Goal: Task Accomplishment & Management: Complete application form

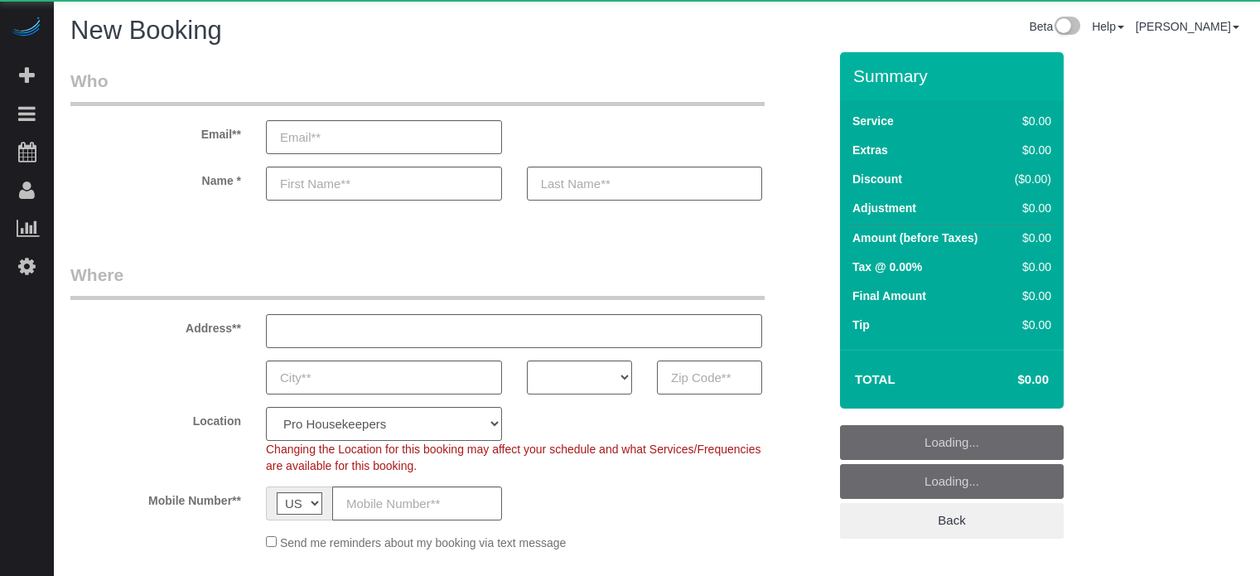
select select "4"
select select "number:9"
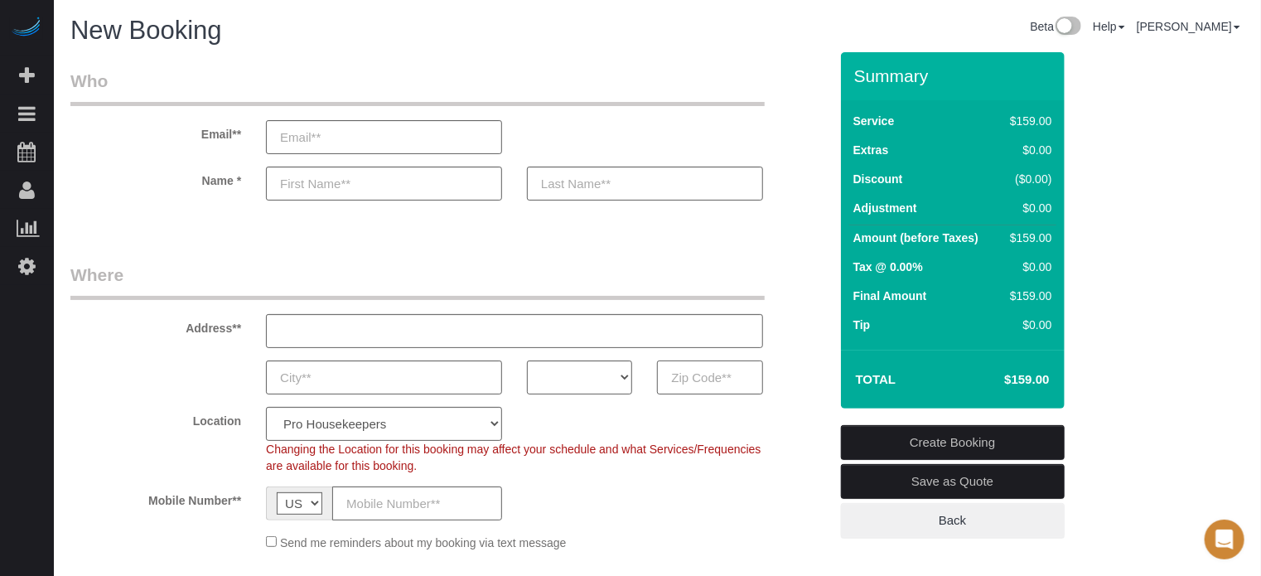
click at [685, 377] on input "text" at bounding box center [709, 377] width 105 height 34
paste input "34689"
type input "34689"
click at [598, 383] on select "AK AL AR AZ CA CO CT DC DE FL GA HI IA ID IL IN KS KY LA MA MD ME MI MN MO MS M…" at bounding box center [579, 377] width 105 height 34
select select "FL"
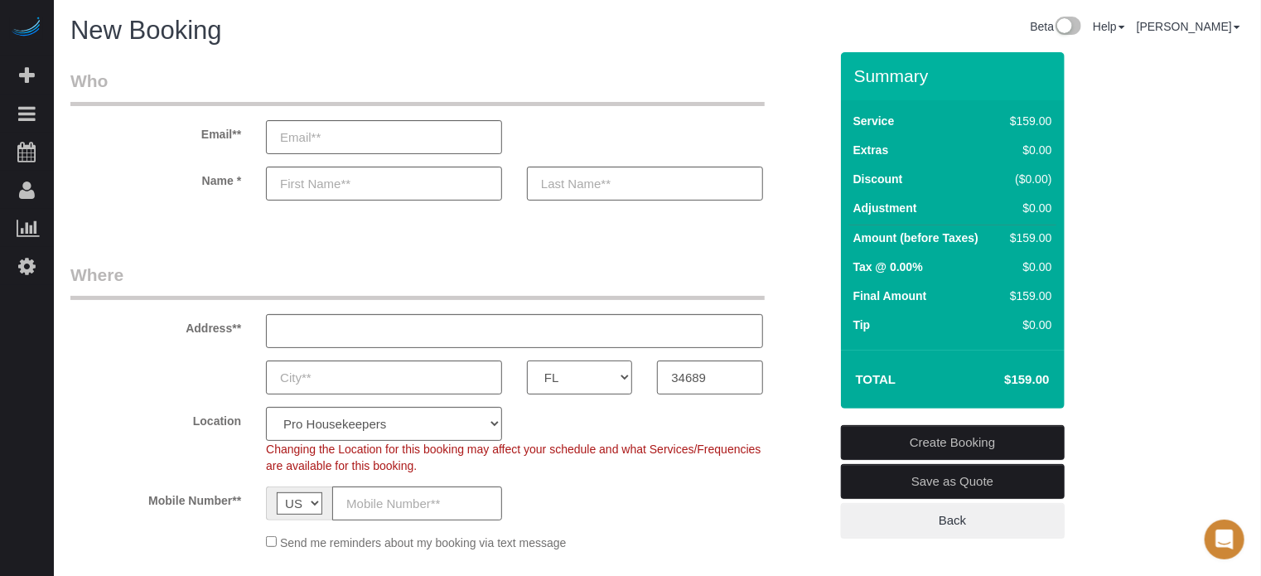
click at [527, 360] on select "AK AL AR AZ CA CO CT DC DE FL GA HI IA ID IL IN KS KY LA MA MD ME MI MN MO MS M…" at bounding box center [579, 377] width 105 height 34
click at [379, 419] on select "Pro Housekeepers Atlanta Austin Boston Chicago Cincinnati Clearwater Denver Ft …" at bounding box center [384, 424] width 236 height 34
select select "24"
click at [266, 407] on select "Pro Housekeepers Atlanta Austin Boston Chicago Cincinnati Clearwater Denver Ft …" at bounding box center [384, 424] width 236 height 34
select select "object:1185"
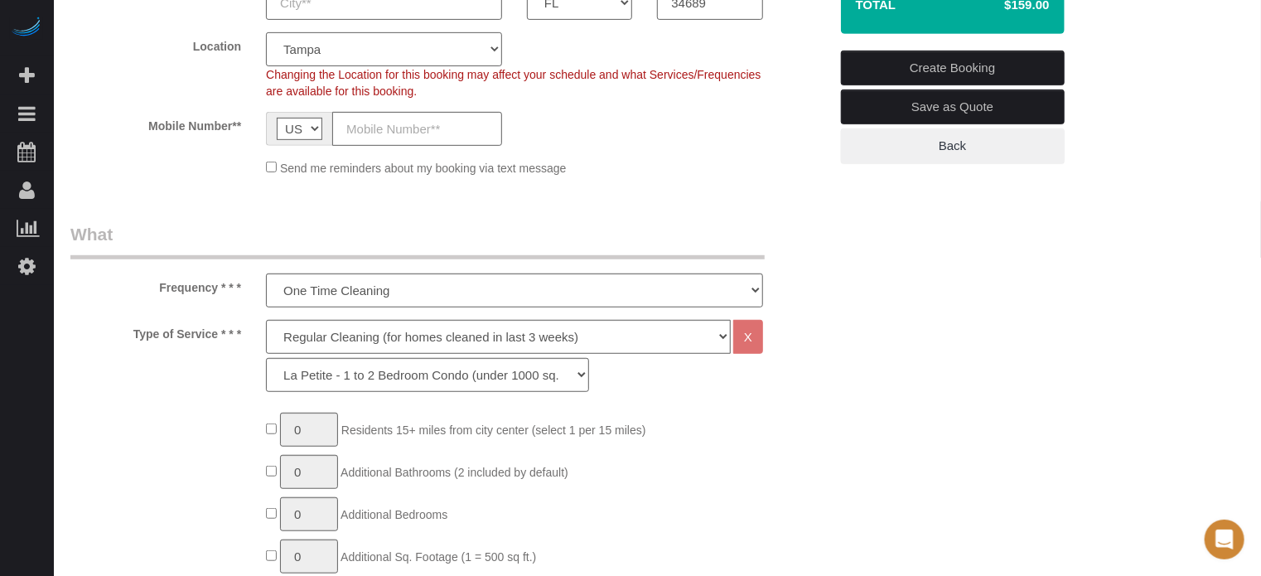
scroll to position [414, 0]
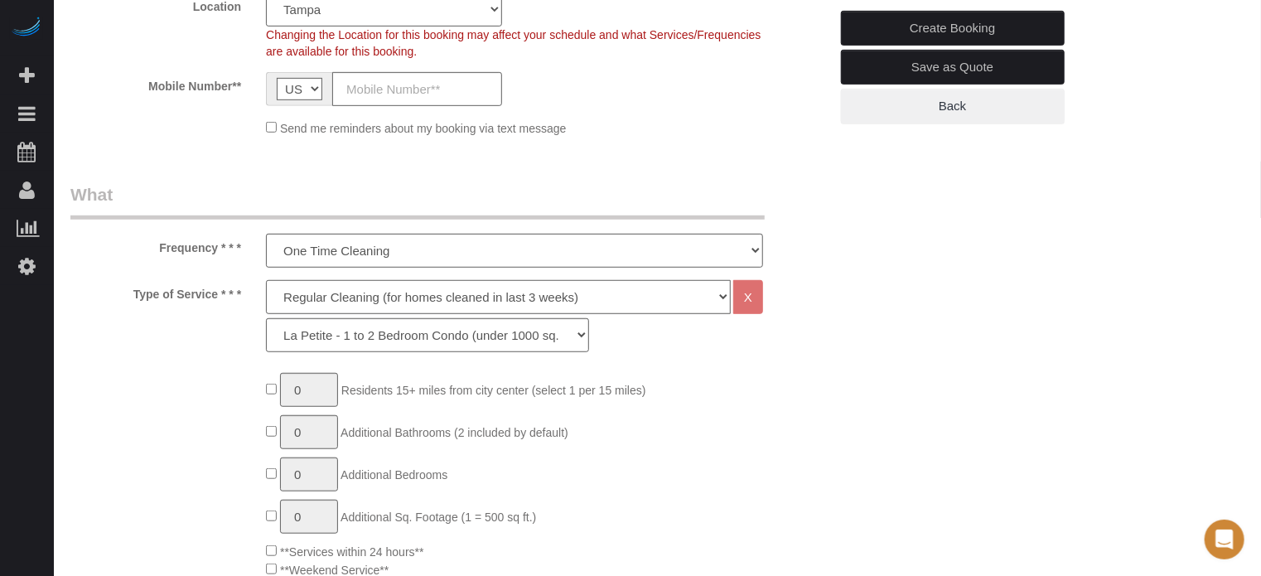
click at [328, 295] on select "Deep Cleaning (for homes that have not been cleaned in 3+ weeks) Spruce Regular…" at bounding box center [498, 297] width 465 height 34
click at [215, 334] on div "Type of Service * * * Deep Cleaning (for homes that have not been cleaned in 3+…" at bounding box center [449, 320] width 783 height 80
click at [335, 335] on select "La Petite - 1 to 2 Bedroom Condo (under 1000 sq. ft.) La Petite II - 2 Bedroom …" at bounding box center [427, 335] width 323 height 34
select select "89"
click at [266, 318] on select "La Petite - 1 to 2 Bedroom Condo (under 1000 sq. ft.) La Petite II - 2 Bedroom …" at bounding box center [427, 335] width 323 height 34
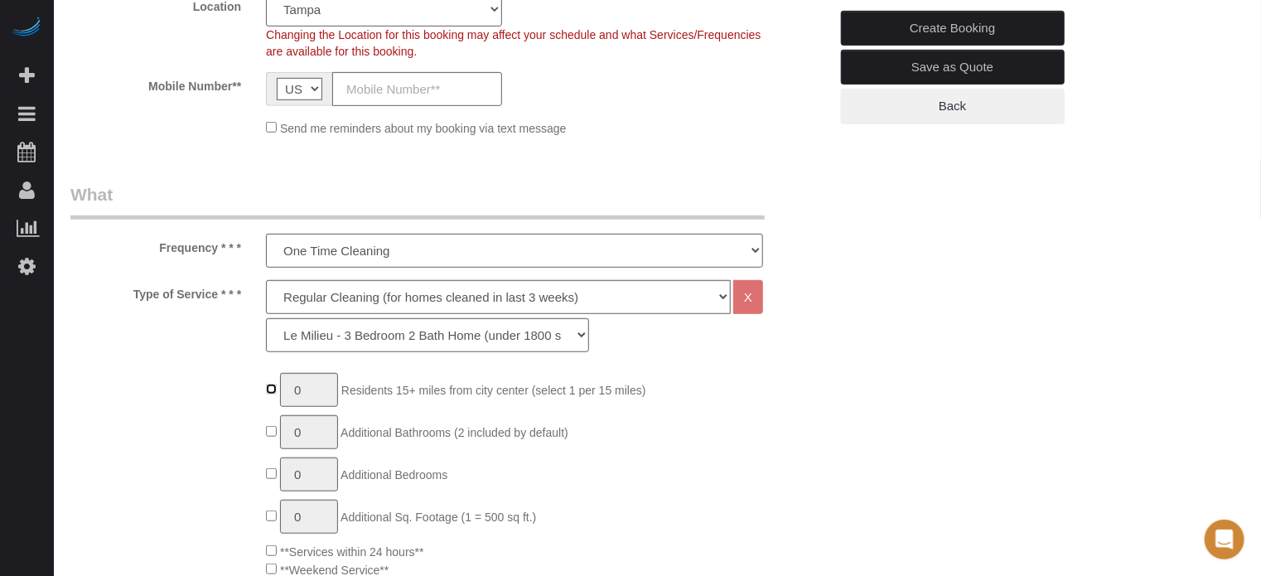
type input "1"
click at [331, 387] on input "1" at bounding box center [309, 390] width 58 height 34
type input "3"
click at [178, 350] on div "Type of Service * * * Deep Cleaning (for homes that have not been cleaned in 3+…" at bounding box center [449, 320] width 783 height 80
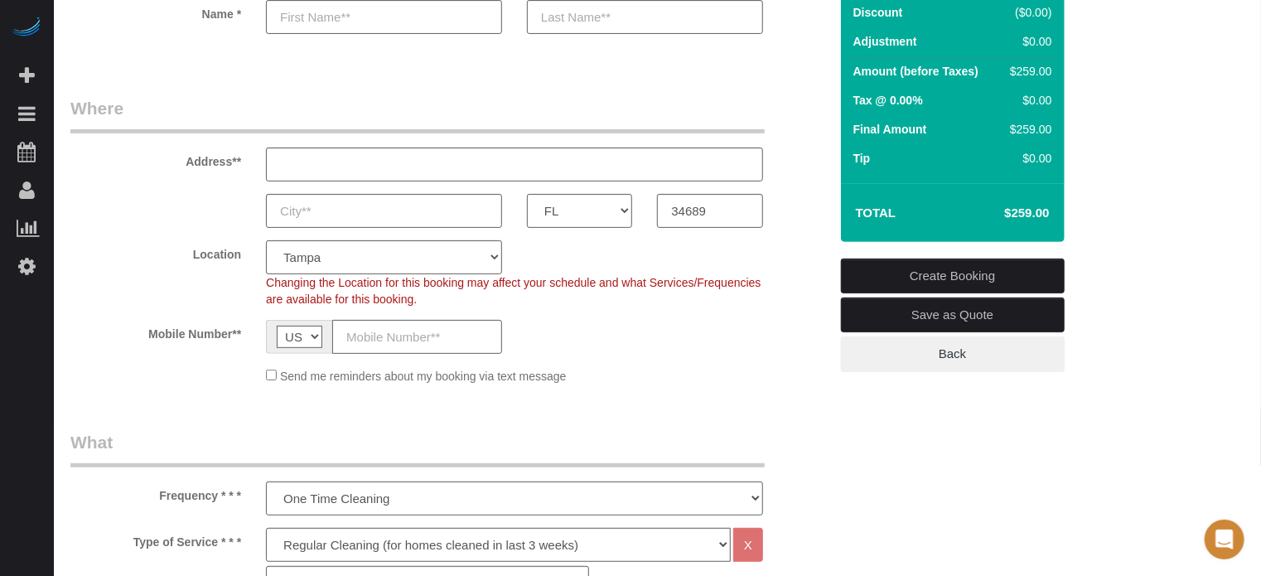
scroll to position [166, 0]
click at [178, 350] on div "Mobile Number** AF AL DZ AD AO AI AQ AG AR AM AW AU AT AZ BS BH BD BB BY BE BZ …" at bounding box center [449, 338] width 783 height 34
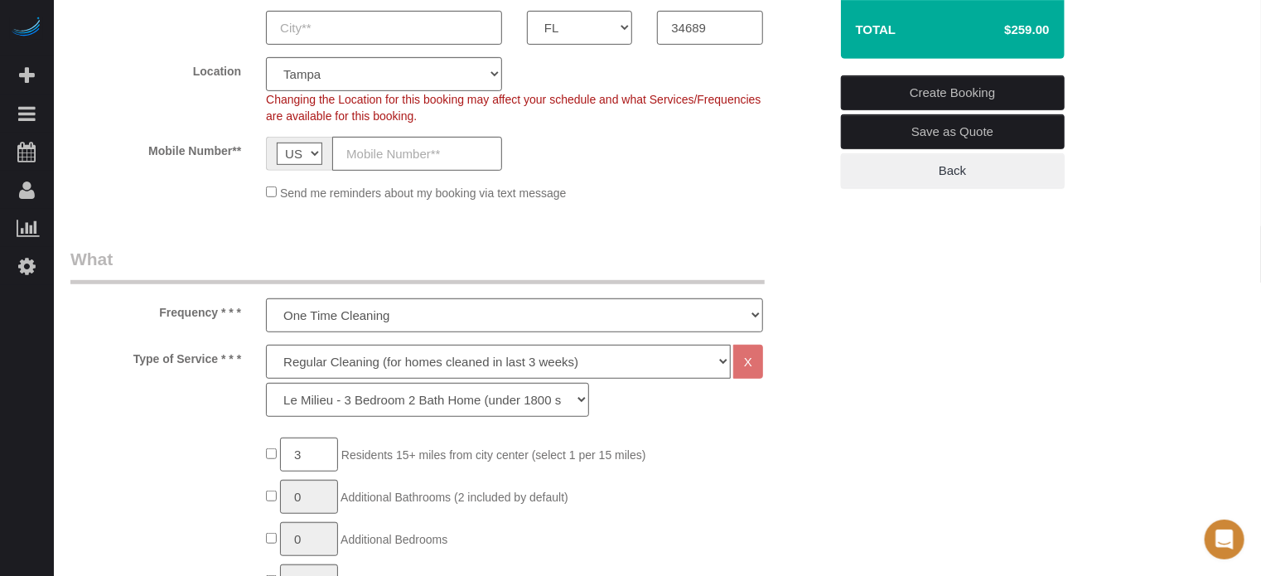
scroll to position [331, 0]
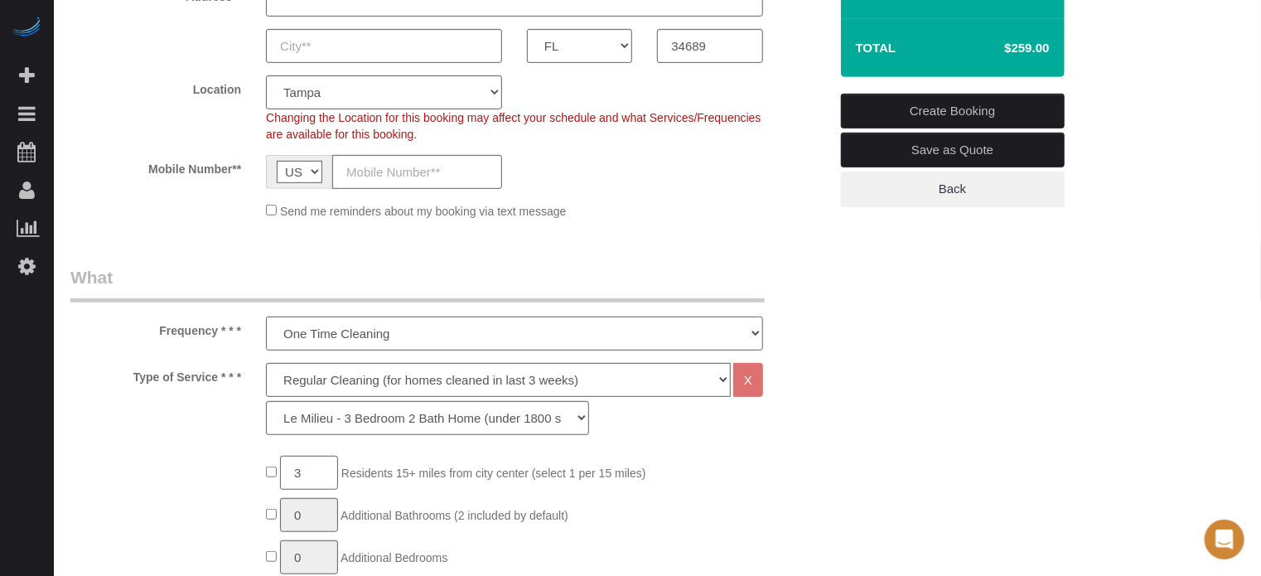
click at [299, 338] on select "One Time Cleaning Weekly Cleaning (20%) - 20.00% (0% for the First Booking) Eve…" at bounding box center [514, 333] width 497 height 34
click at [266, 316] on select "One Time Cleaning Weekly Cleaning (20%) - 20.00% (0% for the First Booking) Eve…" at bounding box center [514, 333] width 497 height 34
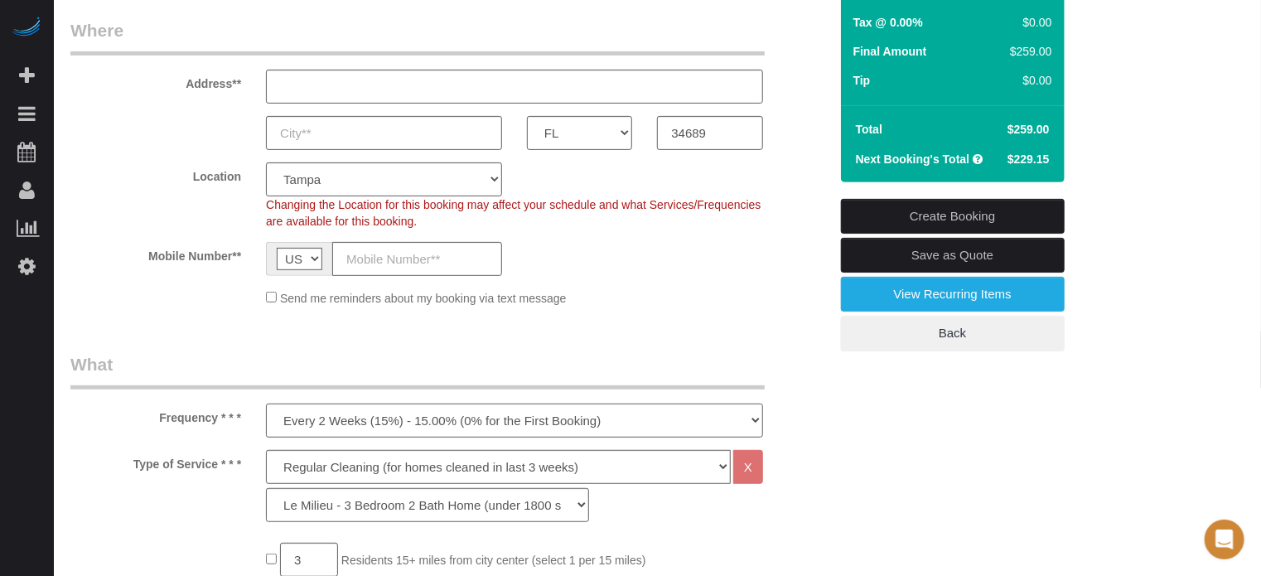
scroll to position [249, 0]
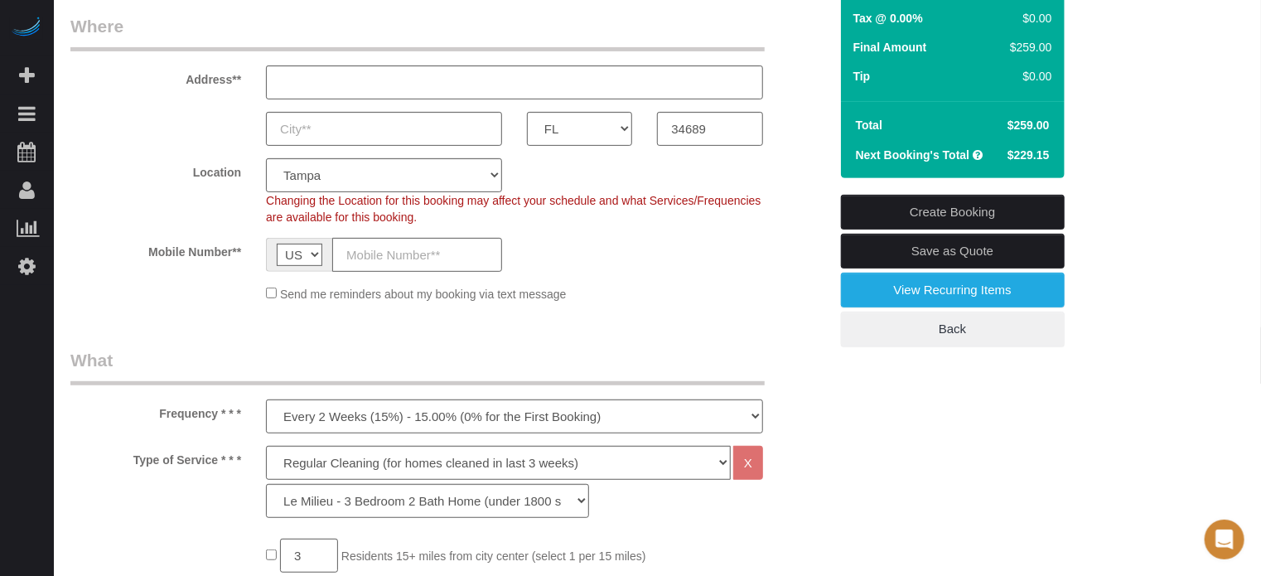
click at [789, 285] on div "Send me reminders about my booking via text message" at bounding box center [449, 293] width 783 height 18
drag, startPoint x: 187, startPoint y: 78, endPoint x: 239, endPoint y: 257, distance: 186.1
click at [239, 257] on fieldset "Where Address** AK AL AR AZ CA CO CT DC DE FL GA HI IA ID IL IN KS KY LA MA MD …" at bounding box center [449, 164] width 758 height 301
click at [239, 257] on label "Mobile Number**" at bounding box center [155, 249] width 195 height 22
drag, startPoint x: 239, startPoint y: 257, endPoint x: 184, endPoint y: 79, distance: 186.3
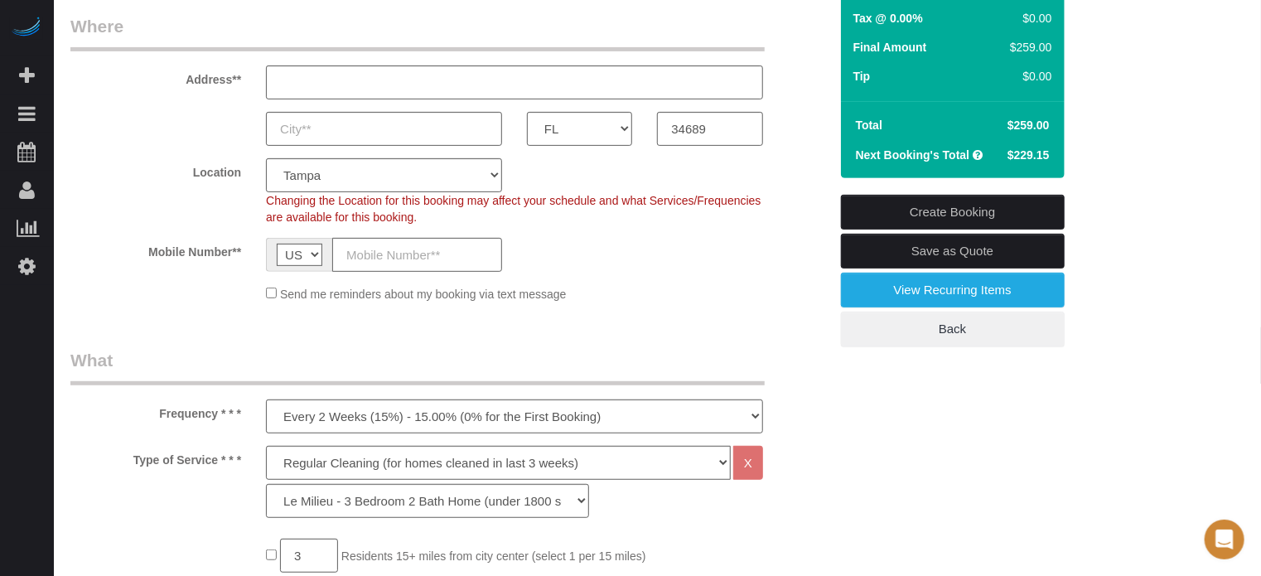
click at [184, 79] on fieldset "Where Address** AK AL AR AZ CA CO CT DC DE FL GA HI IA ID IL IN KS KY LA MA MD …" at bounding box center [449, 164] width 758 height 301
click at [184, 79] on label "Address**" at bounding box center [155, 76] width 195 height 22
drag, startPoint x: 185, startPoint y: 79, endPoint x: 239, endPoint y: 254, distance: 183.7
click at [239, 254] on fieldset "Where Address** AK AL AR AZ CA CO CT DC DE FL GA HI IA ID IL IN KS KY LA MA MD …" at bounding box center [449, 164] width 758 height 301
click at [239, 254] on label "Mobile Number**" at bounding box center [155, 249] width 195 height 22
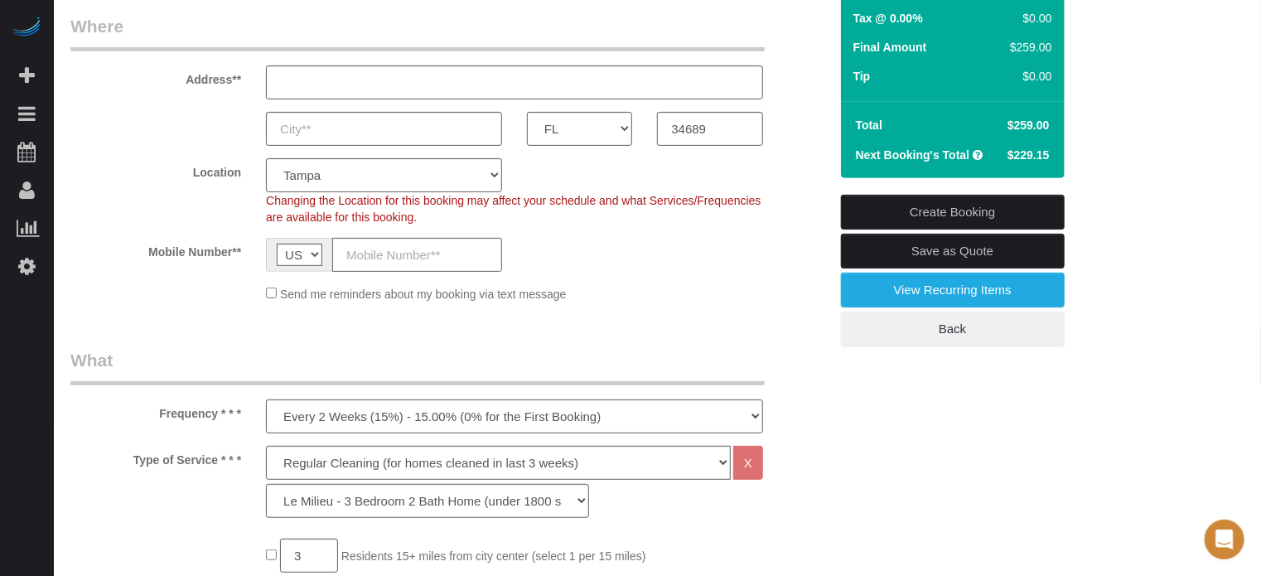
drag, startPoint x: 240, startPoint y: 251, endPoint x: 182, endPoint y: 80, distance: 181.0
click at [182, 80] on fieldset "Where Address** AK AL AR AZ CA CO CT DC DE FL GA HI IA ID IL IN KS KY LA MA MD …" at bounding box center [449, 164] width 758 height 301
click at [182, 80] on label "Address**" at bounding box center [155, 76] width 195 height 22
drag, startPoint x: 186, startPoint y: 80, endPoint x: 241, endPoint y: 256, distance: 185.0
click at [241, 256] on fieldset "Where Address** AK AL AR AZ CA CO CT DC DE FL GA HI IA ID IL IN KS KY LA MA MD …" at bounding box center [449, 164] width 758 height 301
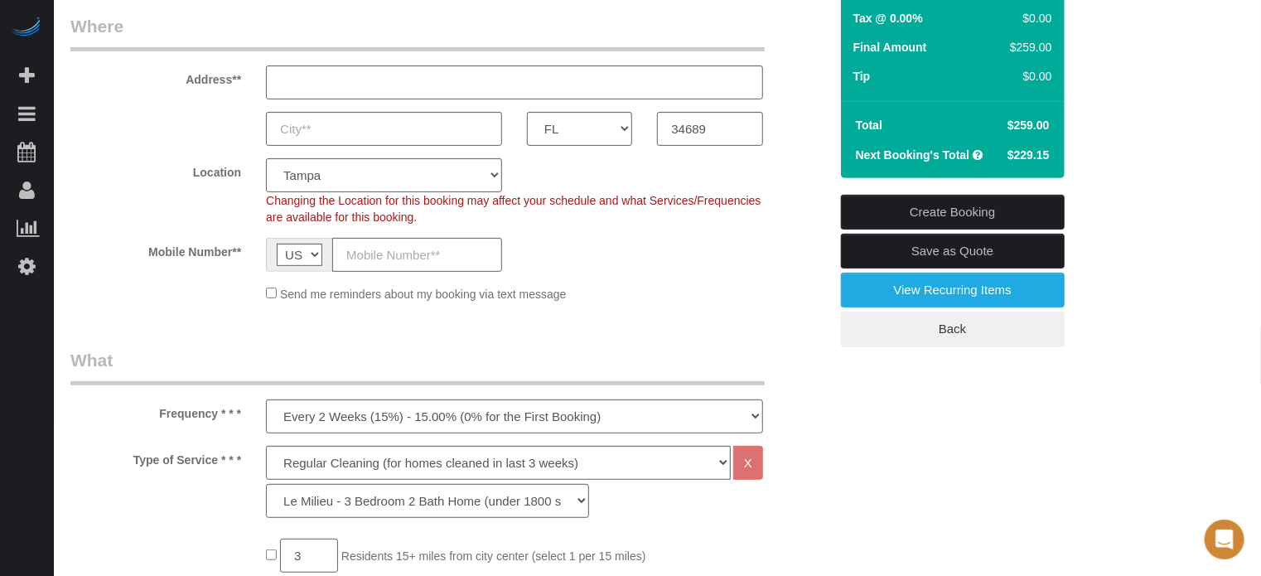
click at [241, 256] on label "Mobile Number**" at bounding box center [155, 249] width 195 height 22
drag, startPoint x: 239, startPoint y: 251, endPoint x: 186, endPoint y: 88, distance: 171.8
click at [186, 88] on fieldset "Where Address** AK AL AR AZ CA CO CT DC DE FL GA HI IA ID IL IN KS KY LA MA MD …" at bounding box center [449, 164] width 758 height 301
click at [186, 88] on div "Address**" at bounding box center [449, 56] width 783 height 85
click at [794, 268] on div "Mobile Number** AF AL DZ AD AO AI AQ AG AR AM AW AU AT AZ BS BH BD BB BY BE BZ …" at bounding box center [449, 255] width 783 height 34
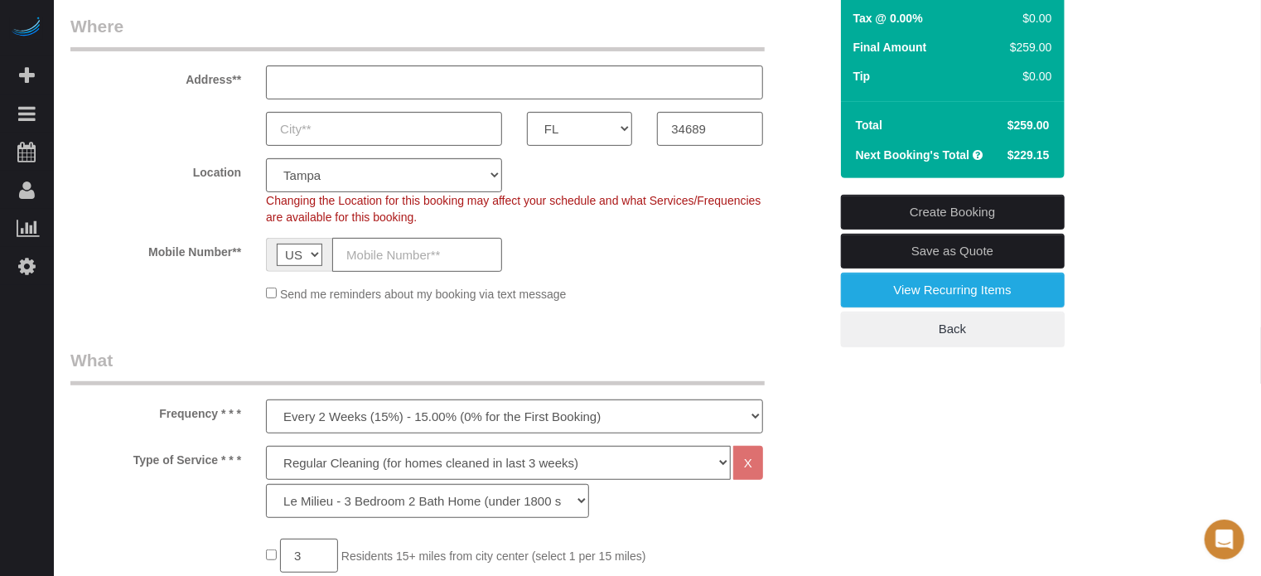
click at [241, 350] on legend "What" at bounding box center [417, 366] width 694 height 37
drag, startPoint x: 188, startPoint y: 75, endPoint x: 239, endPoint y: 248, distance: 179.6
click at [239, 248] on fieldset "Where Address** AK AL AR AZ CA CO CT DC DE FL GA HI IA ID IL IN KS KY LA MA MD …" at bounding box center [449, 164] width 758 height 301
click at [239, 248] on label "Mobile Number**" at bounding box center [155, 249] width 195 height 22
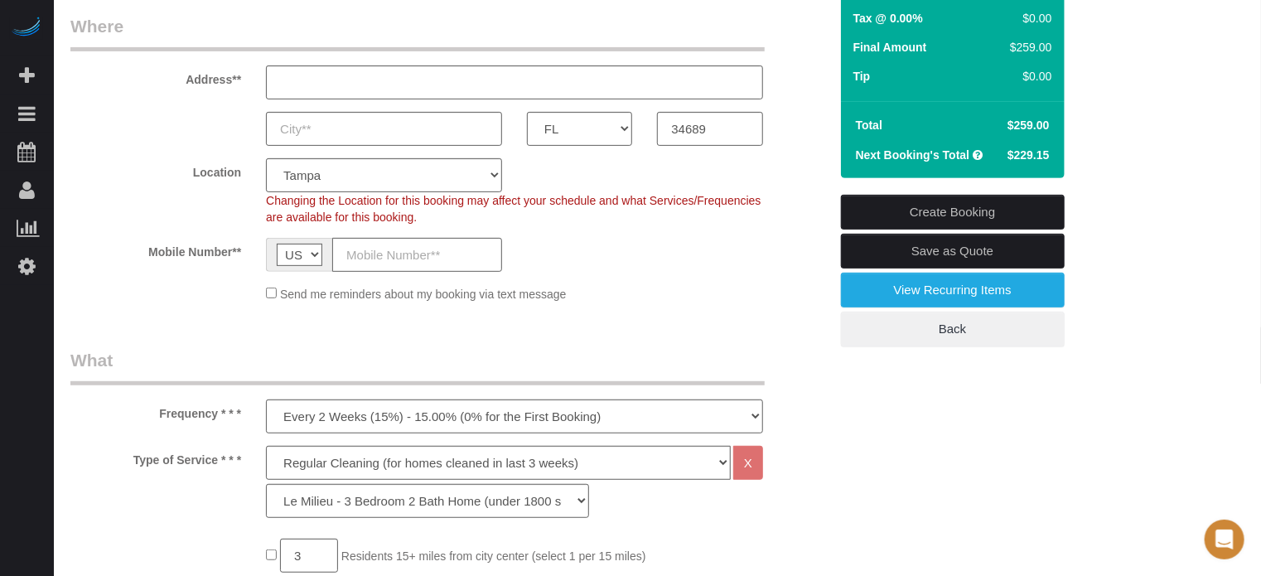
drag, startPoint x: 241, startPoint y: 248, endPoint x: 183, endPoint y: 75, distance: 182.6
click at [183, 75] on fieldset "Where Address** AK AL AR AZ CA CO CT DC DE FL GA HI IA ID IL IN KS KY LA MA MD …" at bounding box center [449, 164] width 758 height 301
click at [183, 75] on label "Address**" at bounding box center [155, 76] width 195 height 22
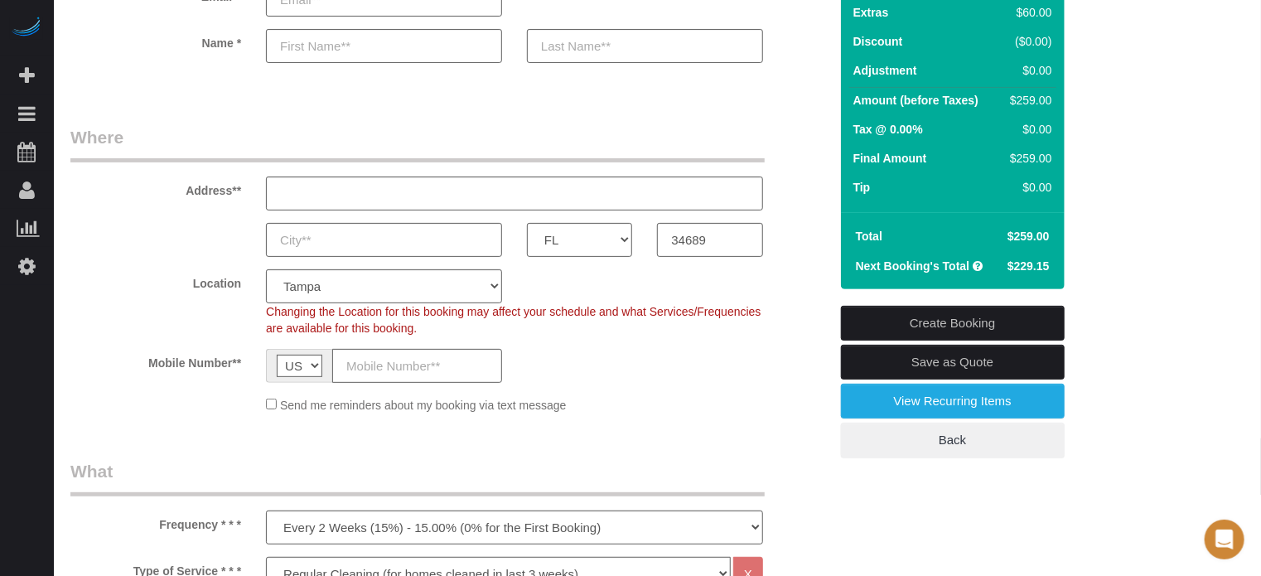
scroll to position [166, 0]
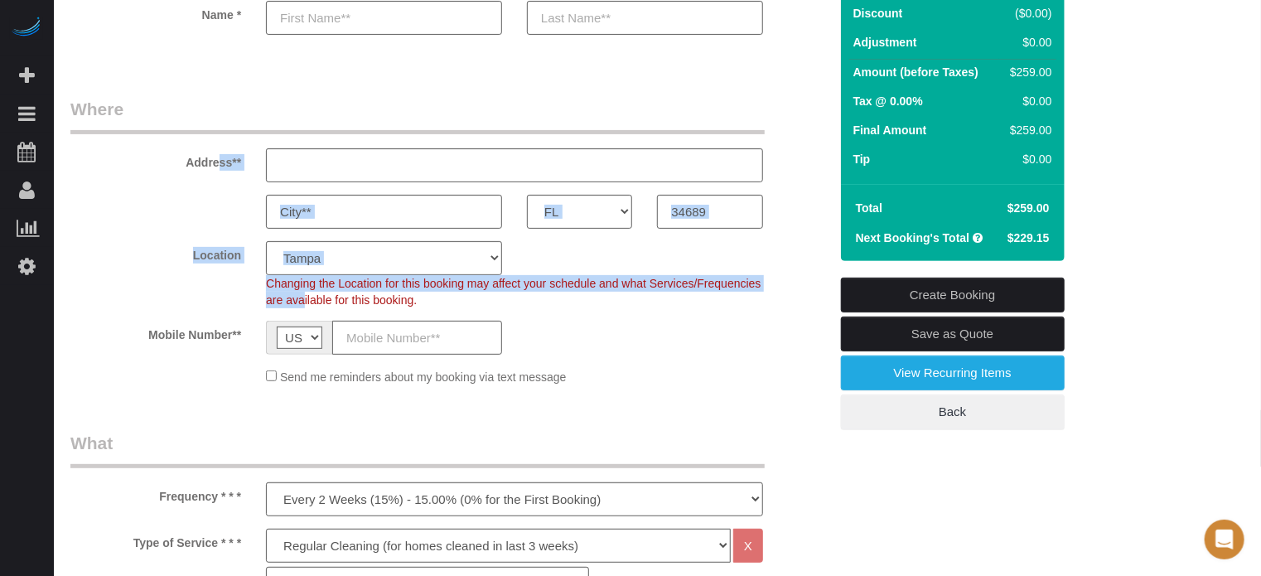
drag, startPoint x: 186, startPoint y: 162, endPoint x: 222, endPoint y: 301, distance: 143.1
click at [222, 301] on fieldset "Where Address** AK AL AR AZ CA CO CT DC DE FL GA HI IA ID IL IN KS KY LA MA MD …" at bounding box center [449, 247] width 758 height 301
click at [219, 191] on sui-booking-address "Address** AK AL AR AZ CA CO CT DC DE FL GA HI IA ID IL IN KS KY LA MA MD ME MI …" at bounding box center [449, 163] width 758 height 132
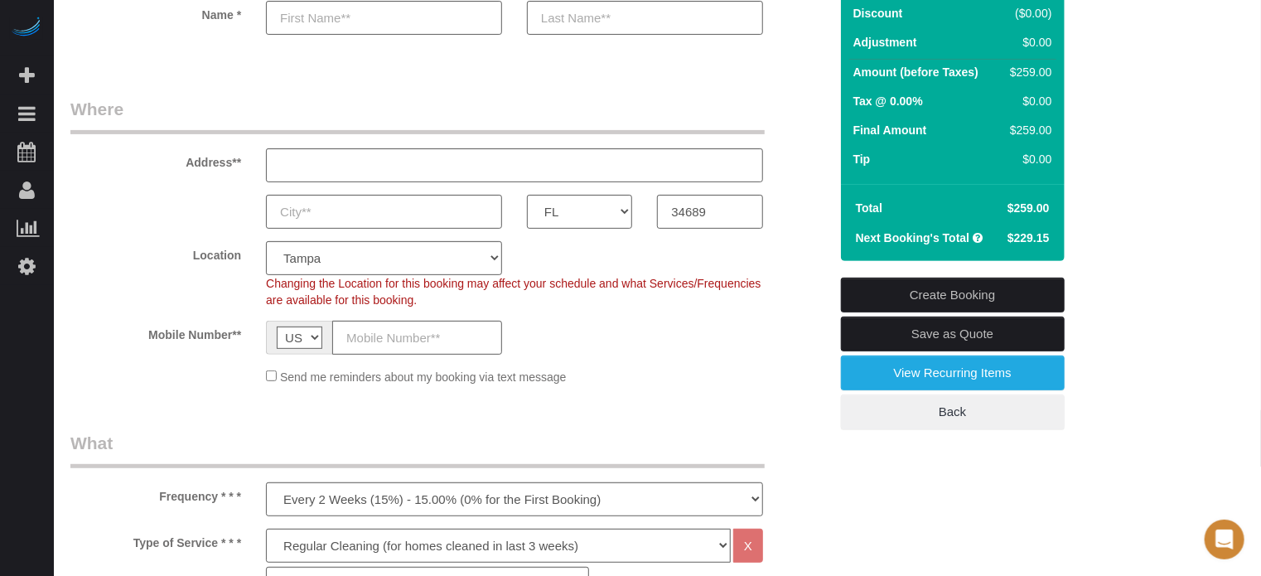
drag, startPoint x: 186, startPoint y: 162, endPoint x: 236, endPoint y: 328, distance: 173.2
click at [236, 328] on fieldset "Where Address** AK AL AR AZ CA CO CT DC DE FL GA HI IA ID IL IN KS KY LA MA MD …" at bounding box center [449, 247] width 758 height 301
click at [236, 328] on label "Mobile Number**" at bounding box center [155, 332] width 195 height 22
click at [141, 174] on div "Address**" at bounding box center [449, 139] width 783 height 85
drag, startPoint x: 185, startPoint y: 162, endPoint x: 241, endPoint y: 323, distance: 171.1
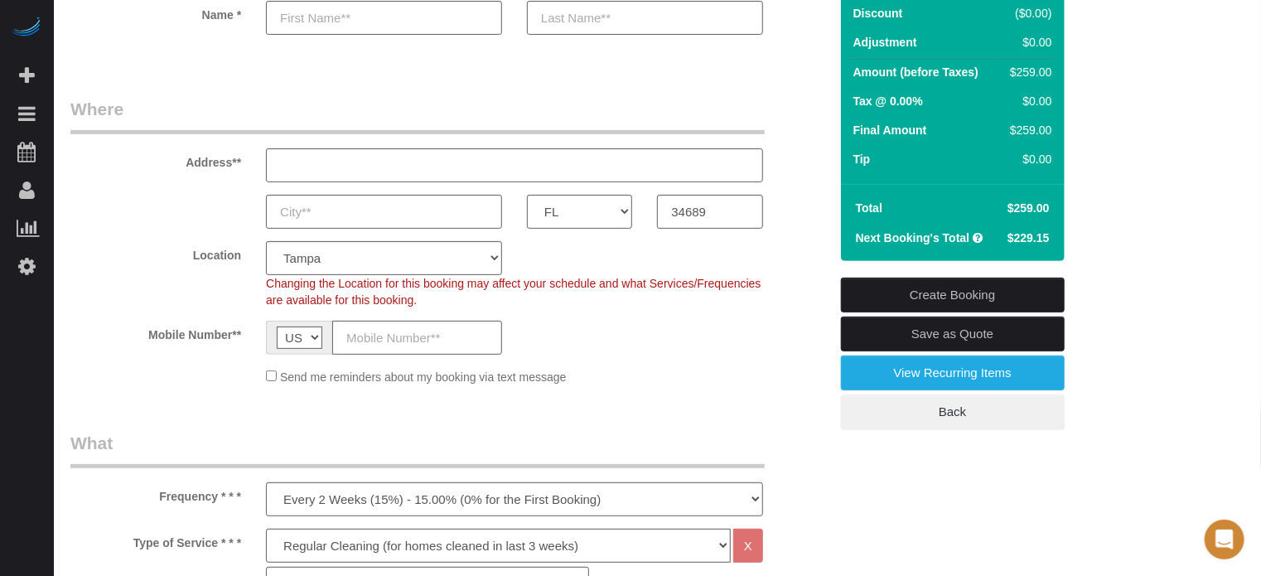
click at [241, 323] on fieldset "Where Address** AK AL AR AZ CA CO CT DC DE FL GA HI IA ID IL IN KS KY LA MA MD …" at bounding box center [449, 247] width 758 height 301
click at [241, 323] on label "Mobile Number**" at bounding box center [155, 332] width 195 height 22
drag, startPoint x: 186, startPoint y: 158, endPoint x: 240, endPoint y: 333, distance: 182.9
click at [240, 333] on fieldset "Where Address** AK AL AR AZ CA CO CT DC DE FL GA HI IA ID IL IN KS KY LA MA MD …" at bounding box center [449, 247] width 758 height 301
click at [240, 333] on label "Mobile Number**" at bounding box center [155, 332] width 195 height 22
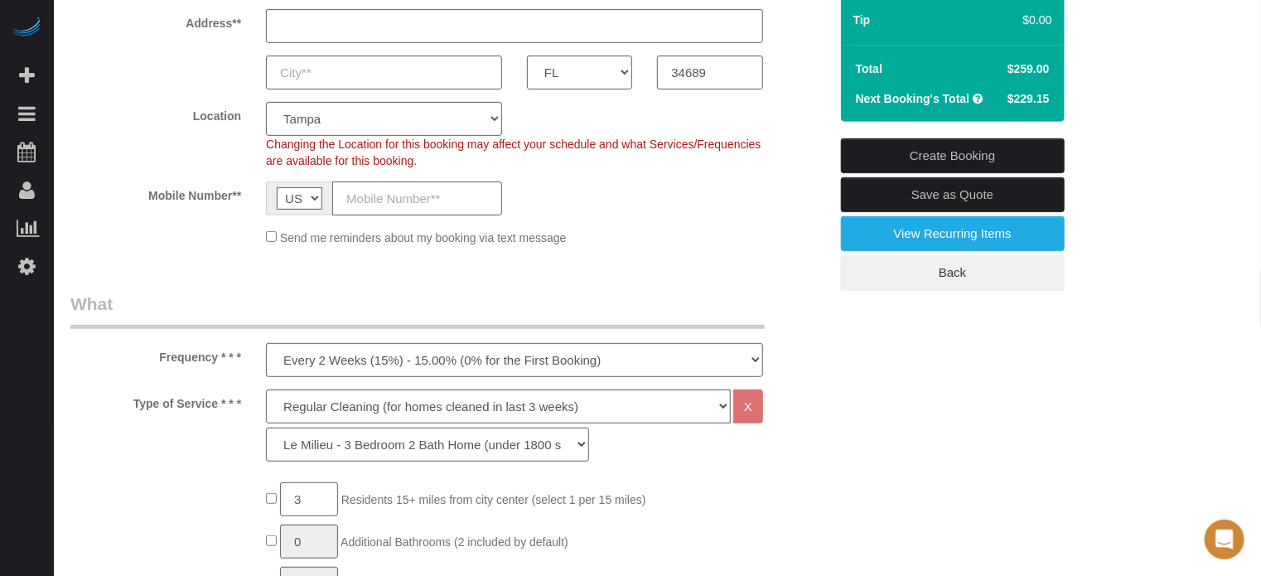
scroll to position [331, 0]
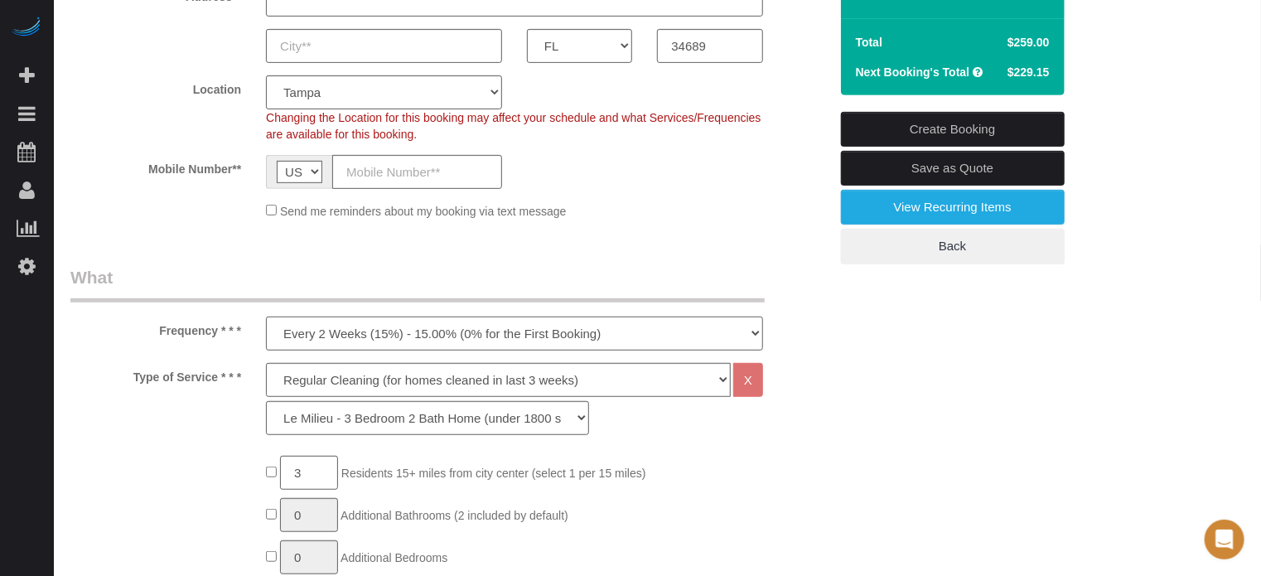
click at [315, 333] on select "One Time Cleaning Weekly Cleaning (20%) - 20.00% (0% for the First Booking) Eve…" at bounding box center [514, 333] width 497 height 34
select select "object:1185"
click at [266, 316] on select "One Time Cleaning Weekly Cleaning (20%) - 20.00% (0% for the First Booking) Eve…" at bounding box center [514, 333] width 497 height 34
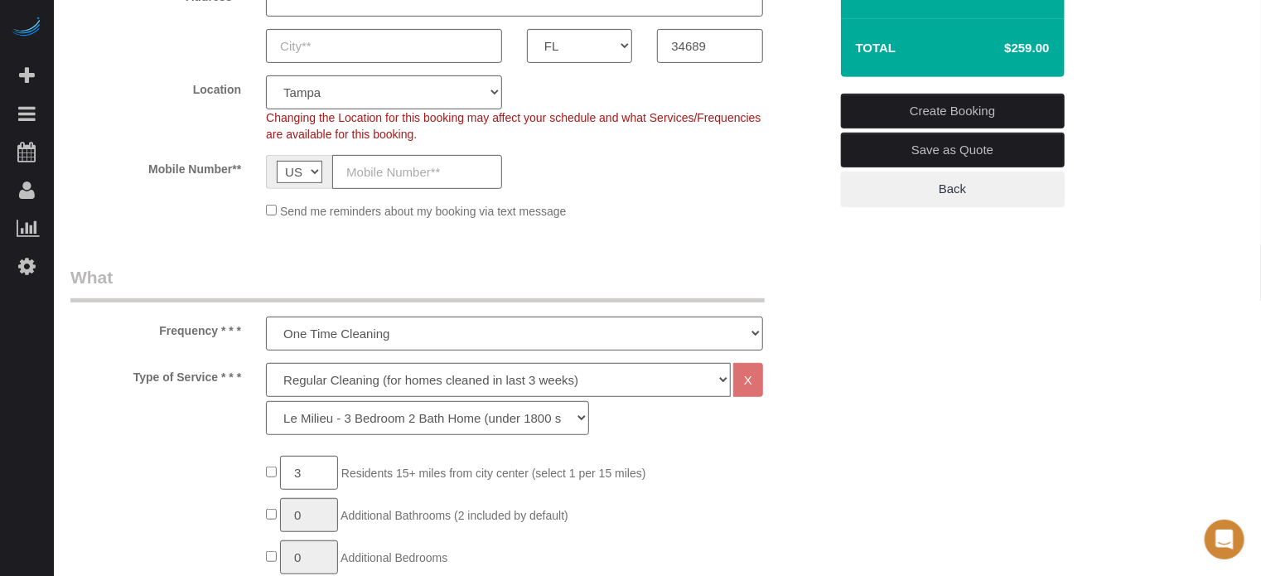
click at [315, 375] on select "Deep Cleaning (for homes that have not been cleaned in 3+ weeks) Spruce Regular…" at bounding box center [498, 380] width 465 height 34
select select "5"
click at [266, 363] on select "Deep Cleaning (for homes that have not been cleaned in 3+ weeks) Spruce Regular…" at bounding box center [498, 380] width 465 height 34
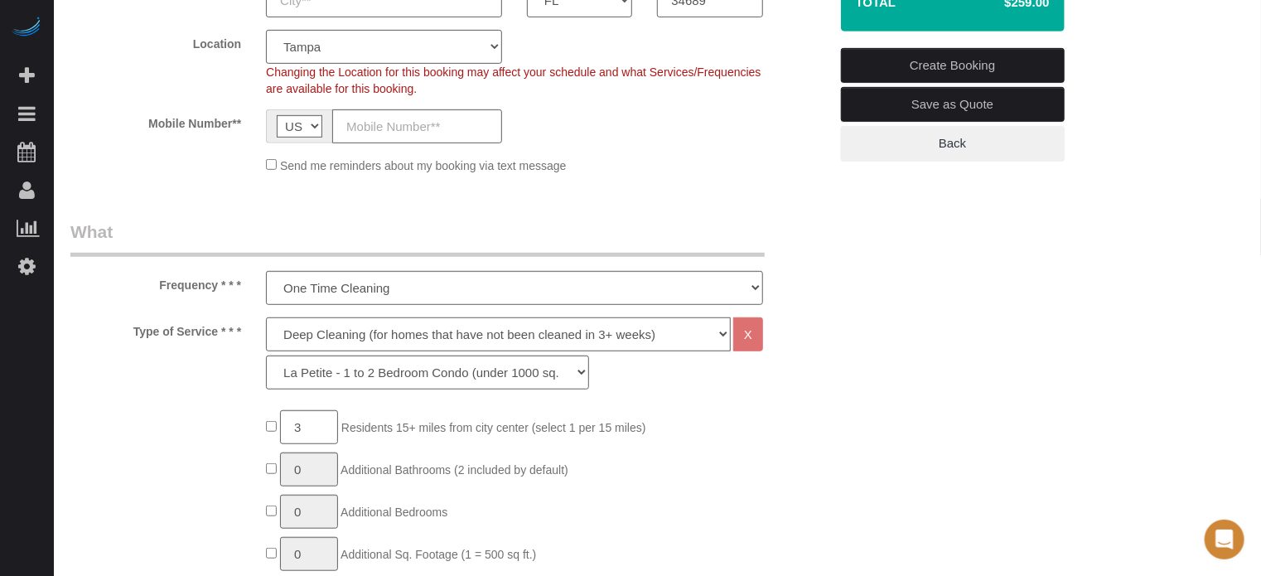
scroll to position [414, 0]
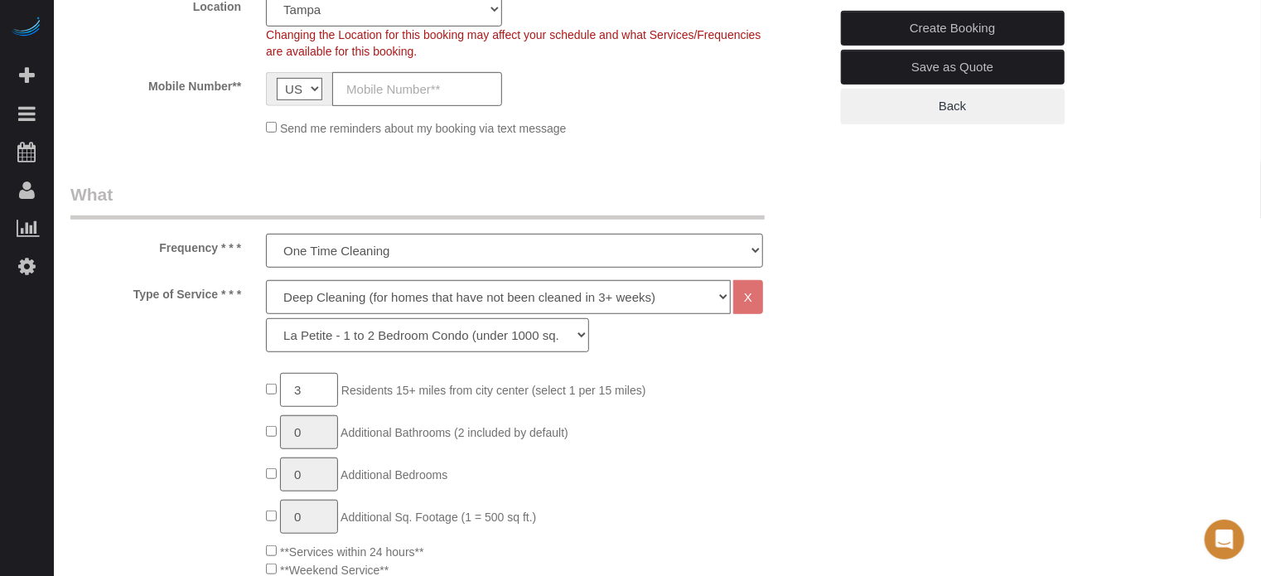
click at [335, 318] on select "La Petite - 1 to 2 Bedroom Condo (under 1000 sq. ft.) La Petite II - 2 Bedroom …" at bounding box center [427, 335] width 323 height 34
select select "95"
click at [266, 318] on select "La Petite - 1 to 2 Bedroom Condo (under 1000 sq. ft.) La Petite II - 2 Bedroom …" at bounding box center [427, 335] width 323 height 34
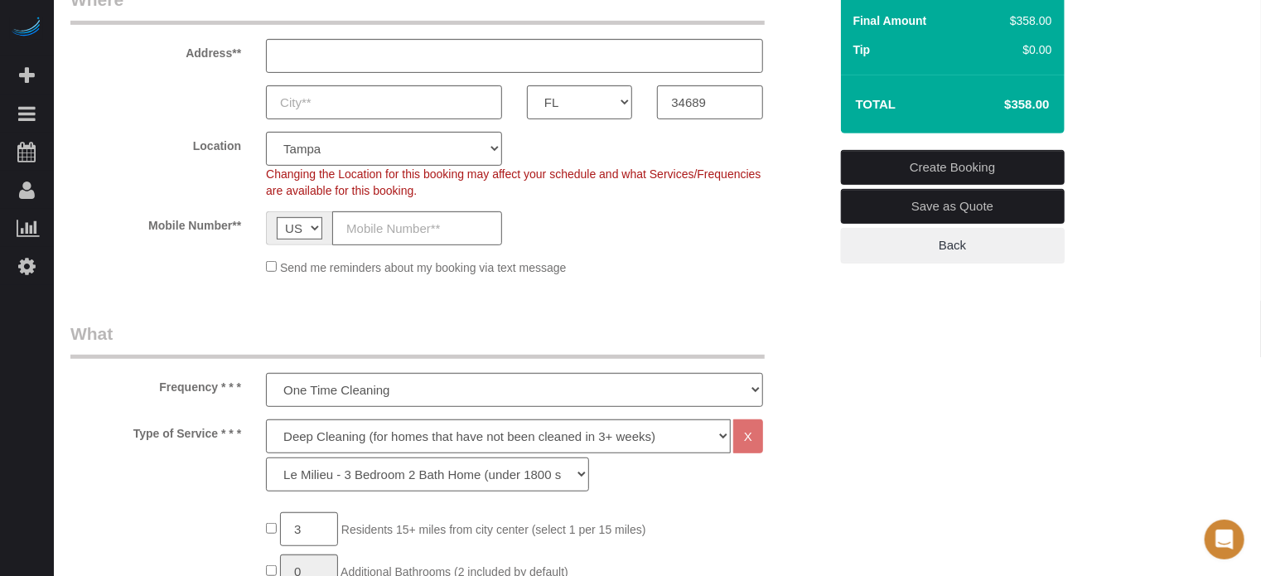
scroll to position [166, 0]
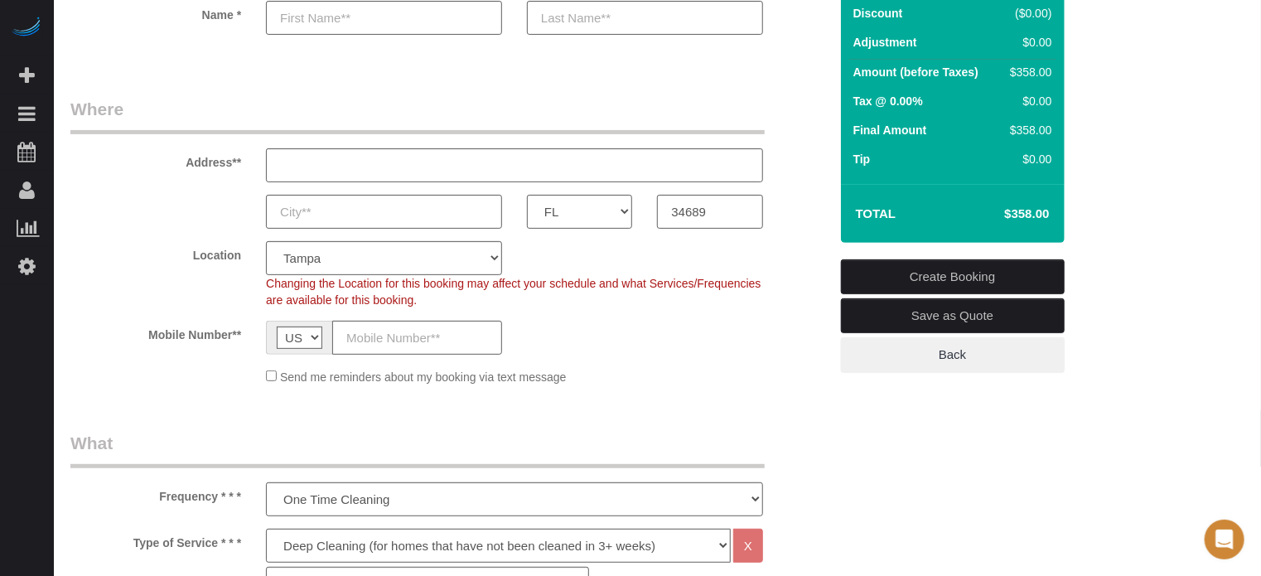
click at [191, 310] on sui-booking-location "Location Pro Housekeepers Atlanta Austin Boston Chicago Cincinnati Clearwater D…" at bounding box center [449, 313] width 758 height 144
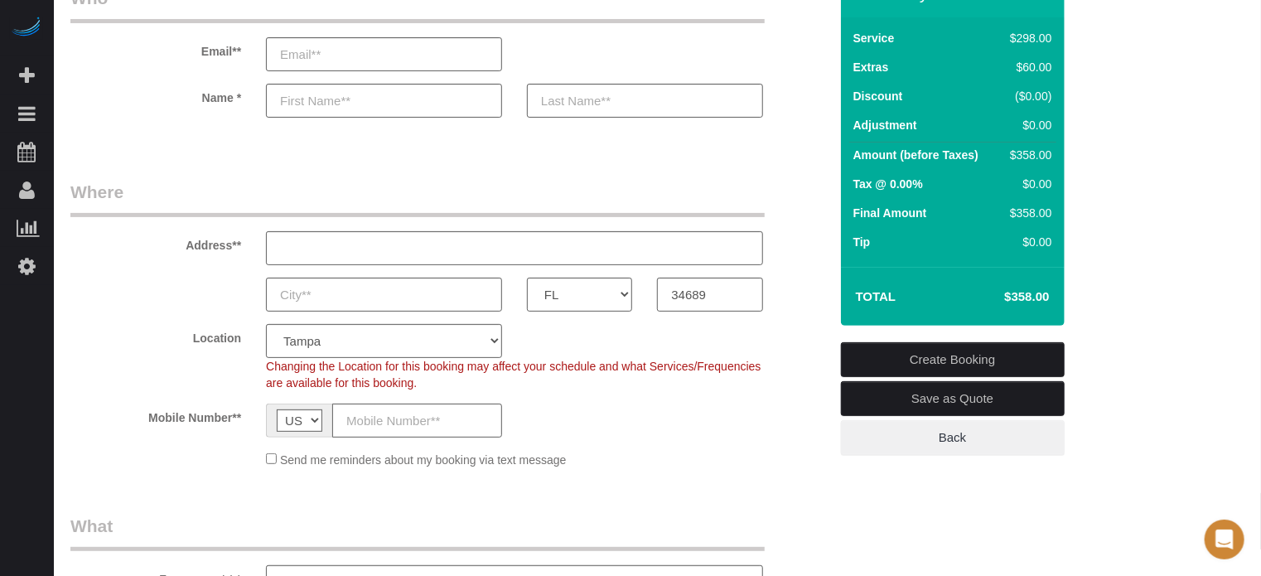
drag, startPoint x: 183, startPoint y: 244, endPoint x: 242, endPoint y: 417, distance: 182.8
click at [242, 417] on fieldset "Where Address** AK AL AR AZ CA CO CT DC DE FL GA HI IA ID IL IN KS KY LA MA MD …" at bounding box center [449, 330] width 758 height 301
click at [242, 417] on label "Mobile Number**" at bounding box center [155, 414] width 195 height 22
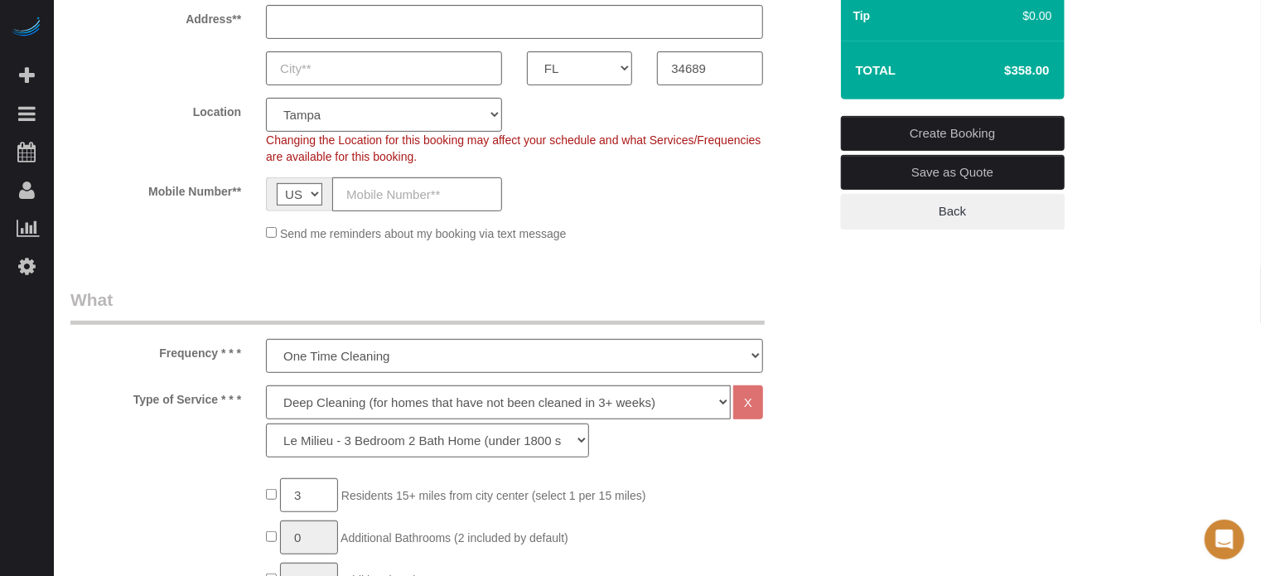
scroll to position [331, 0]
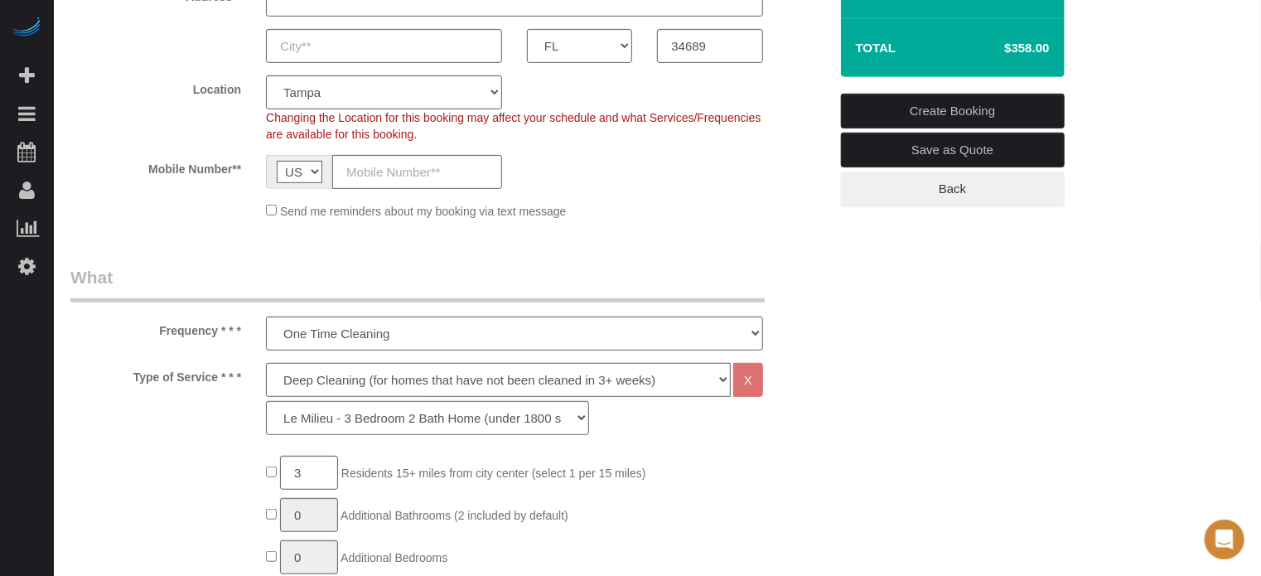
click at [315, 370] on select "Deep Cleaning (for homes that have not been cleaned in 3+ weeks) Spruce Regular…" at bounding box center [498, 380] width 465 height 34
select select "4"
click at [266, 363] on select "Deep Cleaning (for homes that have not been cleaned in 3+ weeks) Spruce Regular…" at bounding box center [498, 380] width 465 height 34
click at [816, 297] on div "Frequency * * * One Time Cleaning Weekly Cleaning (20%) - 20.00% (0% for the Fi…" at bounding box center [449, 307] width 783 height 85
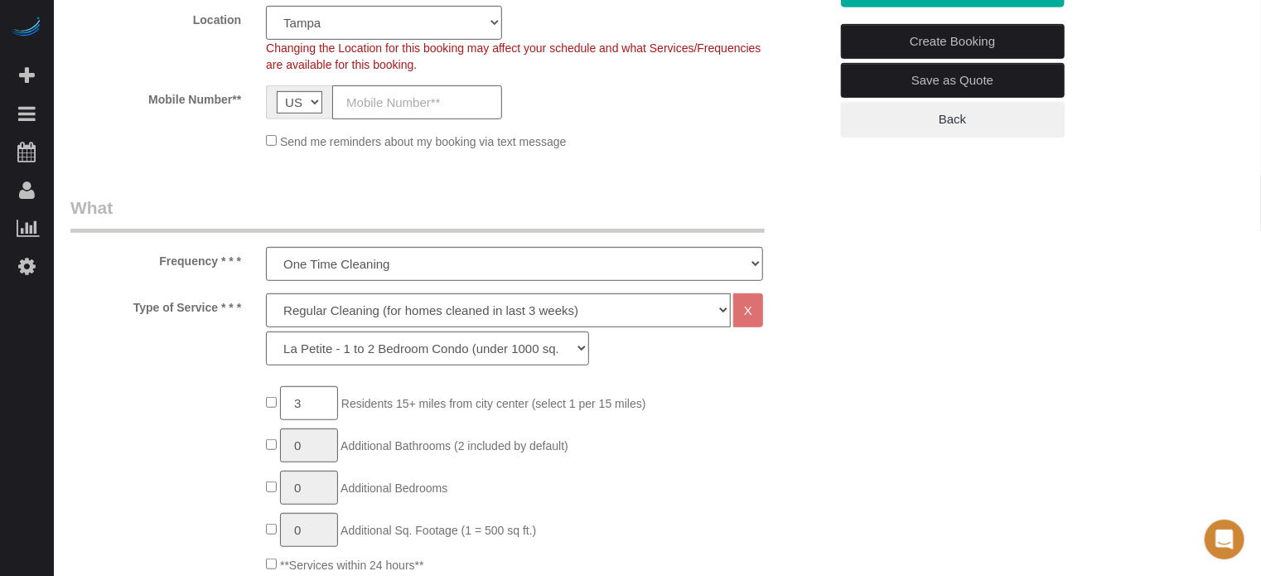
scroll to position [405, 0]
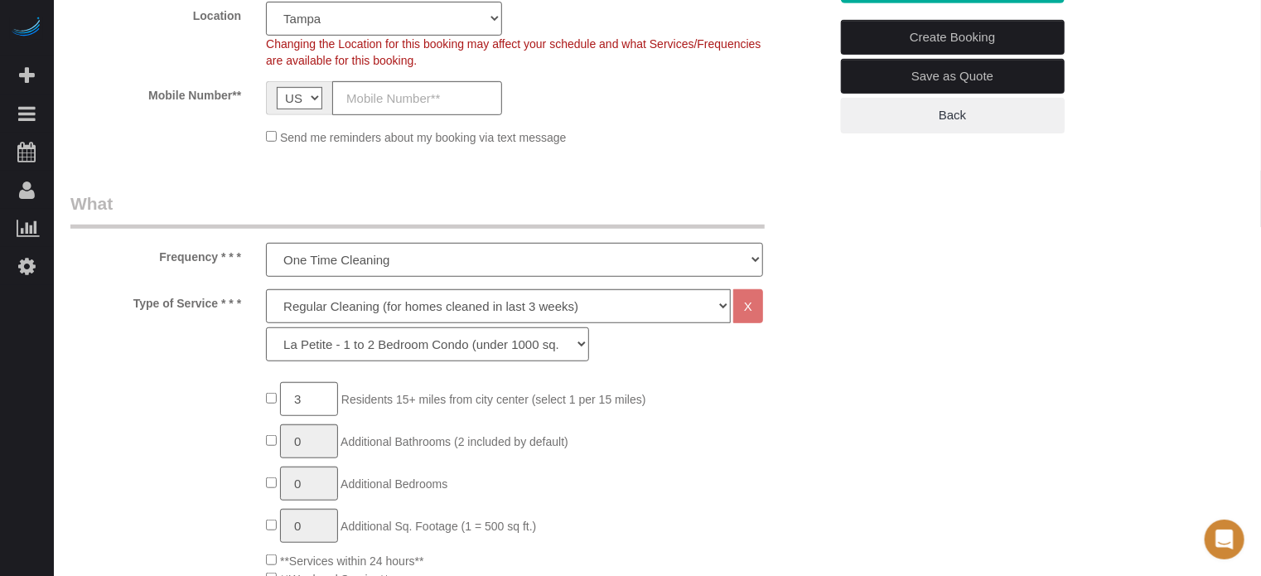
click at [447, 349] on select "La Petite - 1 to 2 Bedroom Condo (under 1000 sq. ft.) La Petite II - 2 Bedroom …" at bounding box center [427, 344] width 323 height 34
select select "89"
click at [266, 327] on select "La Petite - 1 to 2 Bedroom Condo (under 1000 sq. ft.) La Petite II - 2 Bedroom …" at bounding box center [427, 344] width 323 height 34
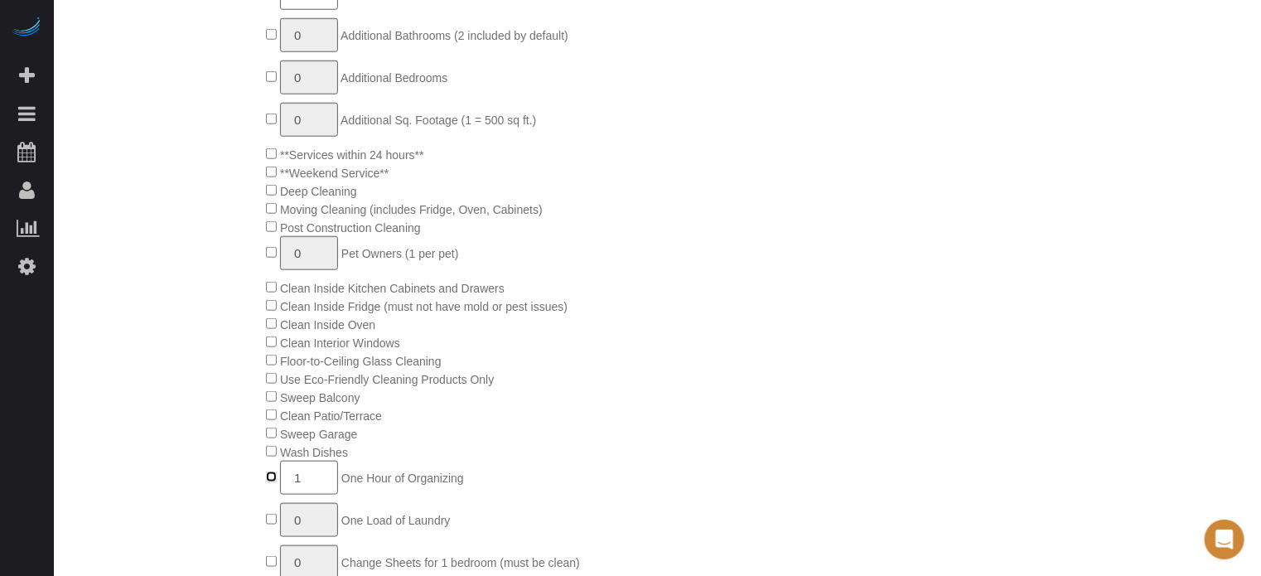
scroll to position [895, 0]
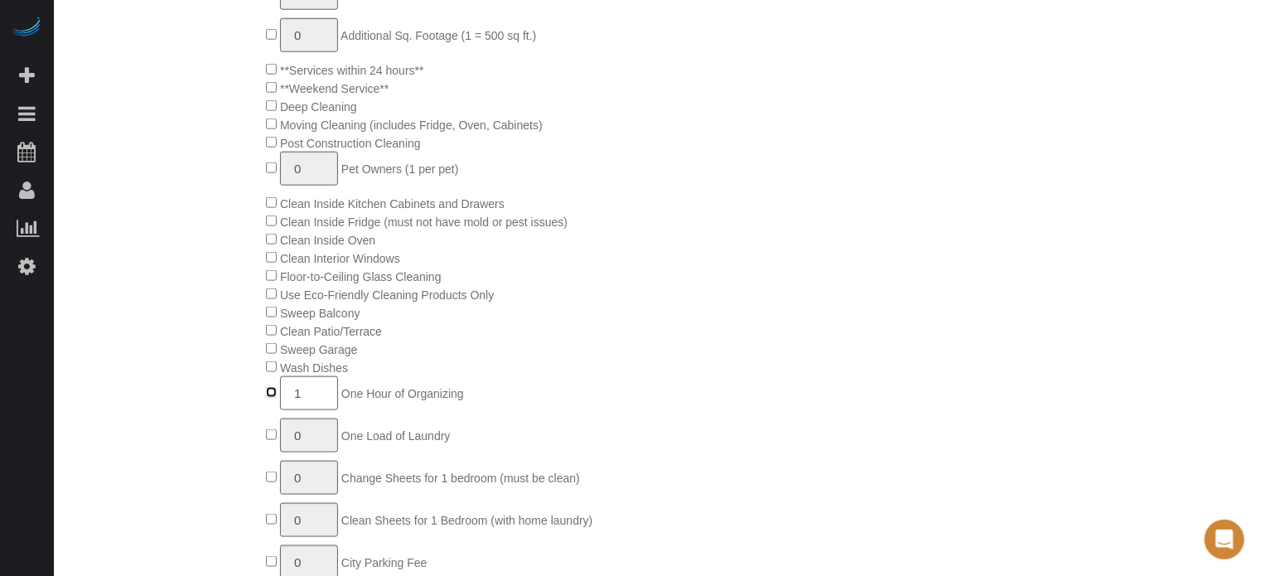
type input "0"
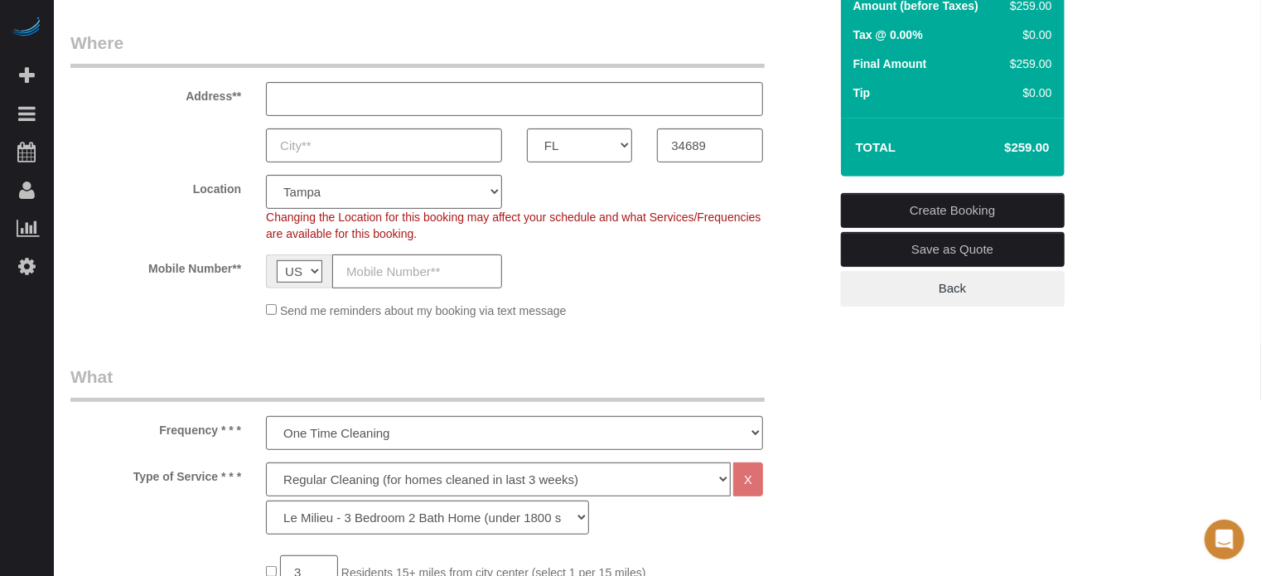
scroll to position [398, 0]
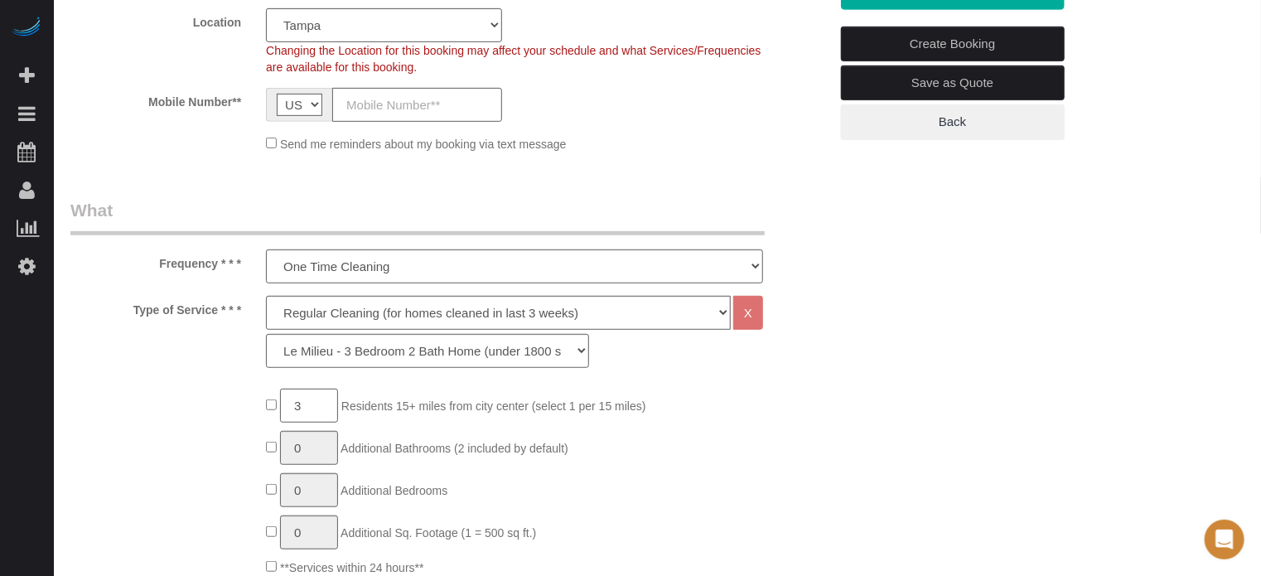
click at [268, 215] on legend "What" at bounding box center [417, 216] width 694 height 37
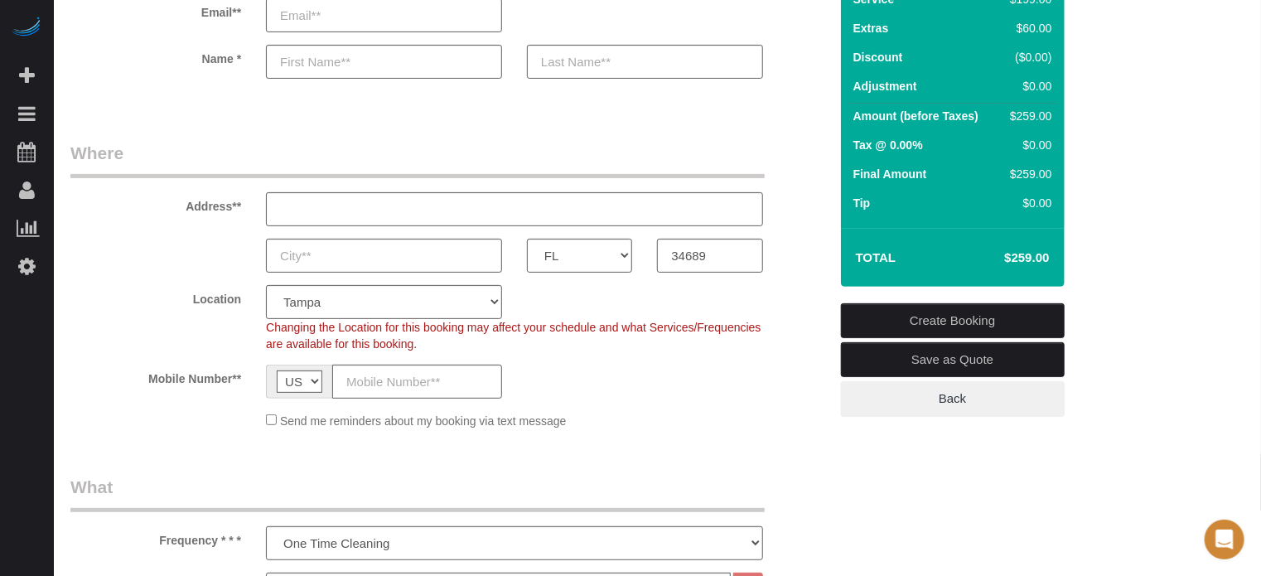
scroll to position [150, 0]
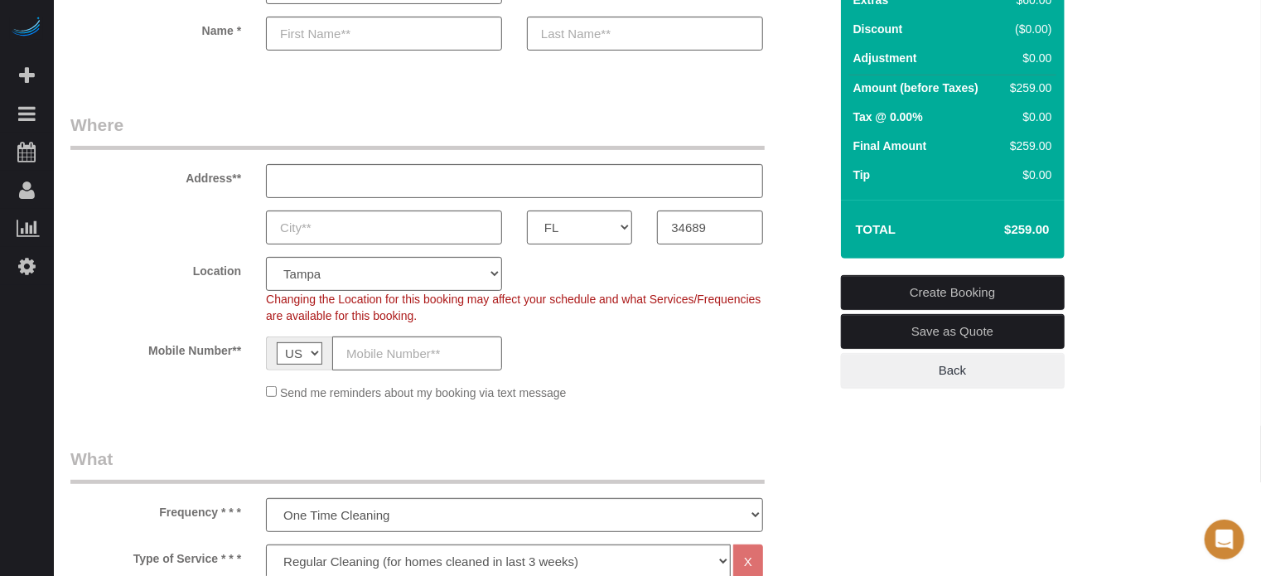
click at [810, 247] on fieldset "Where Address** AK AL AR AZ CA CO CT DC DE FL GA HI IA ID IL IN KS KY LA MA MD …" at bounding box center [449, 263] width 758 height 301
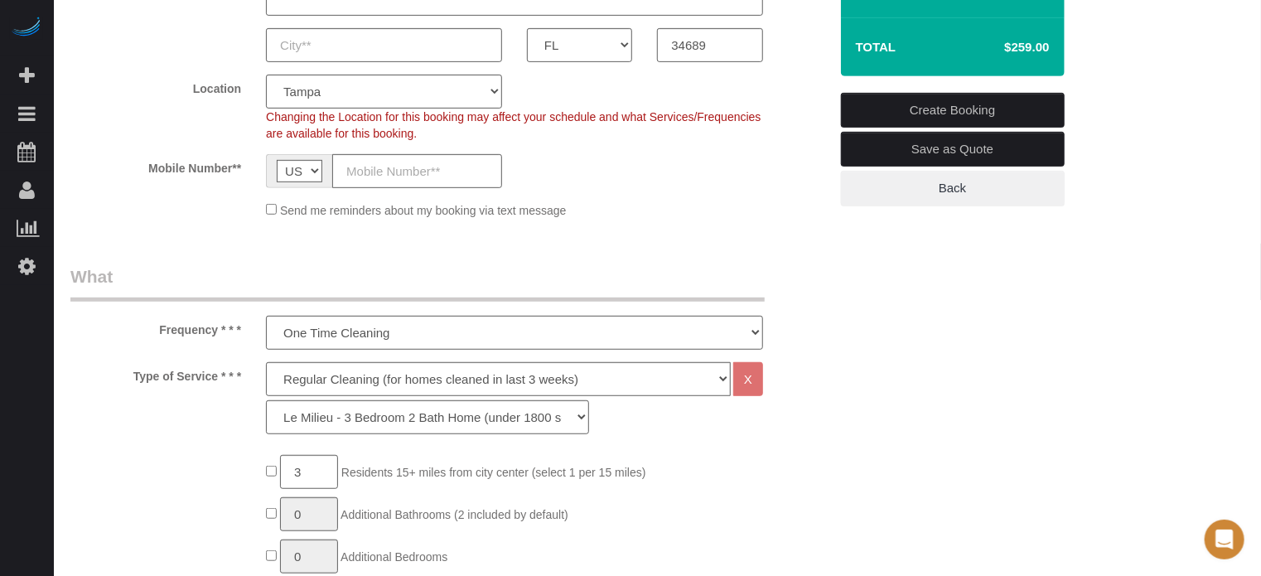
scroll to position [115, 0]
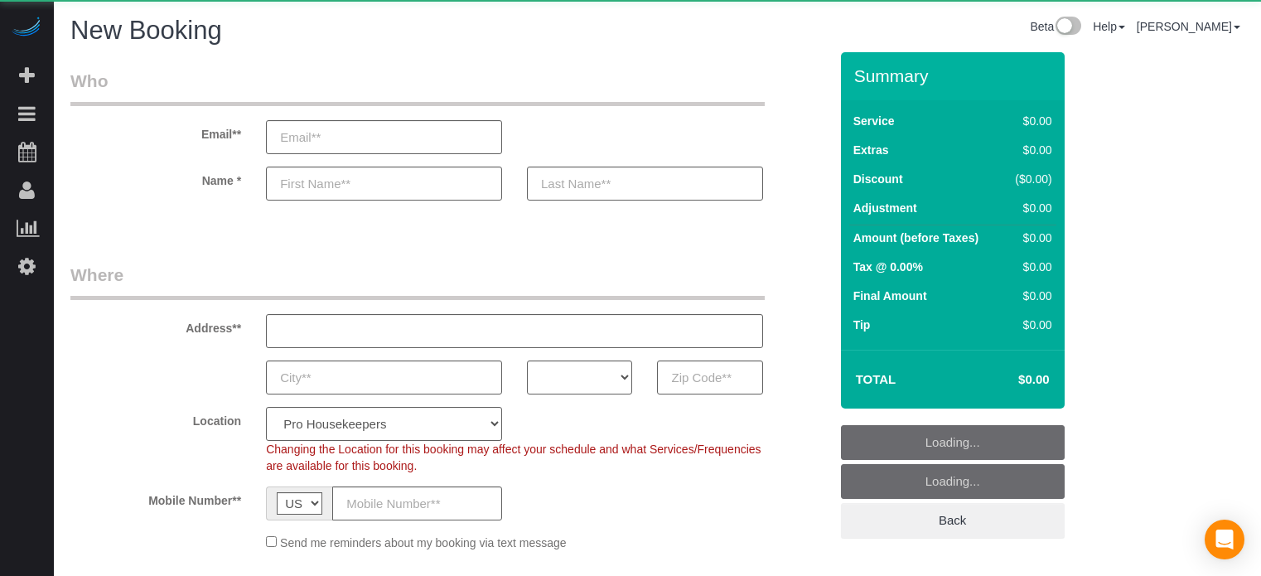
select select "number:9"
select select "object:611"
select select "4"
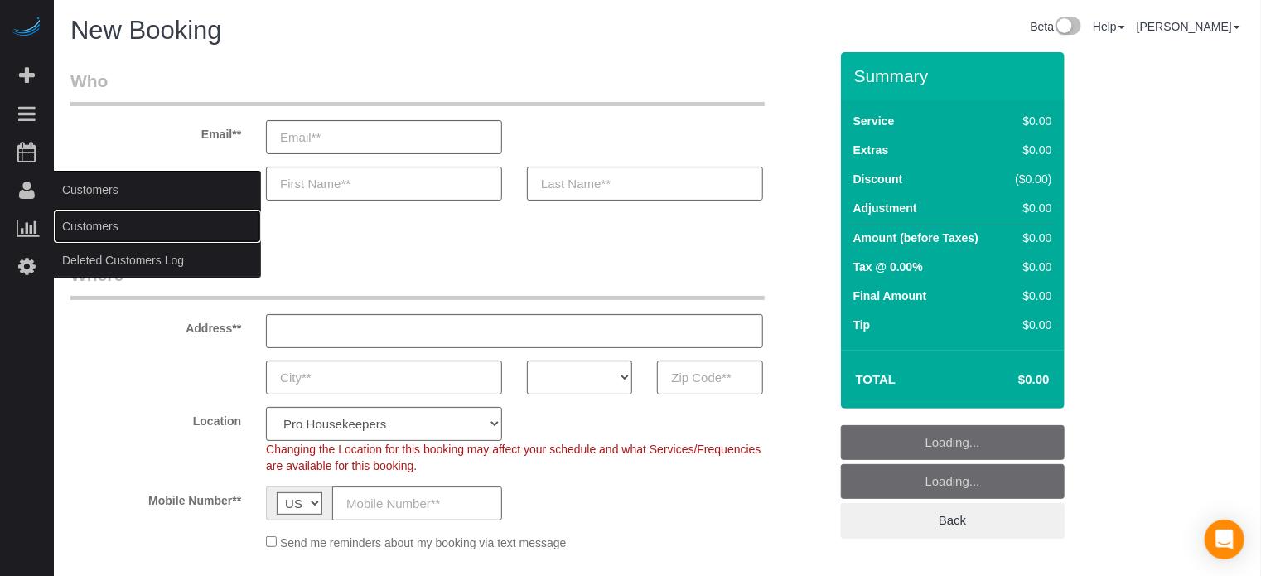
click at [102, 223] on link "Customers" at bounding box center [157, 226] width 207 height 33
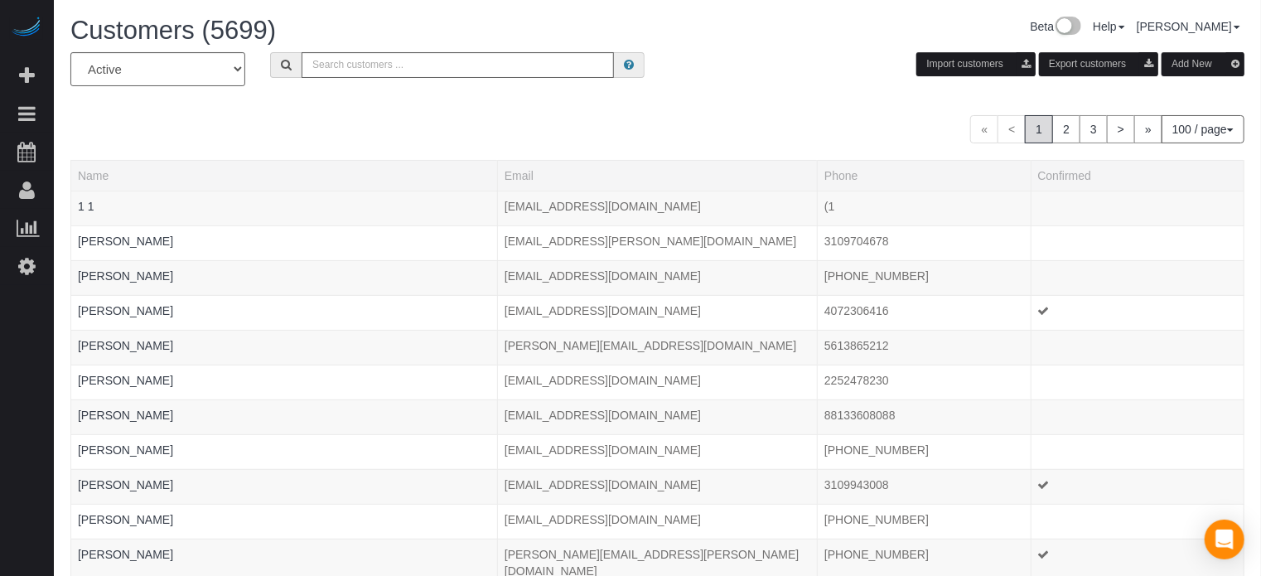
click at [1179, 60] on button "Add New" at bounding box center [1202, 64] width 83 height 24
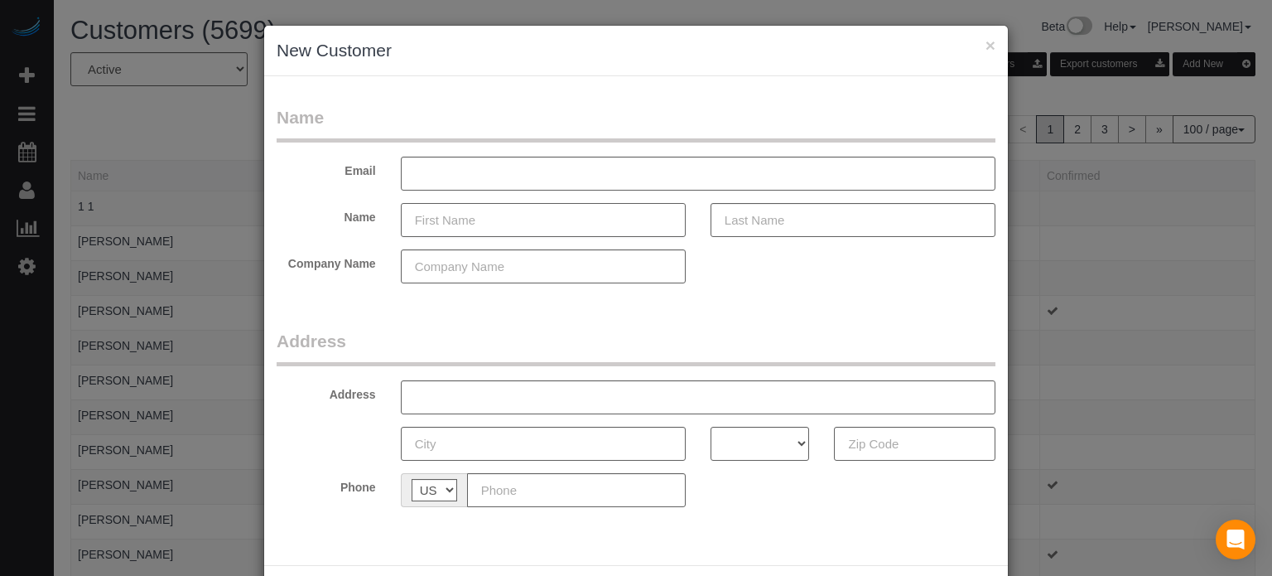
click at [499, 224] on input "text" at bounding box center [543, 220] width 285 height 34
type input "[PERSON_NAME]"
click at [752, 214] on input "text" at bounding box center [853, 220] width 285 height 34
type input "[PERSON_NAME]"
click at [1226, 325] on div "× New Customer Name Email Name Brian Campbell Company Name Address Address AK A…" at bounding box center [636, 288] width 1272 height 576
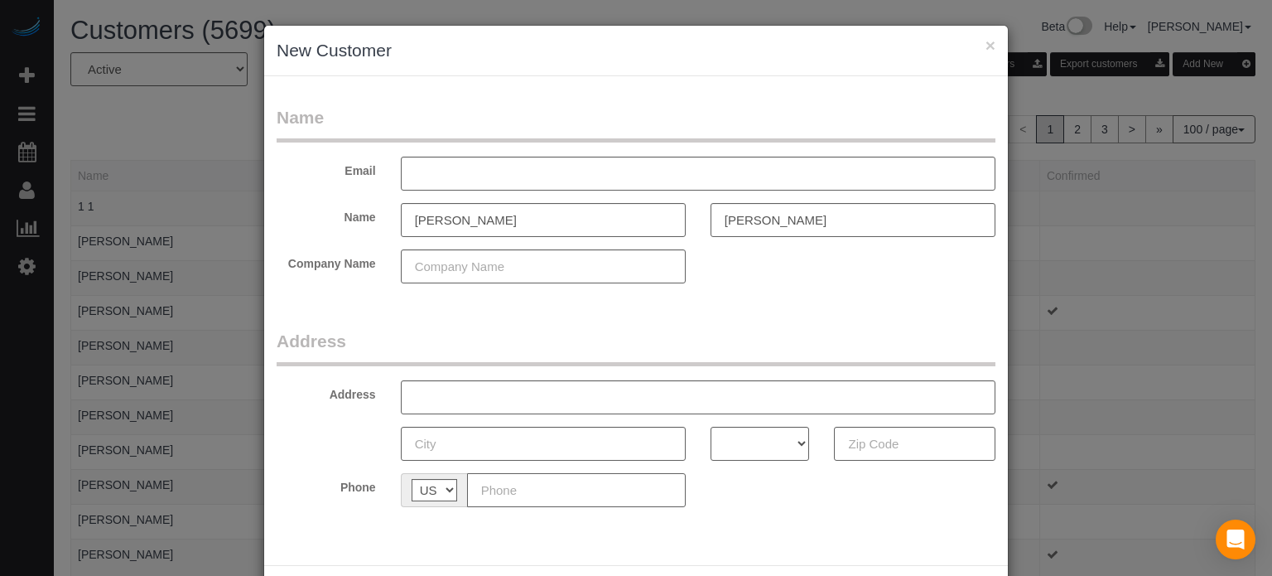
click at [567, 485] on input "text" at bounding box center [576, 490] width 219 height 34
paste input "[PHONE_NUMBER]"
type input "[PHONE_NUMBER]"
click at [466, 185] on input "text" at bounding box center [698, 174] width 595 height 34
click at [441, 175] on input "text" at bounding box center [698, 174] width 595 height 34
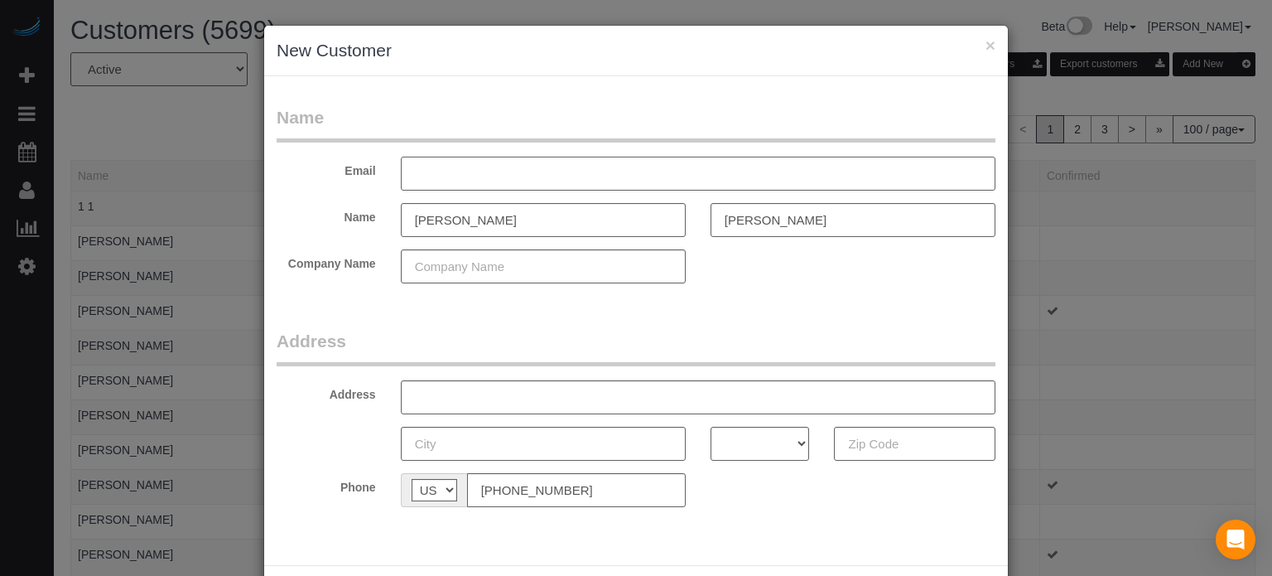
click at [441, 175] on input "text" at bounding box center [698, 174] width 595 height 34
type input "money@camsam.com"
click at [516, 107] on legend "Name" at bounding box center [636, 123] width 719 height 37
click at [544, 392] on input "text" at bounding box center [698, 397] width 595 height 34
paste input "1443 Vermont Ave, Tarpon Springs, FL 34689, USA"
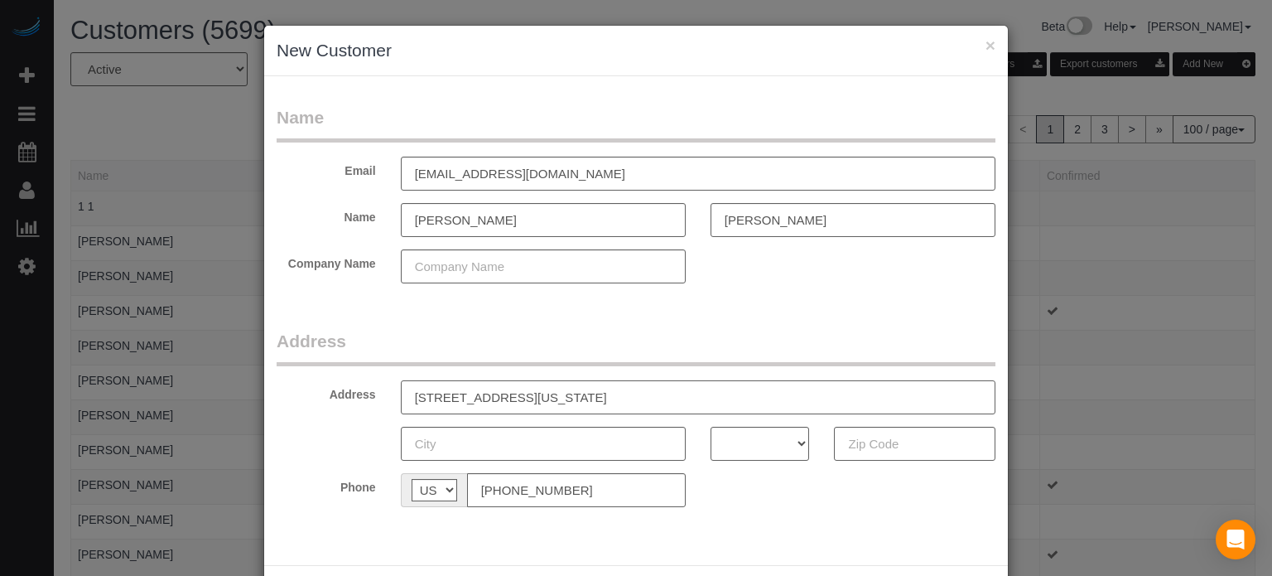
type input "1443 Vermont Ave, Tarpon Springs, FL 34689, USA"
click at [782, 440] on select "AK AL AR AZ CA CO CT DC DE FL GA HI IA ID IL IN KS KY LA MA MD ME MI MN MO MS M…" at bounding box center [760, 444] width 99 height 34
select select "FL"
click at [711, 427] on select "AK AL AR AZ CA CO CT DC DE FL GA HI IA ID IL IN KS KY LA MA MD ME MI MN MO MS M…" at bounding box center [760, 444] width 99 height 34
click at [649, 388] on input "1443 Vermont Ave, Tarpon Springs, FL 34689, USA" at bounding box center [698, 397] width 595 height 34
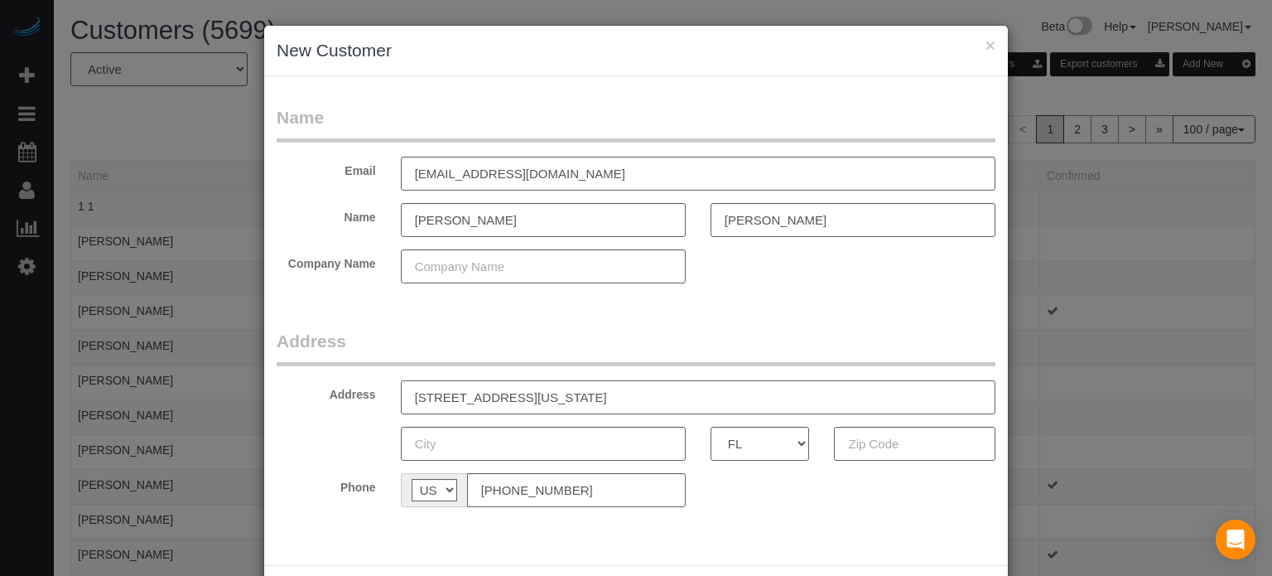
click at [649, 388] on input "1443 Vermont Ave, Tarpon Springs, FL 34689, USA" at bounding box center [698, 397] width 595 height 34
type input "1443 Vermont Ave, Tarpon Springs, FL , USA"
click at [871, 440] on input "text" at bounding box center [915, 444] width 162 height 34
paste input "34689"
type input "34689"
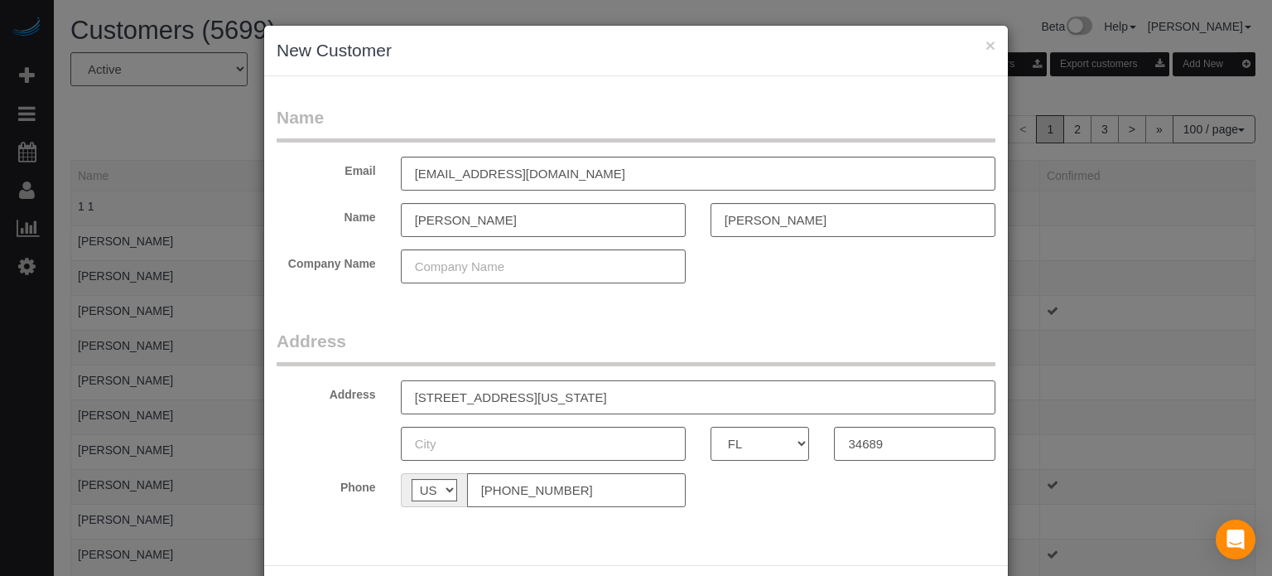
click at [683, 397] on input "1443 Vermont Ave, Tarpon Springs, FL , USA" at bounding box center [698, 397] width 595 height 34
drag, startPoint x: 692, startPoint y: 394, endPoint x: 605, endPoint y: 400, distance: 88.0
click at [605, 400] on input "1443 Vermont Ave, Tarpon Springs, FL , USA" at bounding box center [698, 397] width 595 height 34
drag, startPoint x: 610, startPoint y: 400, endPoint x: 517, endPoint y: 410, distance: 93.3
click at [517, 410] on input "1443 Vermont Ave, Tarpon Springs" at bounding box center [698, 397] width 595 height 34
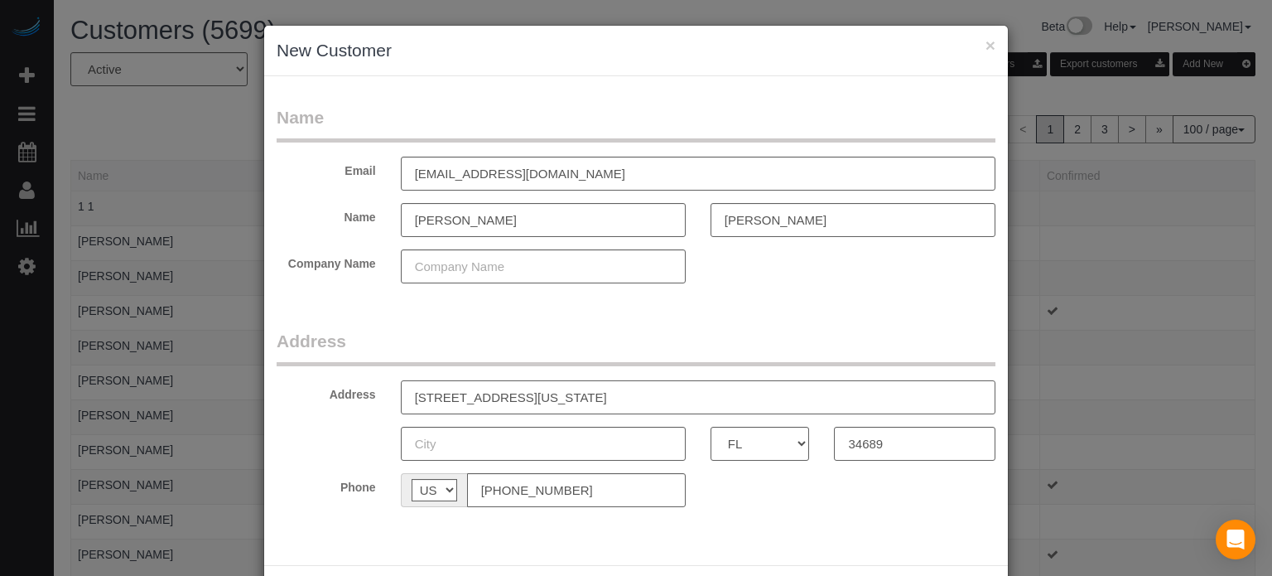
type input "1443 Vermont Ave,"
click at [509, 440] on input "text" at bounding box center [543, 444] width 285 height 34
paste input "[GEOGRAPHIC_DATA]"
type input "[GEOGRAPHIC_DATA]"
click at [537, 393] on input "1443 Vermont Ave," at bounding box center [698, 397] width 595 height 34
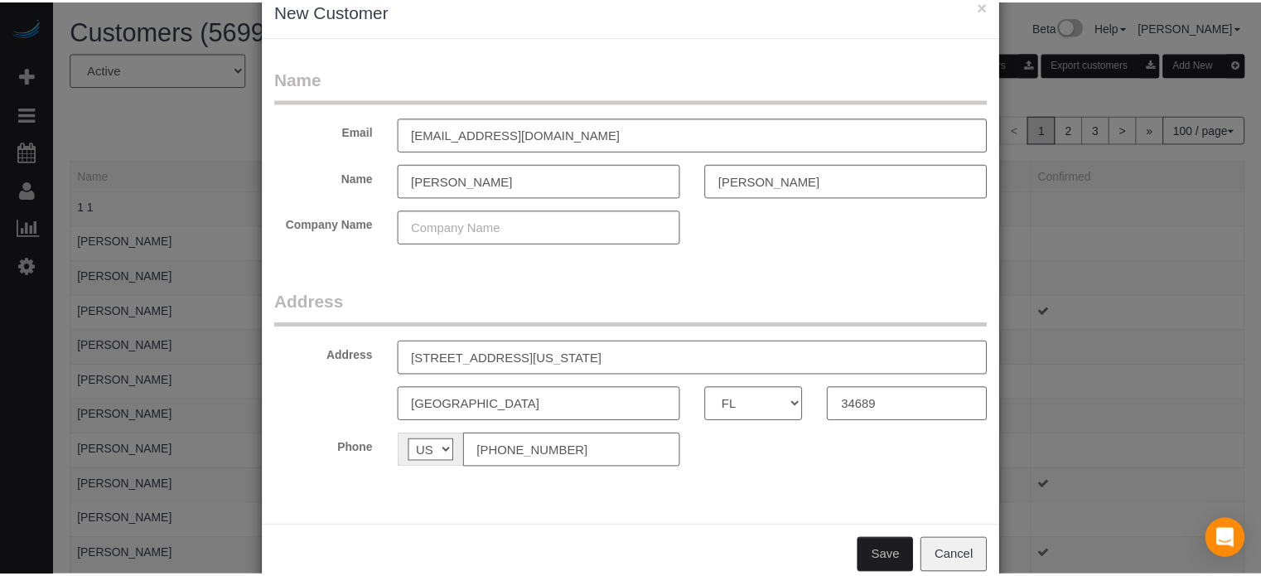
scroll to position [73, 0]
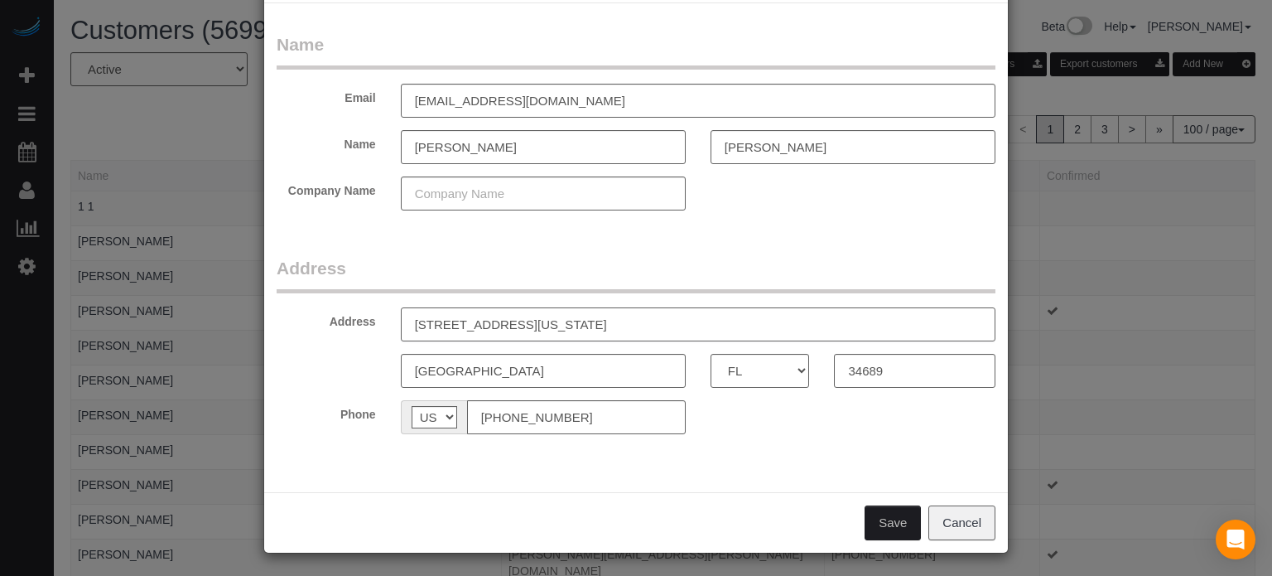
type input "[STREET_ADDRESS][US_STATE]"
click at [880, 519] on button "Save" at bounding box center [893, 522] width 56 height 35
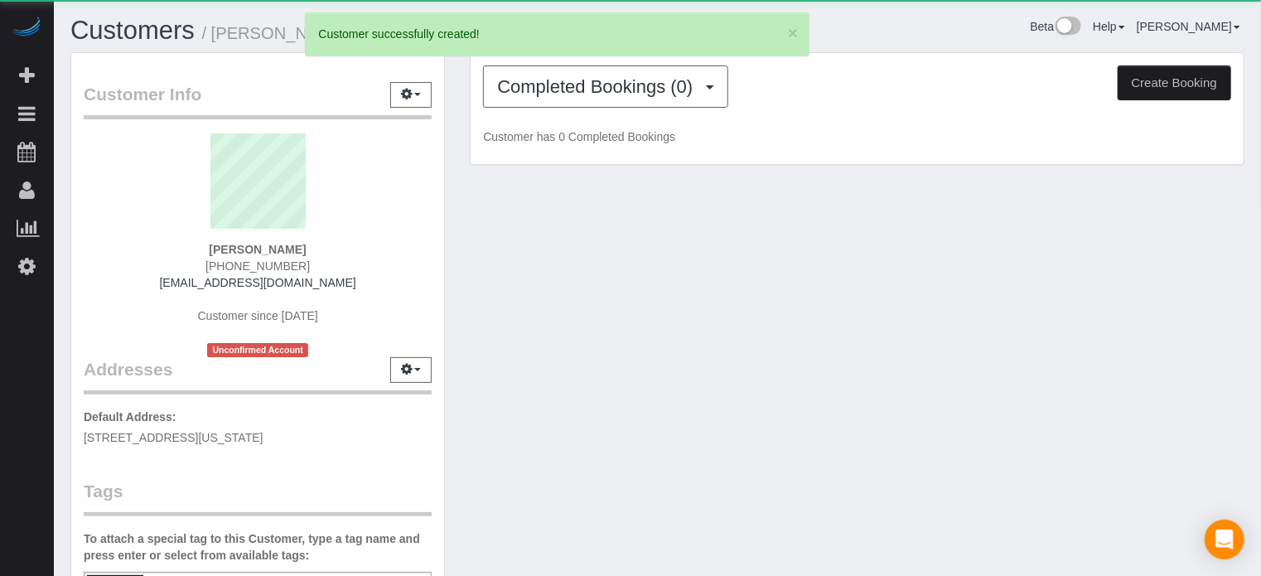
click at [1186, 91] on button "Create Booking" at bounding box center [1173, 82] width 113 height 35
select select "FL"
select select "number:9"
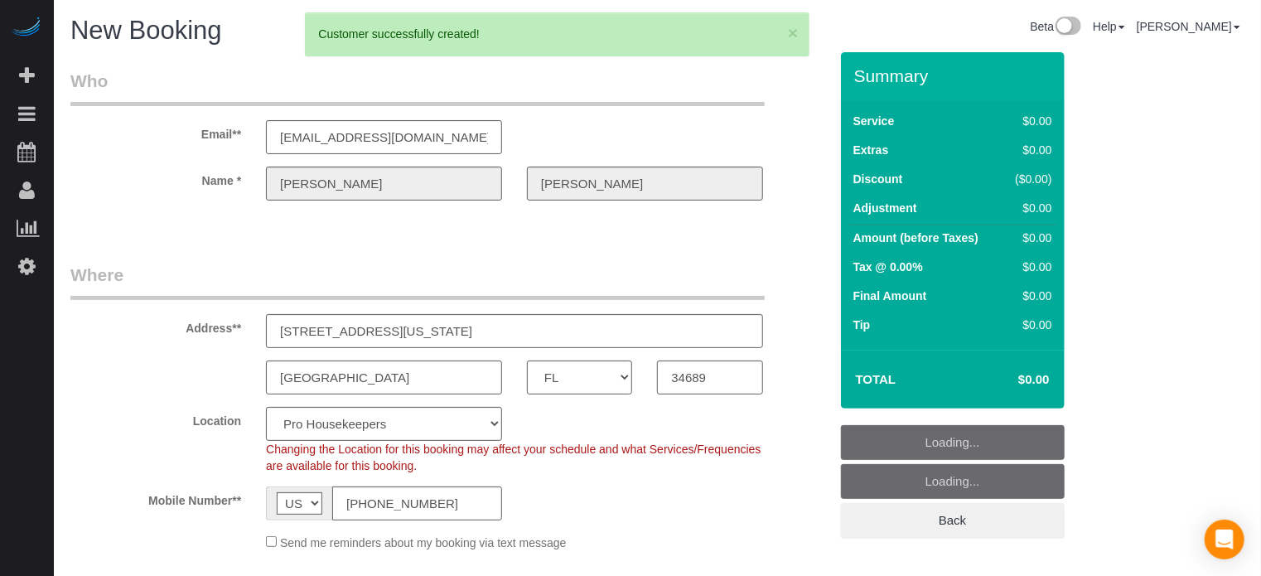
select select "object:2769"
select select "4"
select select "12"
select select "object:2776"
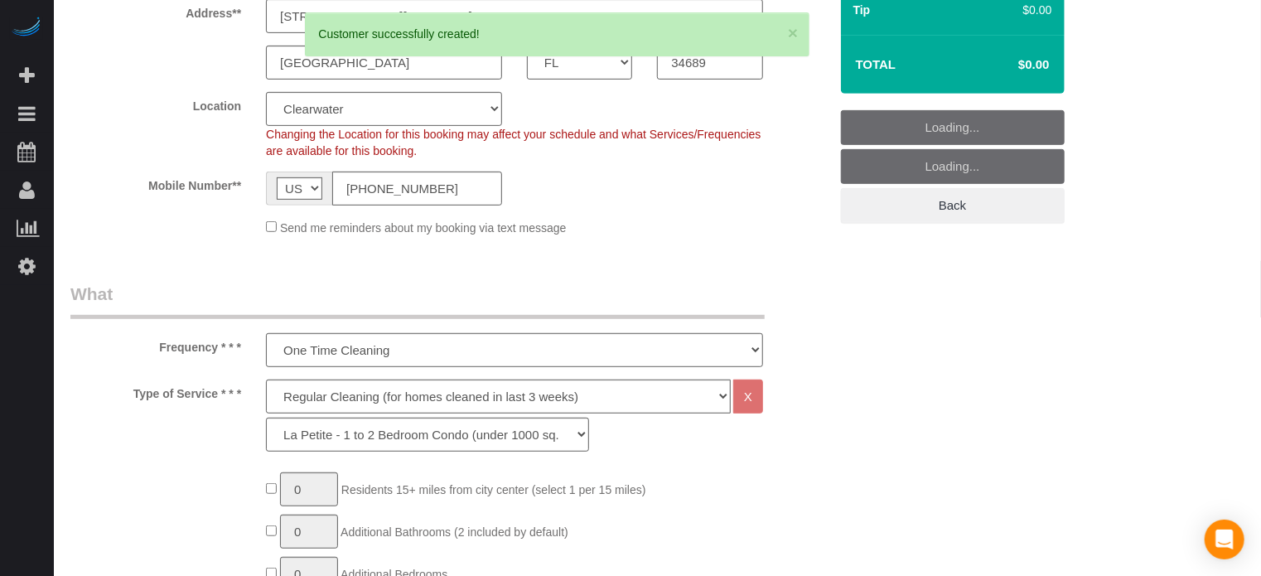
scroll to position [513, 0]
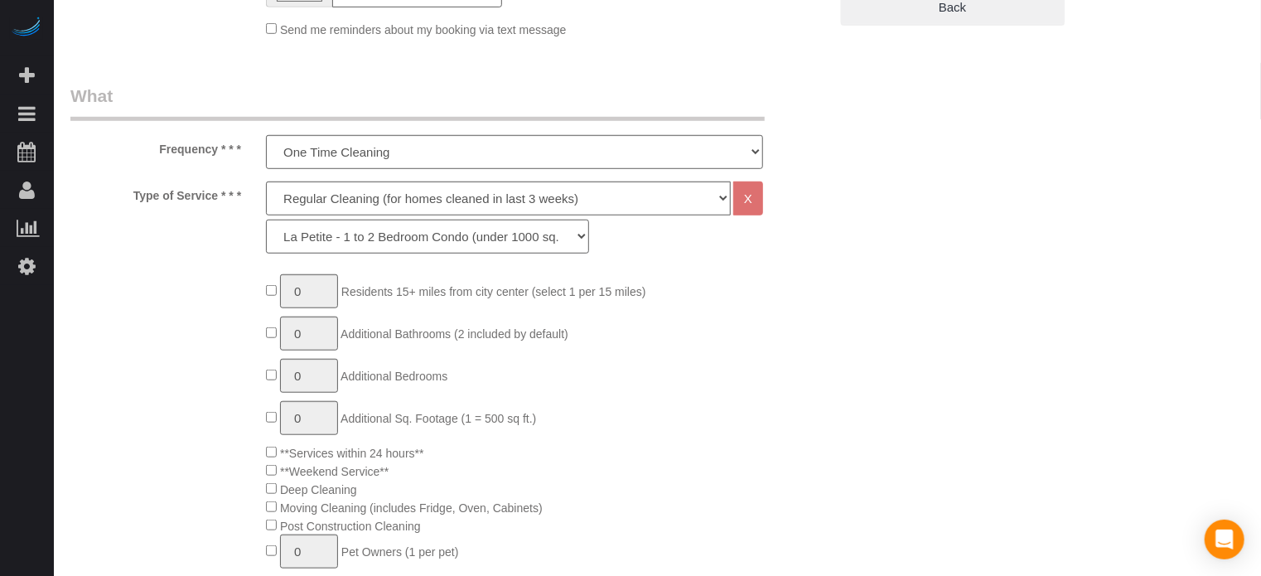
click at [354, 237] on select "La Petite - 1 to 2 Bedroom Condo (under 1000 sq. ft.) La Petite II - 2 Bedroom …" at bounding box center [427, 237] width 323 height 34
select select "89"
click at [266, 220] on select "La Petite - 1 to 2 Bedroom Condo (under 1000 sq. ft.) La Petite II - 2 Bedroom …" at bounding box center [427, 237] width 323 height 34
type input "1"
click at [327, 292] on input "1" at bounding box center [309, 291] width 58 height 34
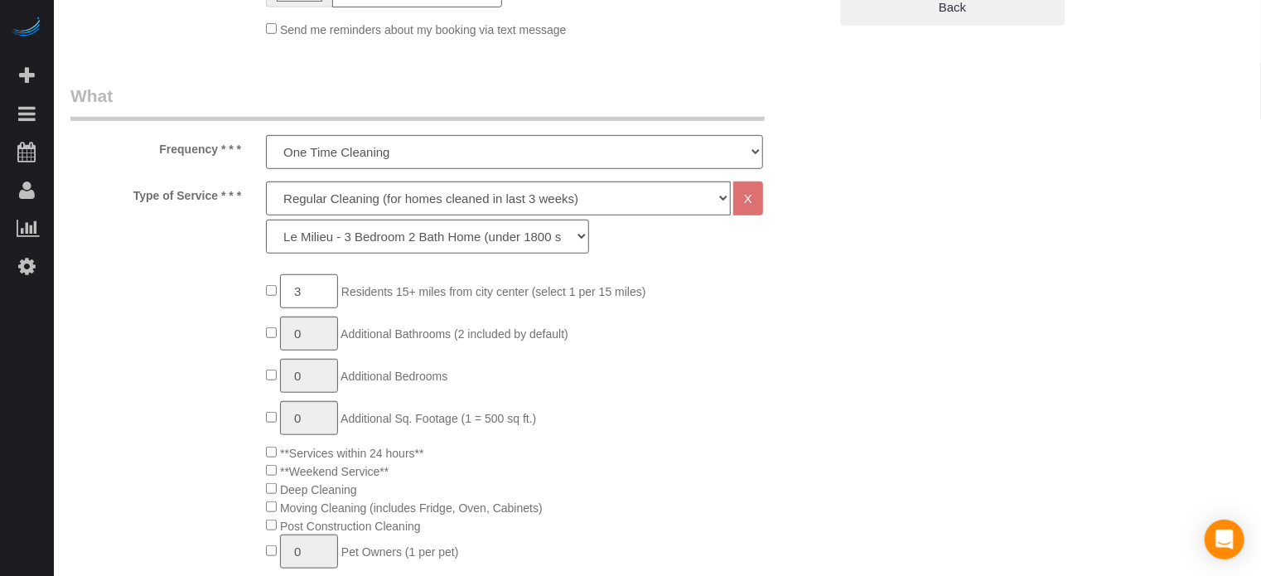
type input "3"
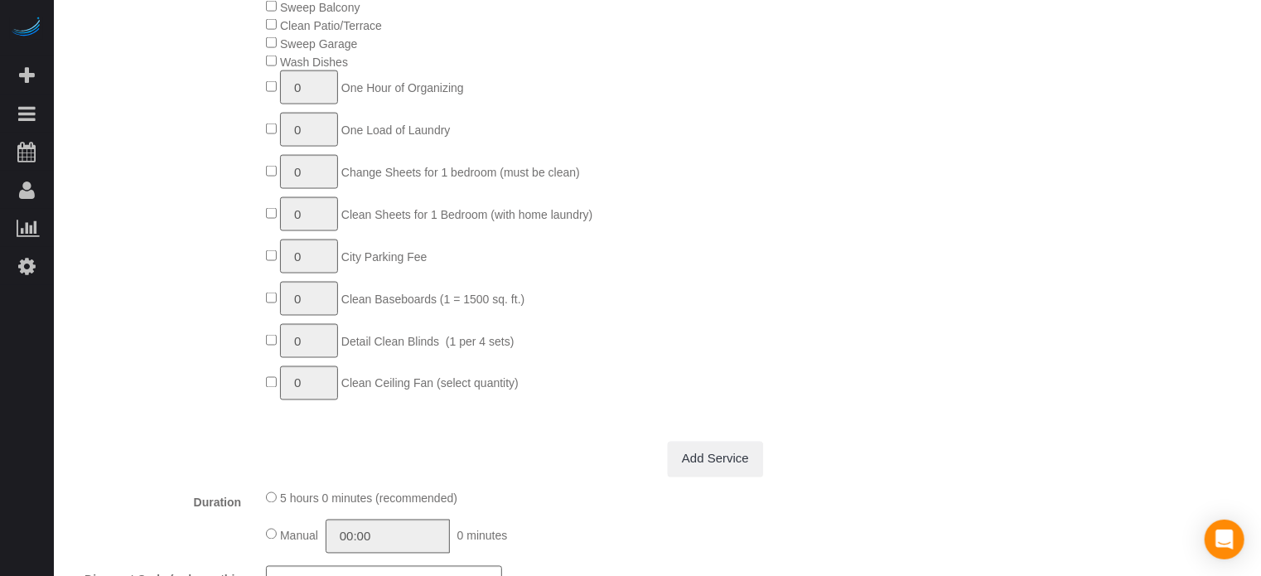
scroll to position [1093, 0]
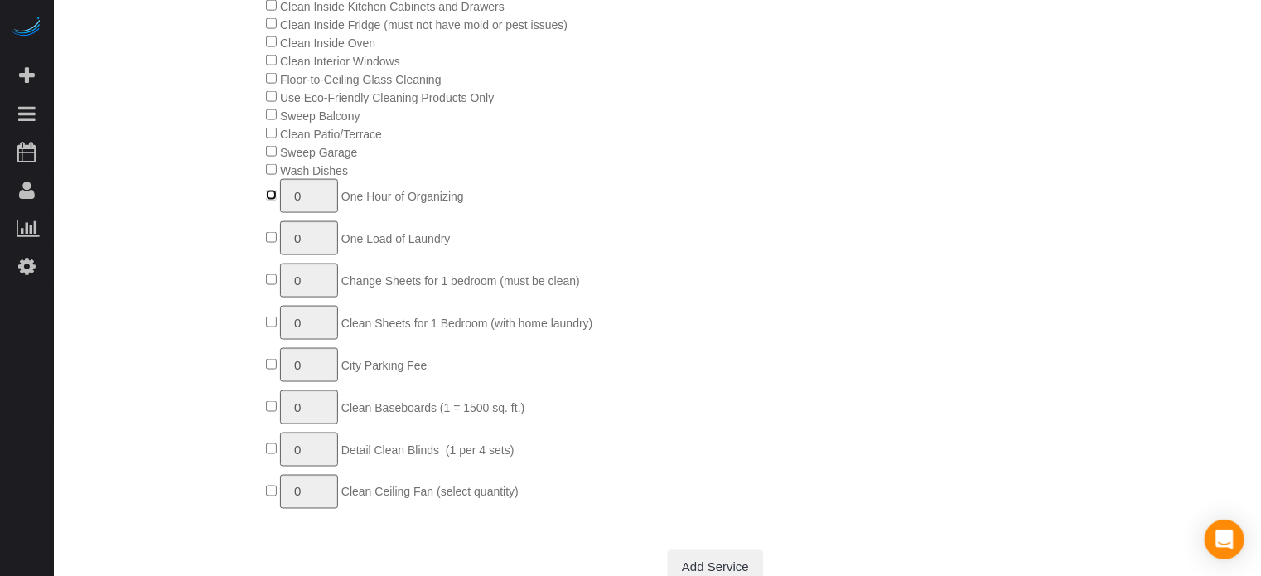
type input "1"
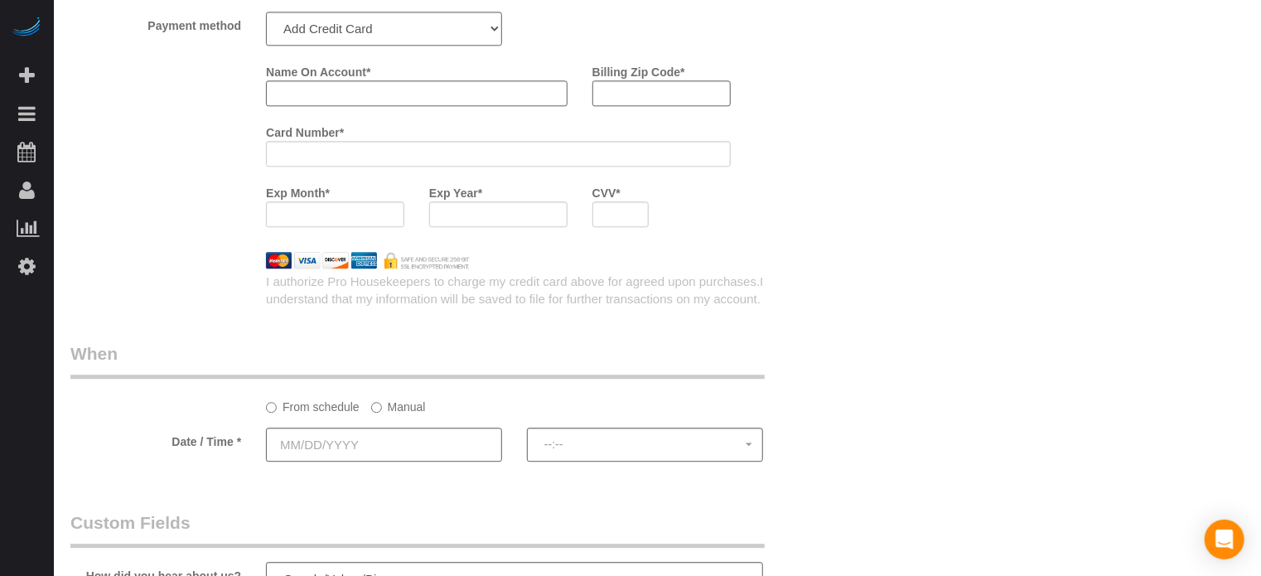
scroll to position [2299, 0]
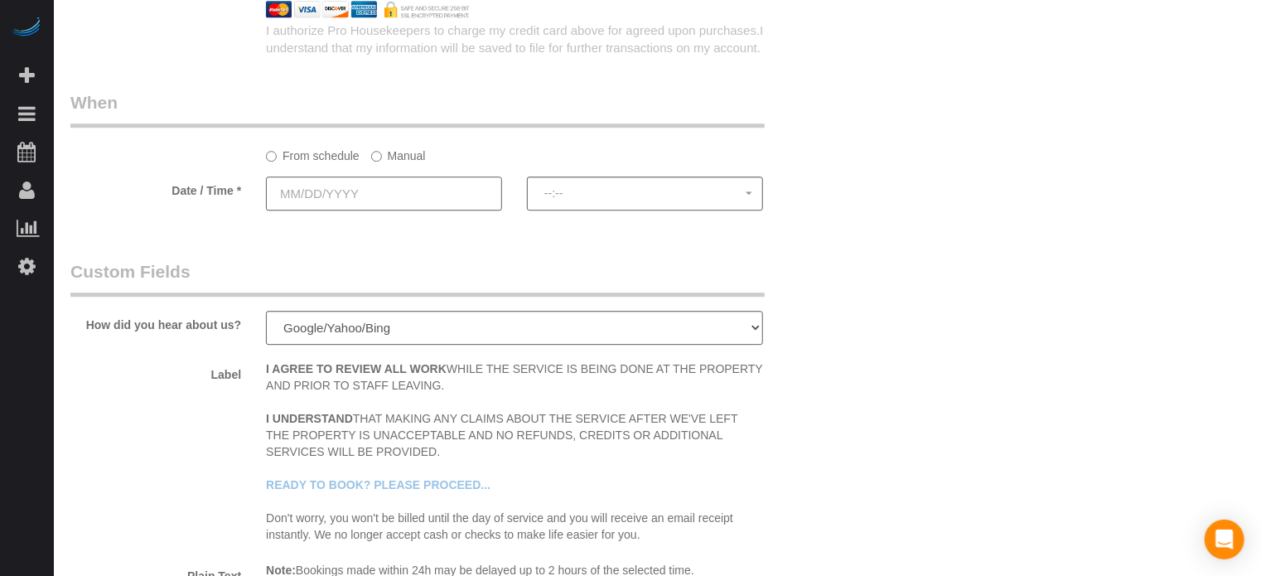
click at [461, 200] on input "text" at bounding box center [384, 193] width 236 height 34
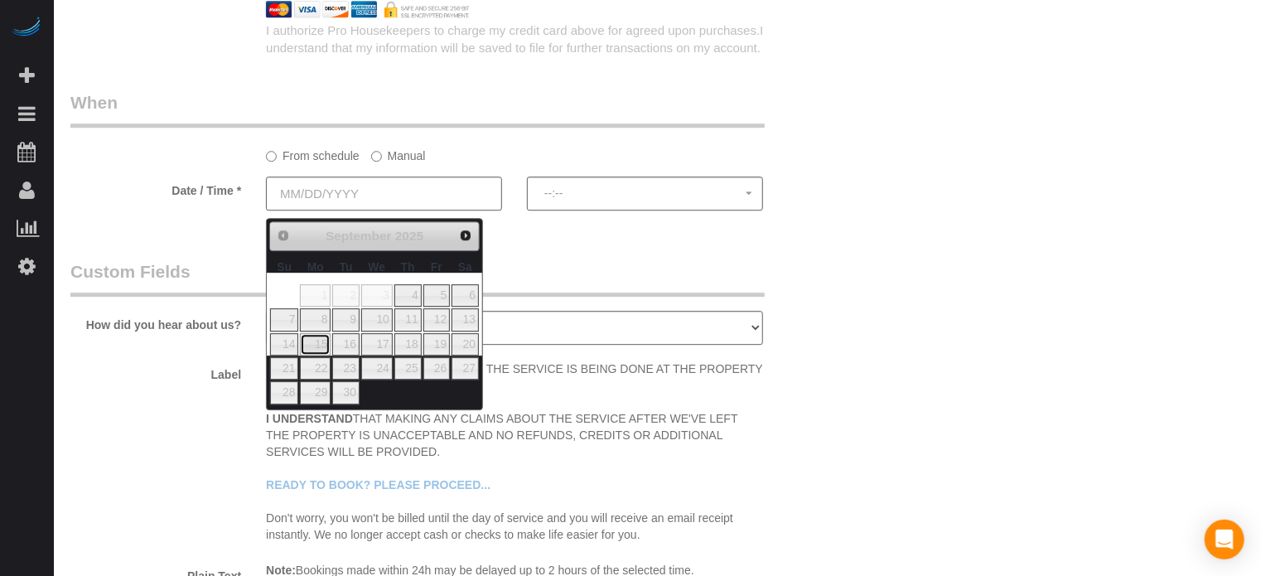
click at [321, 346] on link "15" at bounding box center [315, 344] width 31 height 22
type input "09/15/2025"
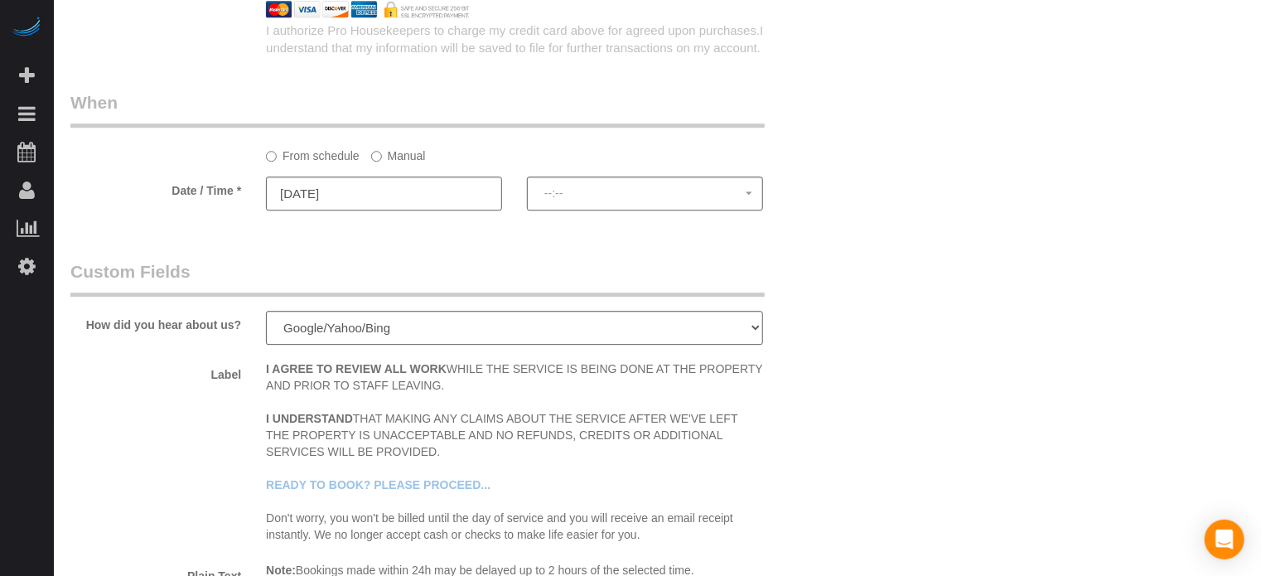
select select "spot1"
click at [620, 200] on span "8:00AM - 9:00AM" at bounding box center [644, 192] width 201 height 13
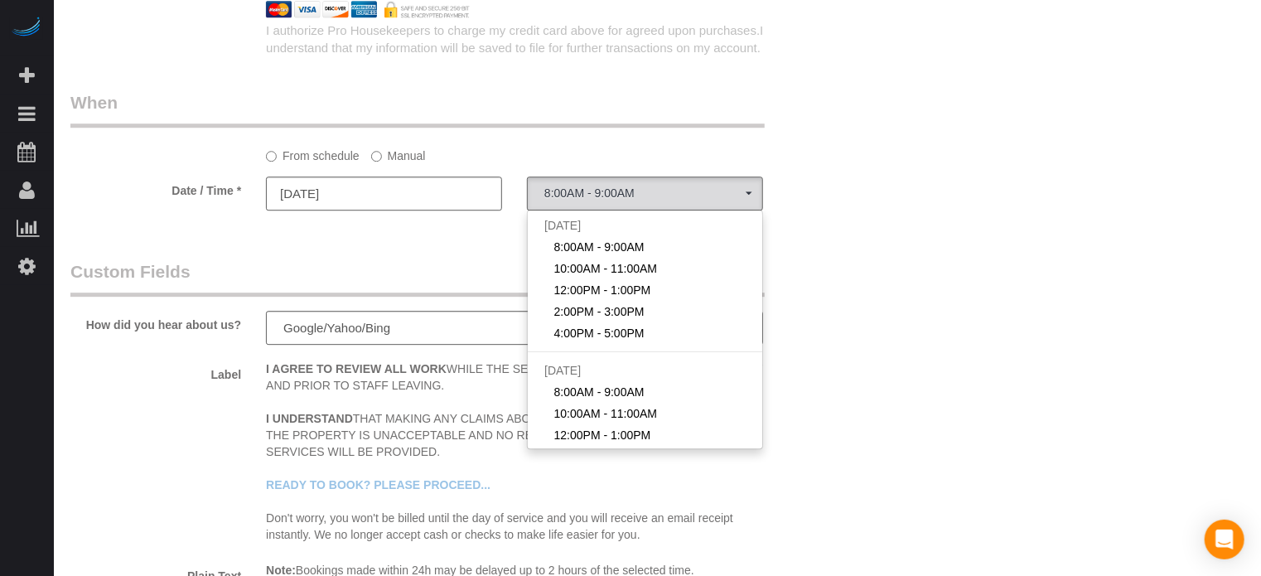
click at [386, 162] on label "Manual" at bounding box center [398, 153] width 55 height 22
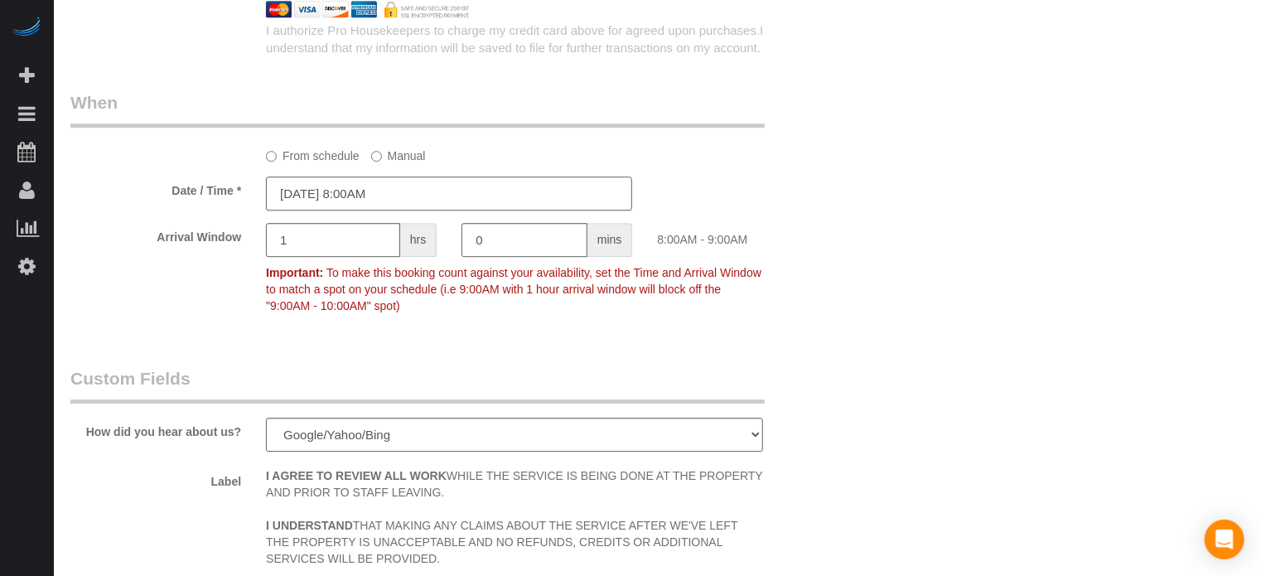
click at [395, 198] on input "09/15/2025 8:00AM" at bounding box center [449, 193] width 366 height 34
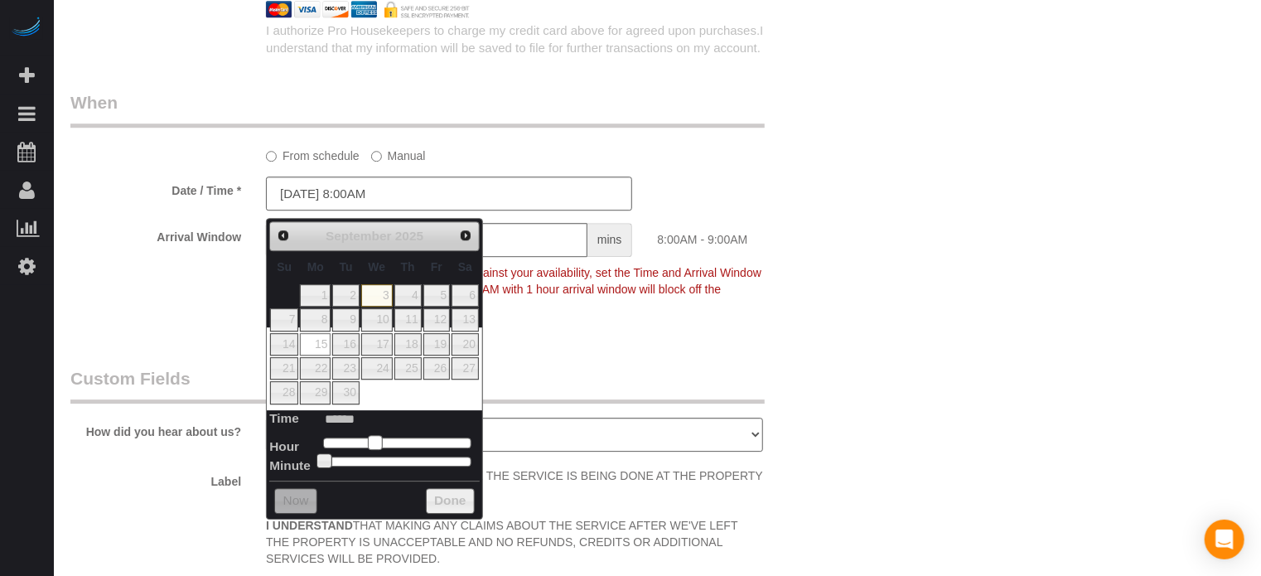
type input "[DATE] 9:00AM"
type input "******"
drag, startPoint x: 371, startPoint y: 439, endPoint x: 380, endPoint y: 442, distance: 9.7
click at [380, 442] on span at bounding box center [381, 442] width 15 height 15
click at [681, 304] on p "Important: To make this booking count against your availability, set the Time a…" at bounding box center [514, 287] width 522 height 54
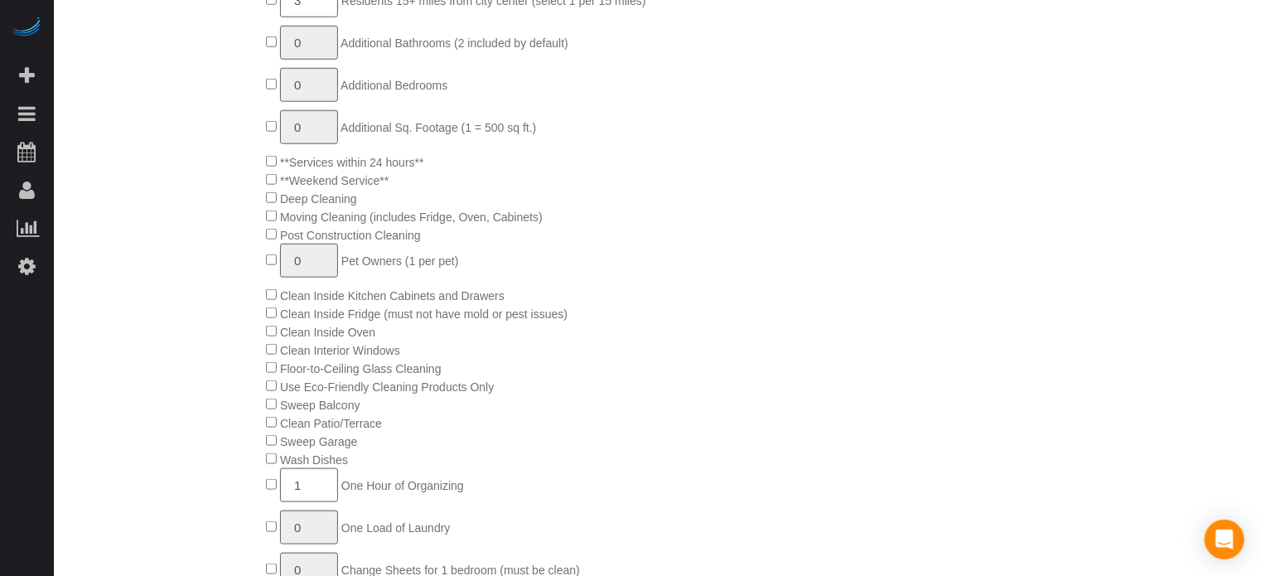
scroll to position [0, 0]
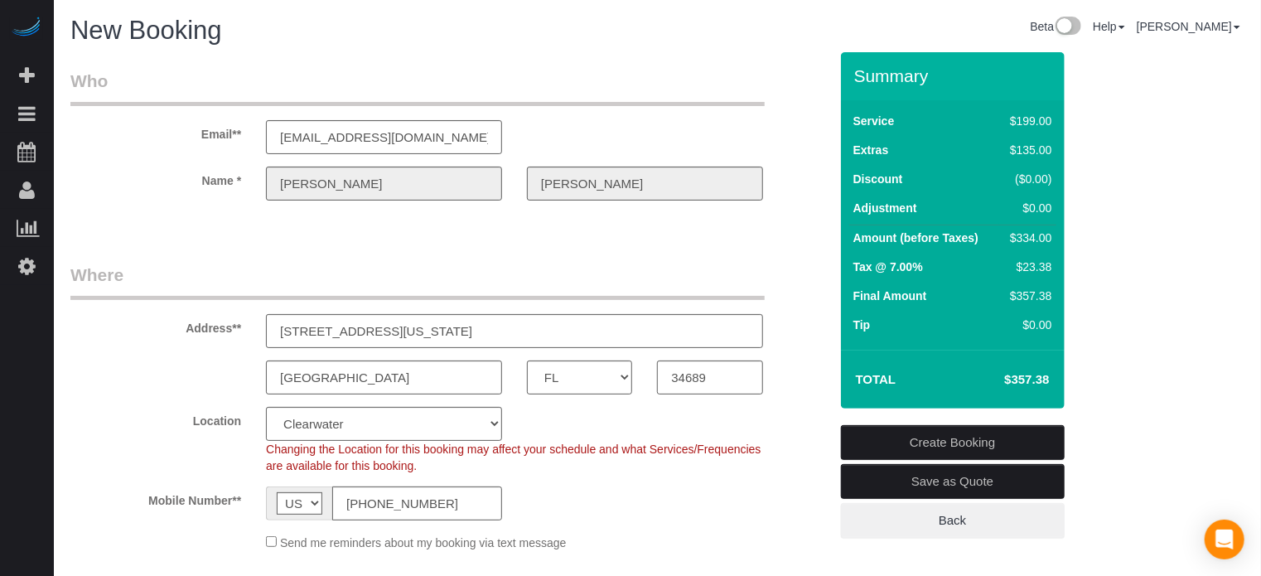
click at [236, 191] on div "Name * Brian Campbell" at bounding box center [449, 183] width 783 height 34
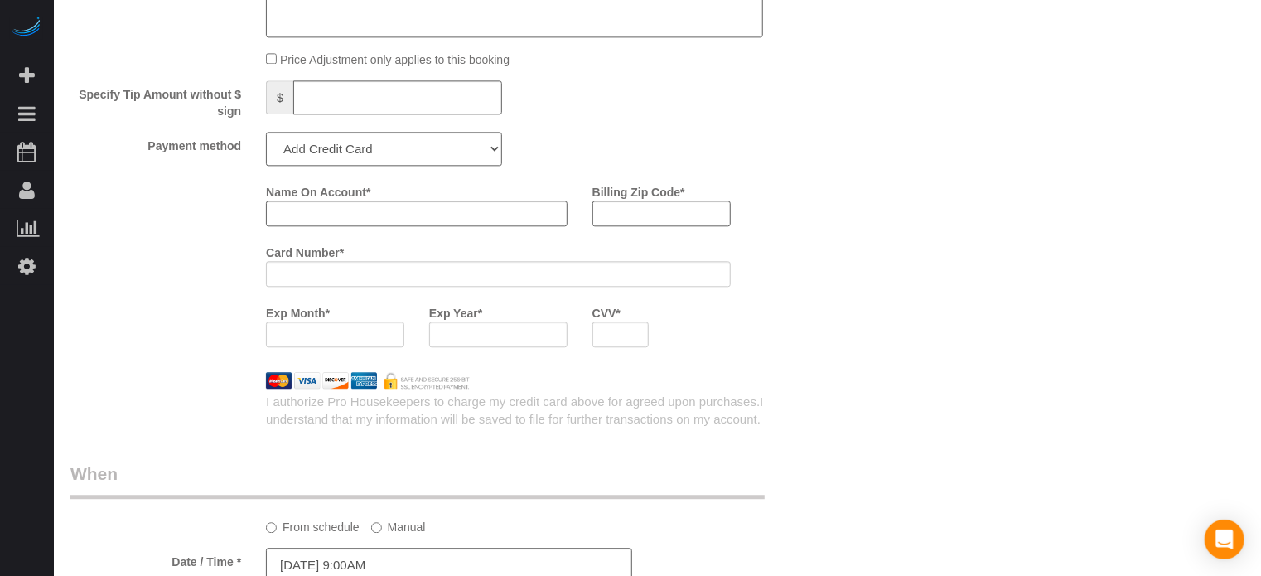
scroll to position [1941, 0]
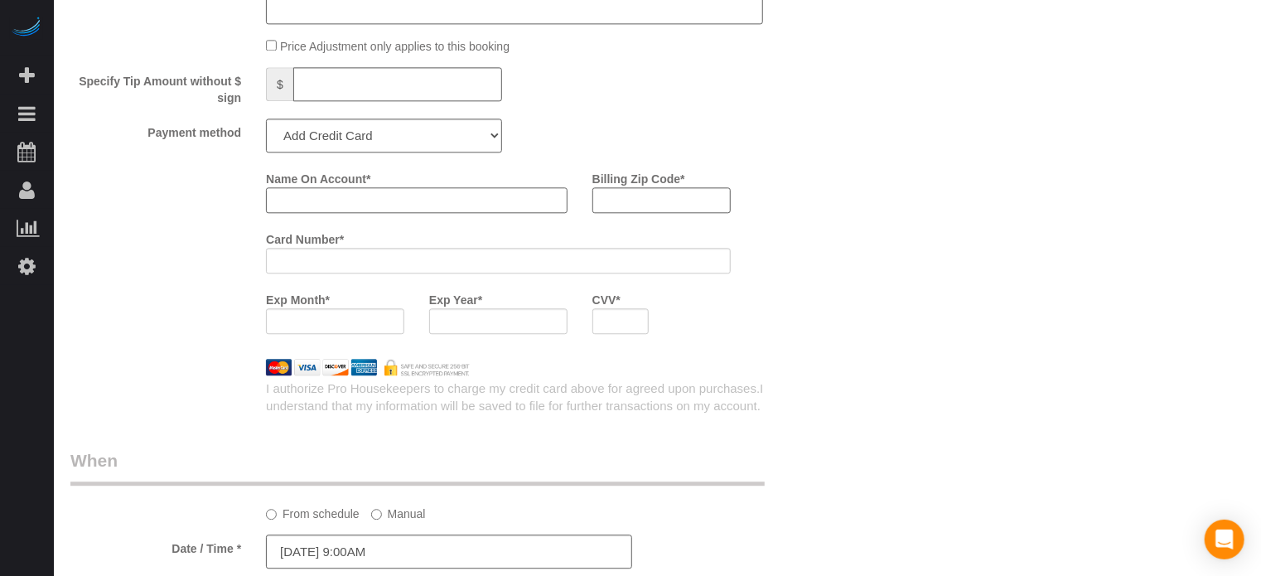
click at [311, 201] on input "Name On Account *" at bounding box center [417, 200] width 302 height 26
paste input "[PERSON_NAME]"
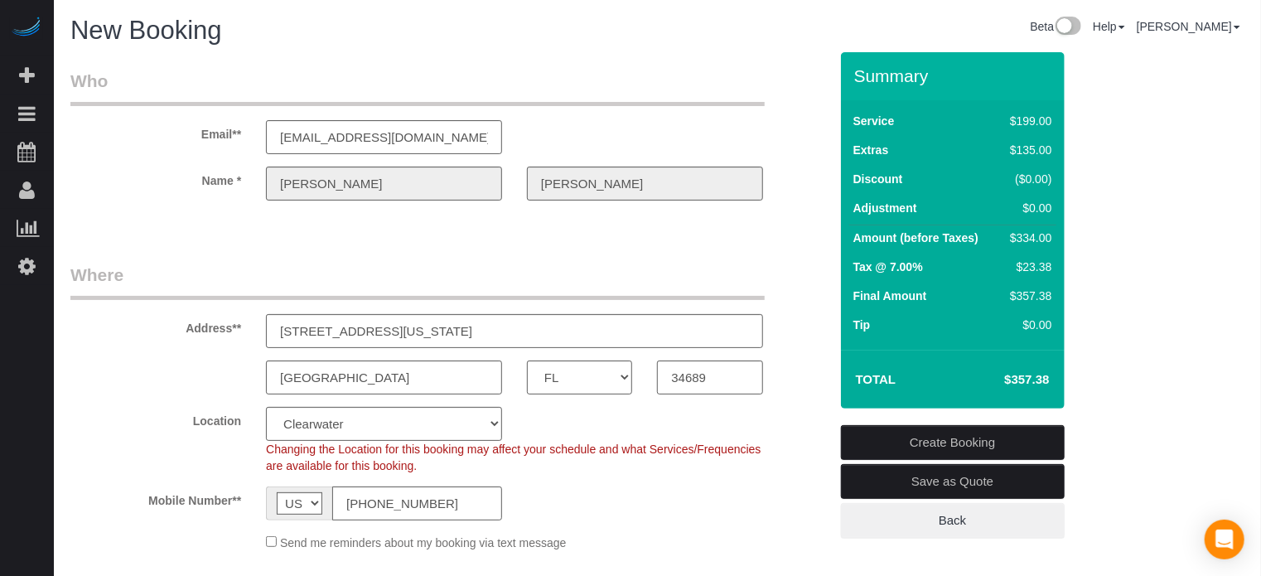
click at [508, 198] on div "Name * Brian Campbell" at bounding box center [449, 183] width 783 height 34
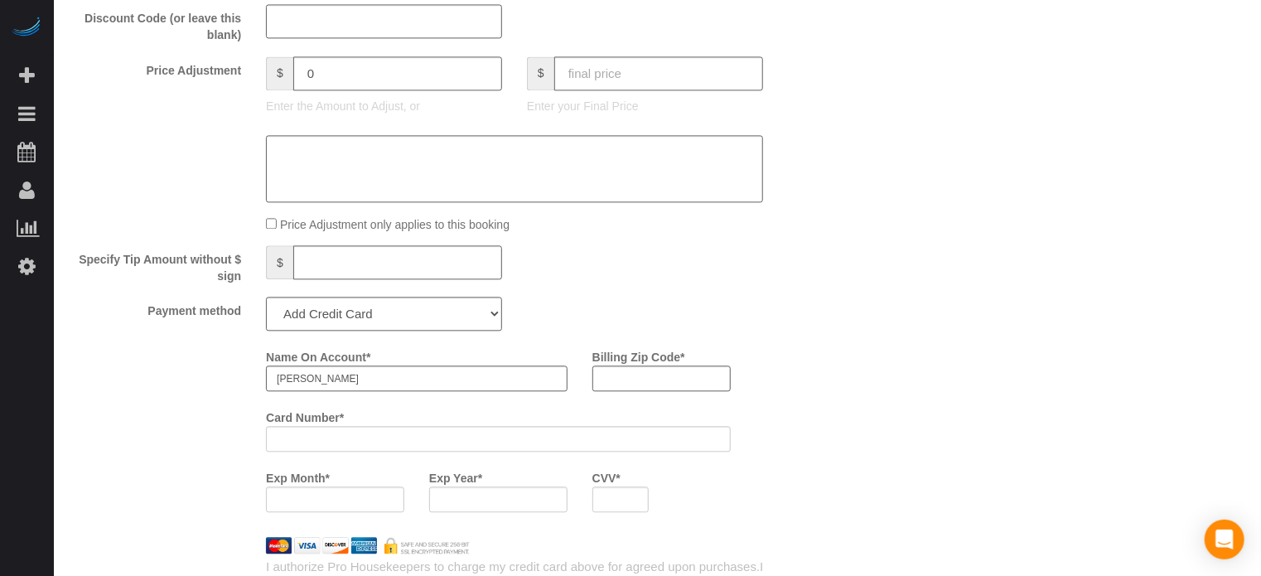
scroll to position [1772, 0]
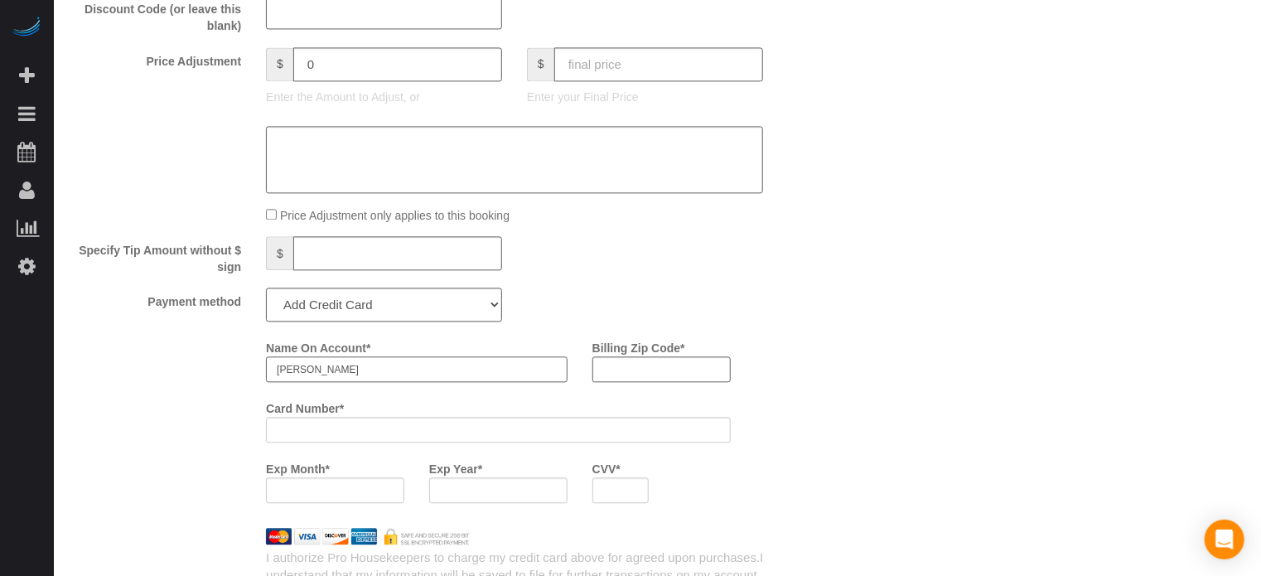
click at [389, 379] on input "[PERSON_NAME]" at bounding box center [417, 369] width 302 height 26
paste input "[PERSON_NAME]"
type input "Brian Campbell"
click at [924, 275] on div "Who Email** money@camsam.com Name * Brian Campbell Where Address** 1443 Vermont…" at bounding box center [657, 66] width 1174 height 3573
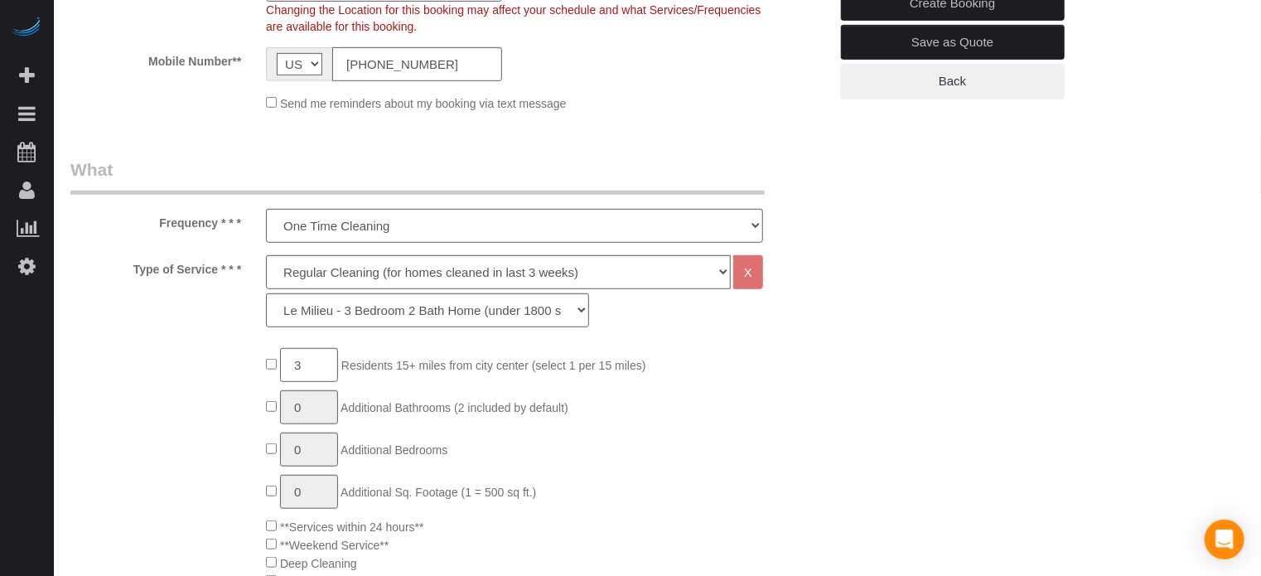
scroll to position [262, 0]
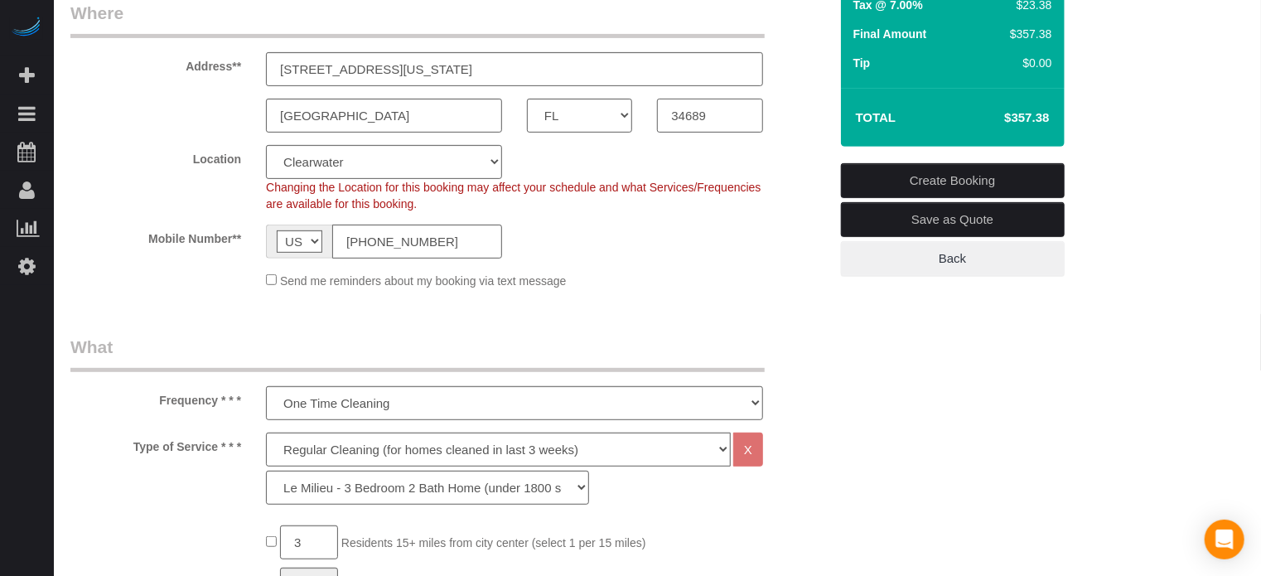
click at [683, 105] on input "34689" at bounding box center [709, 116] width 105 height 34
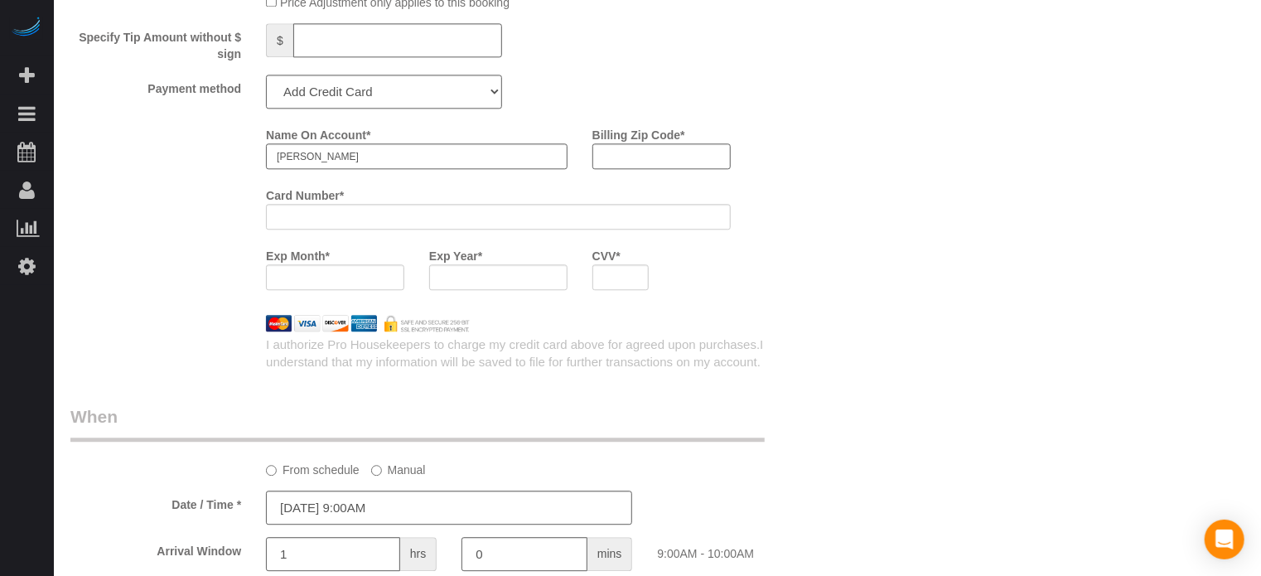
scroll to position [1990, 0]
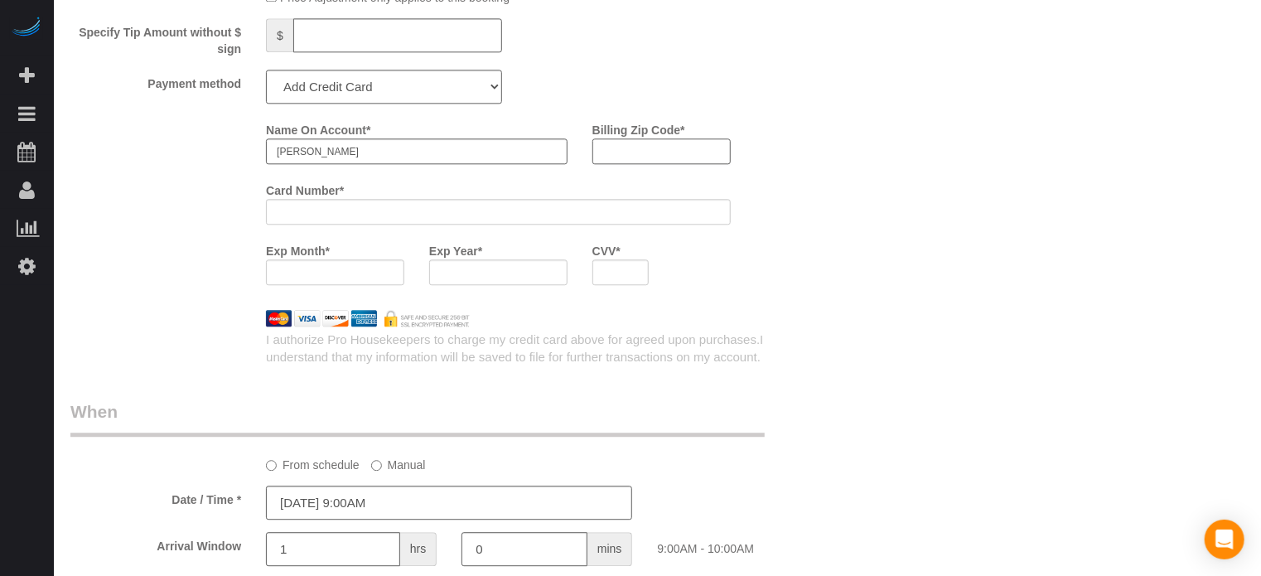
click at [639, 152] on input "Billing Zip Code *" at bounding box center [661, 151] width 138 height 26
paste input "34689"
type input "34689"
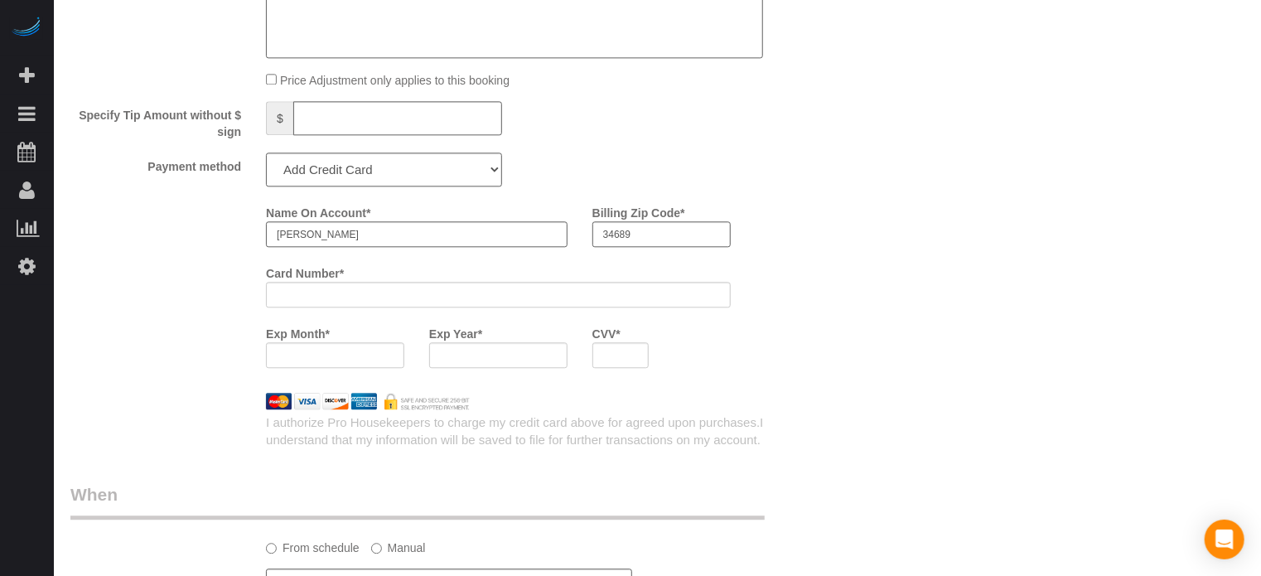
click at [152, 359] on div "Name On Account * Brian Campbell Billing Zip Code * 34689 Card Number * Exp Mon…" at bounding box center [449, 289] width 783 height 181
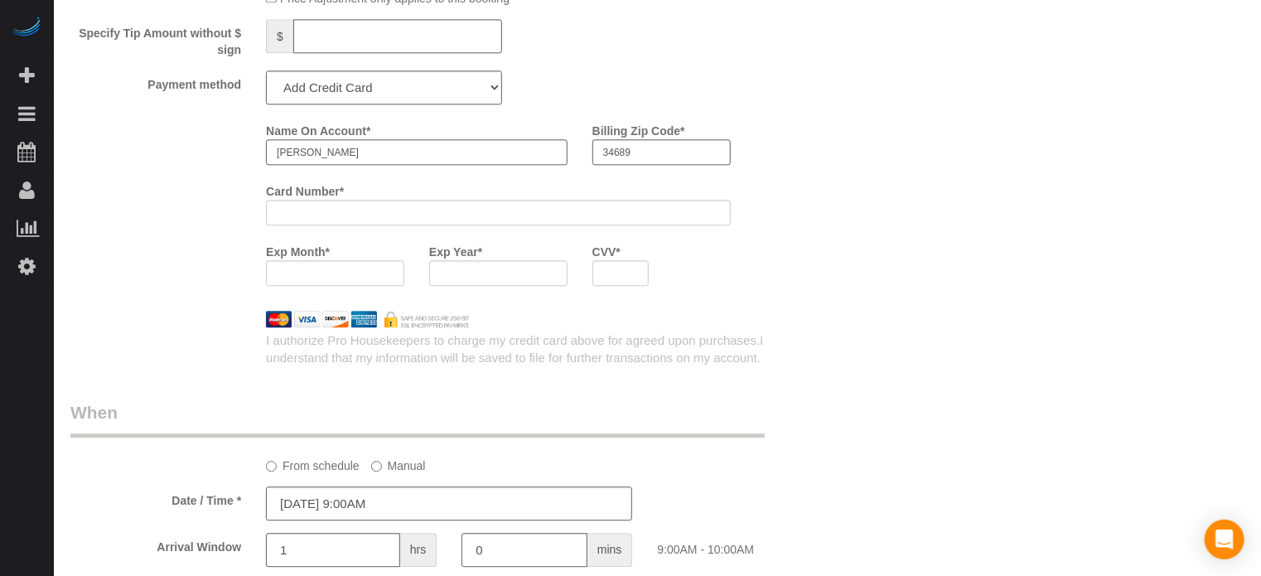
scroll to position [1990, 0]
click at [790, 297] on div "Name On Account * Brian Campbell Billing Zip Code * 34689 Card Number * Exp Mon…" at bounding box center [546, 206] width 586 height 181
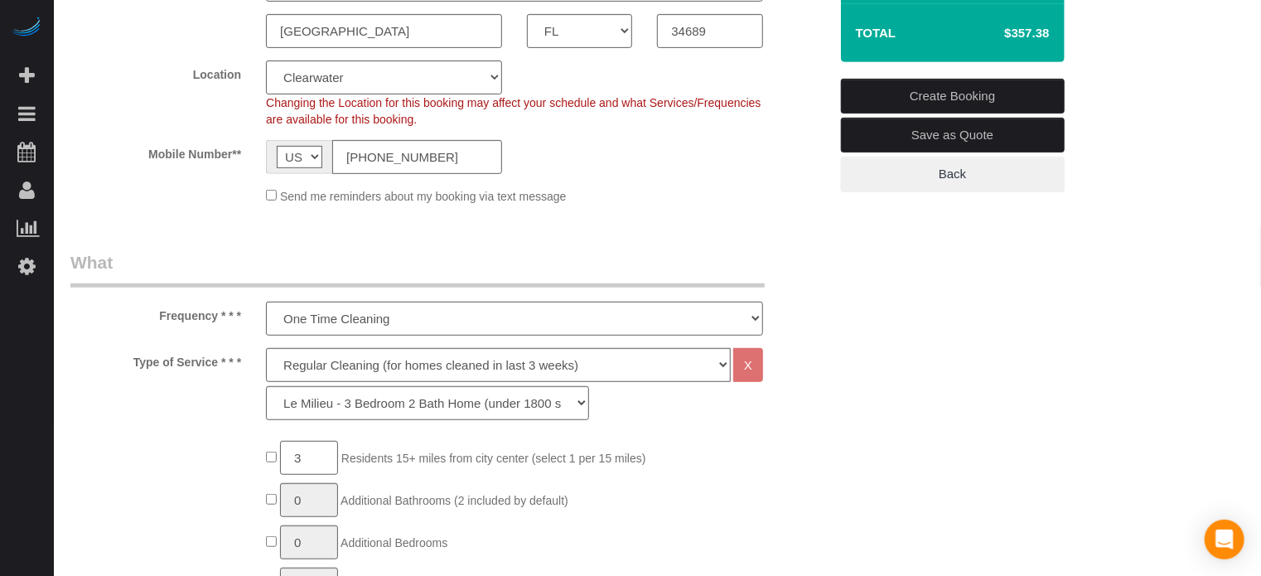
scroll to position [250, 0]
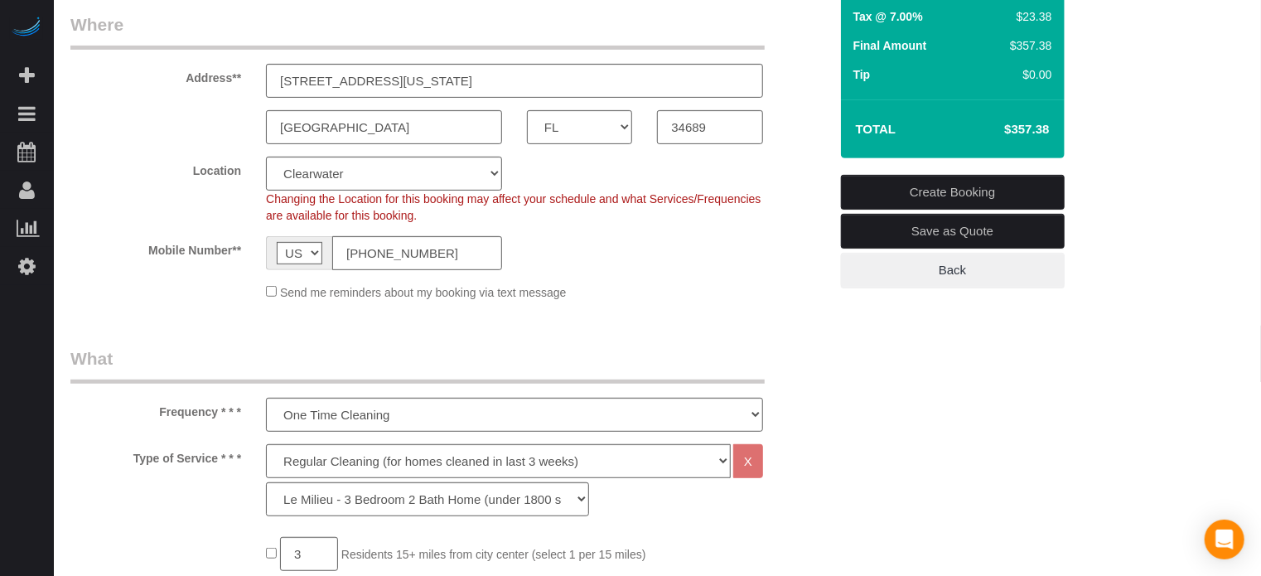
click at [934, 185] on link "Create Booking" at bounding box center [953, 192] width 224 height 35
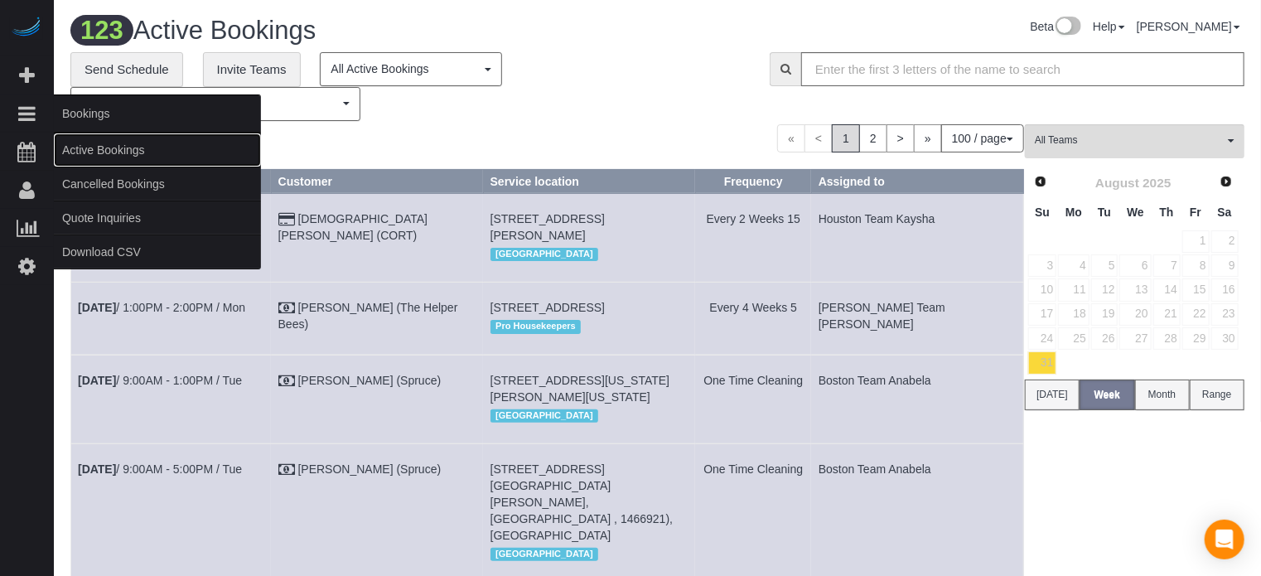
click at [113, 152] on link "Active Bookings" at bounding box center [157, 149] width 207 height 33
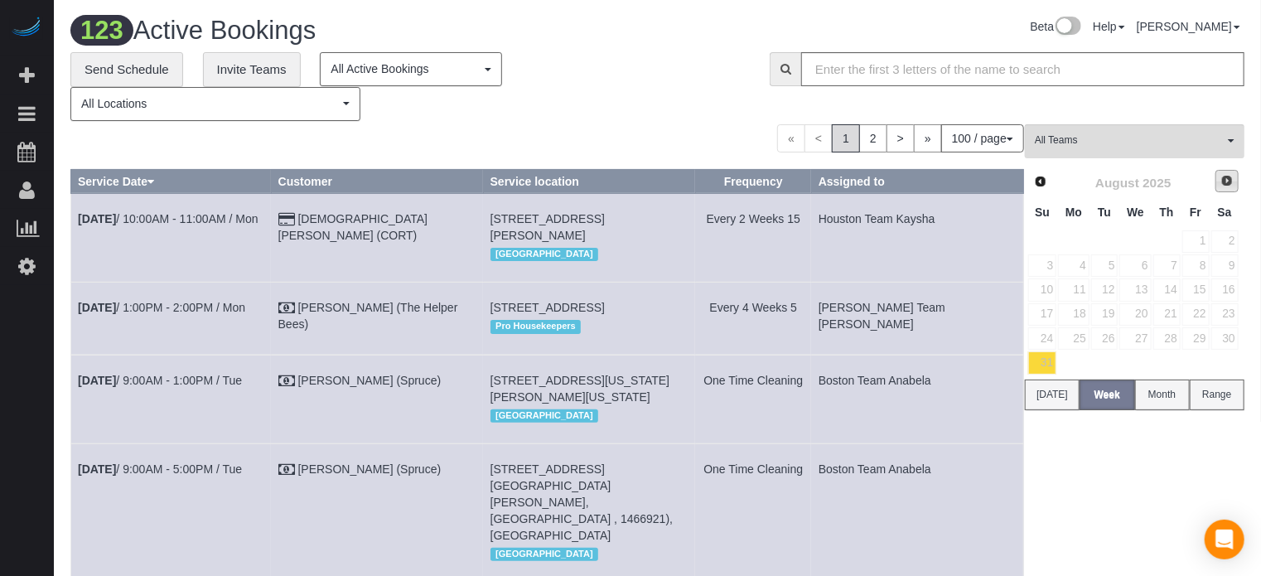
click at [1226, 174] on span "Next" at bounding box center [1226, 180] width 13 height 13
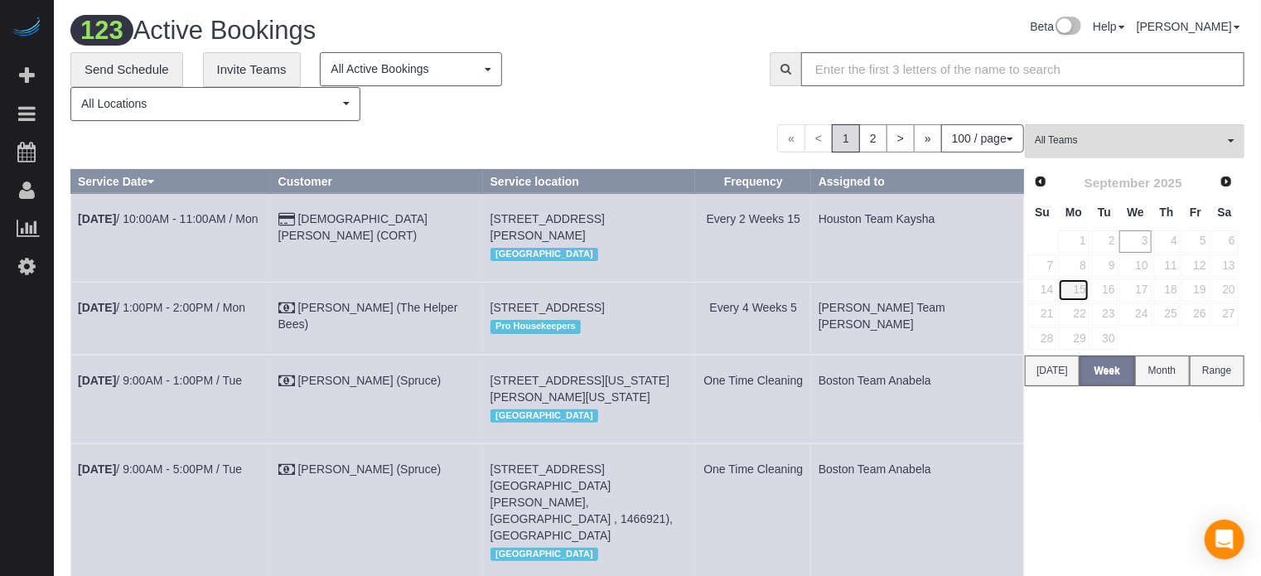
click at [1077, 281] on link "15" at bounding box center [1073, 289] width 31 height 22
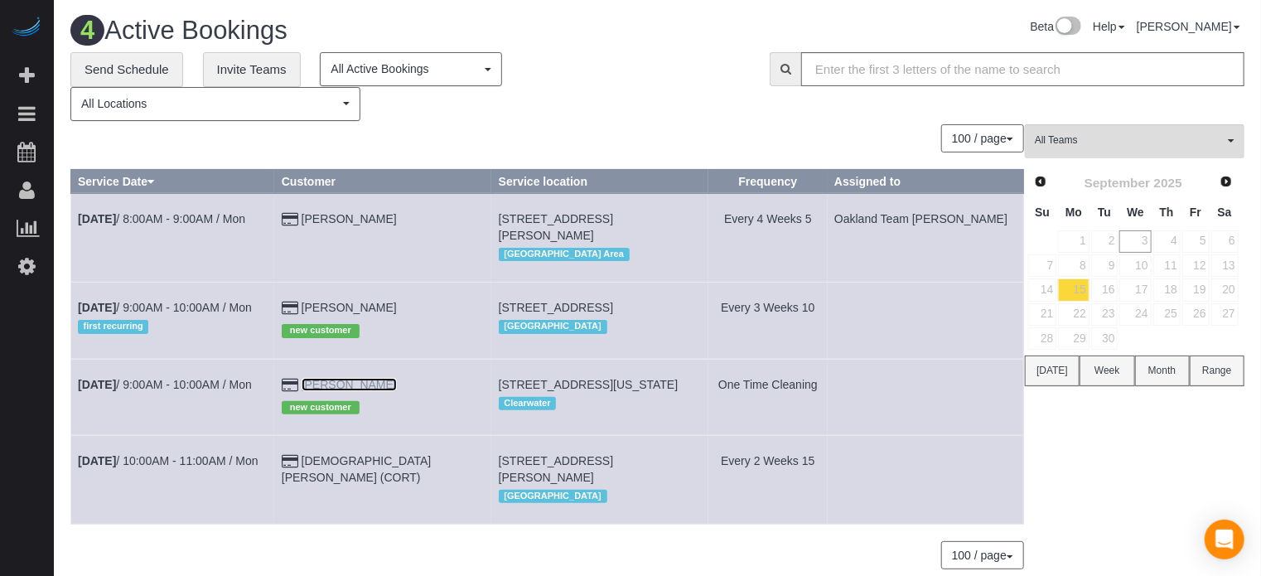
click at [397, 379] on link "Brian Campbell" at bounding box center [349, 384] width 95 height 13
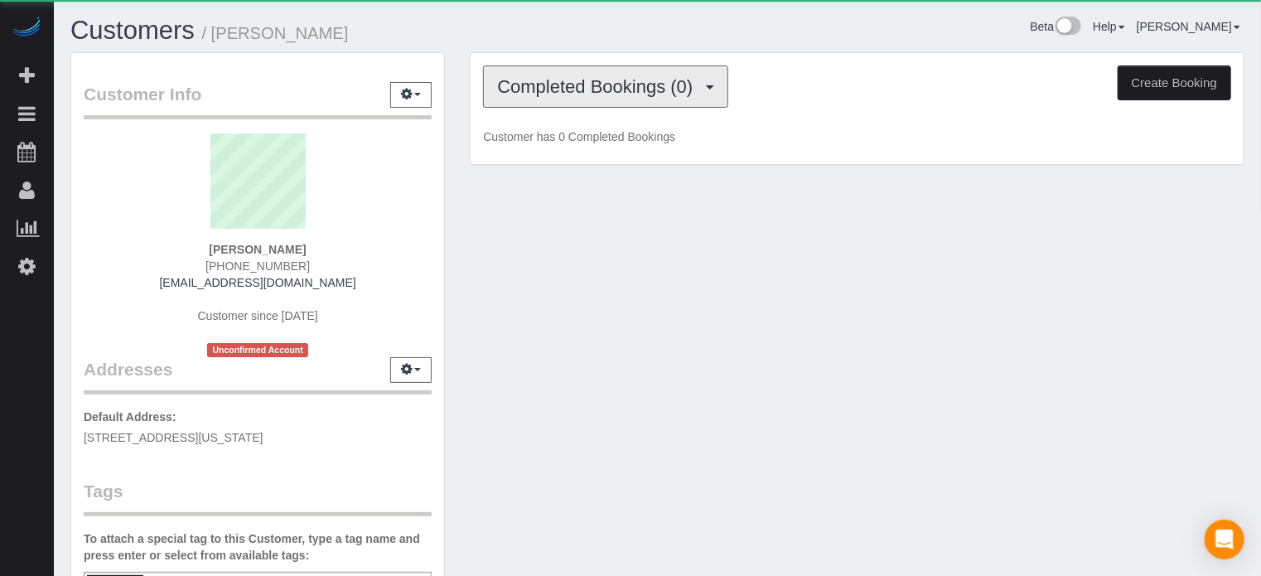
click at [557, 88] on span "Completed Bookings (0)" at bounding box center [599, 86] width 204 height 21
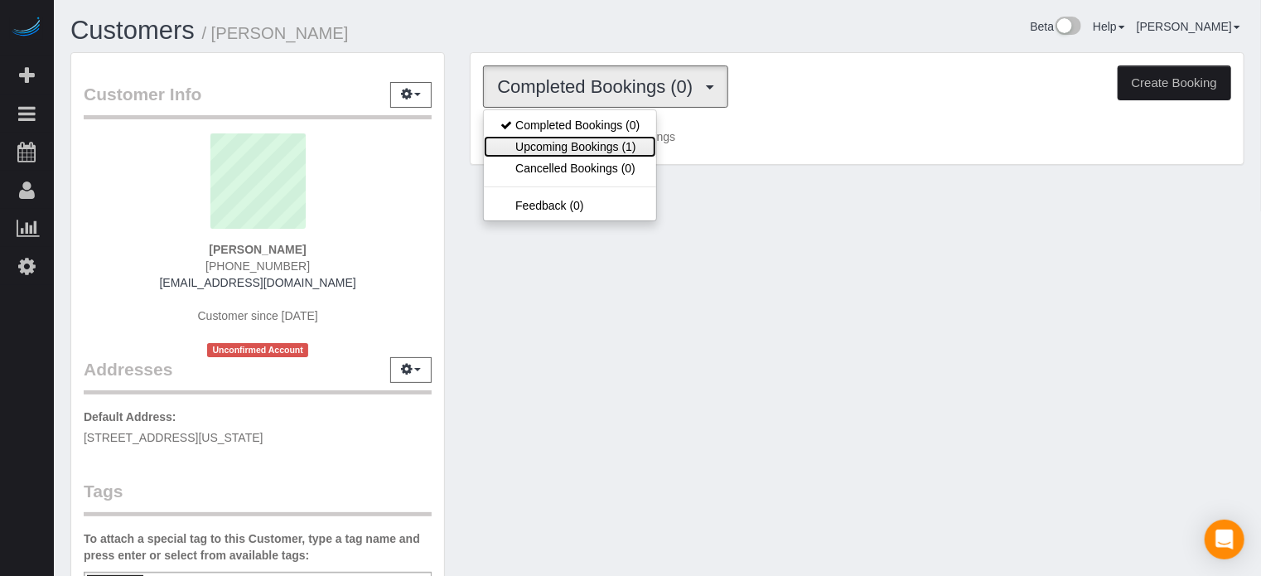
click at [572, 142] on link "Upcoming Bookings (1)" at bounding box center [570, 147] width 172 height 22
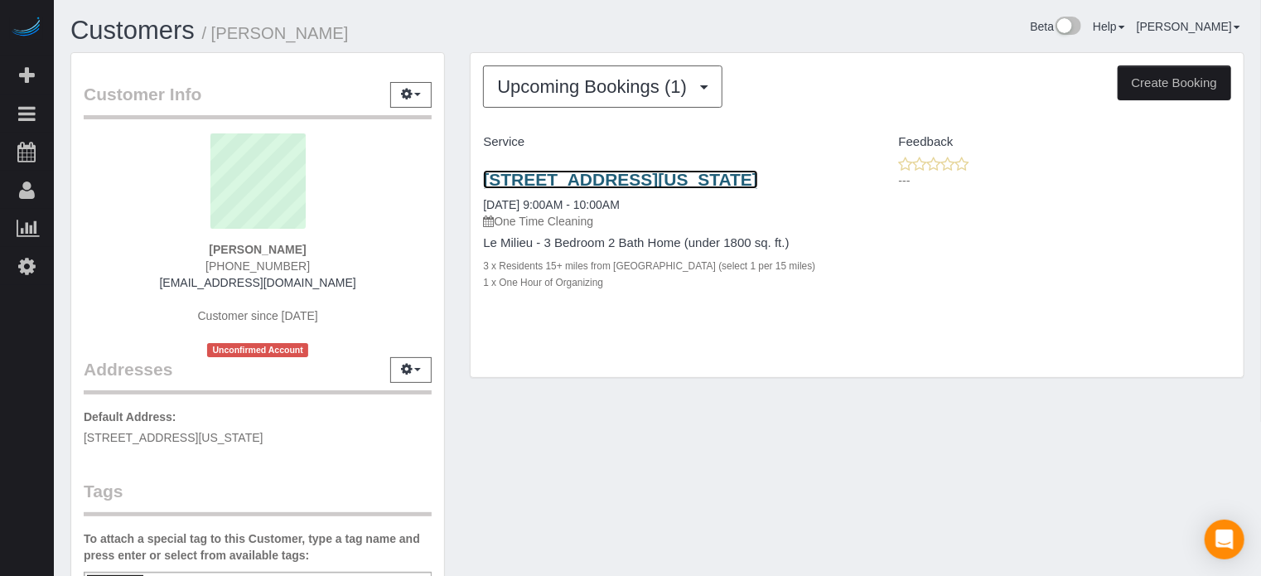
click at [646, 175] on link "1443 Vermont Ave, Tarpon Springs, FL 34689" at bounding box center [620, 179] width 275 height 19
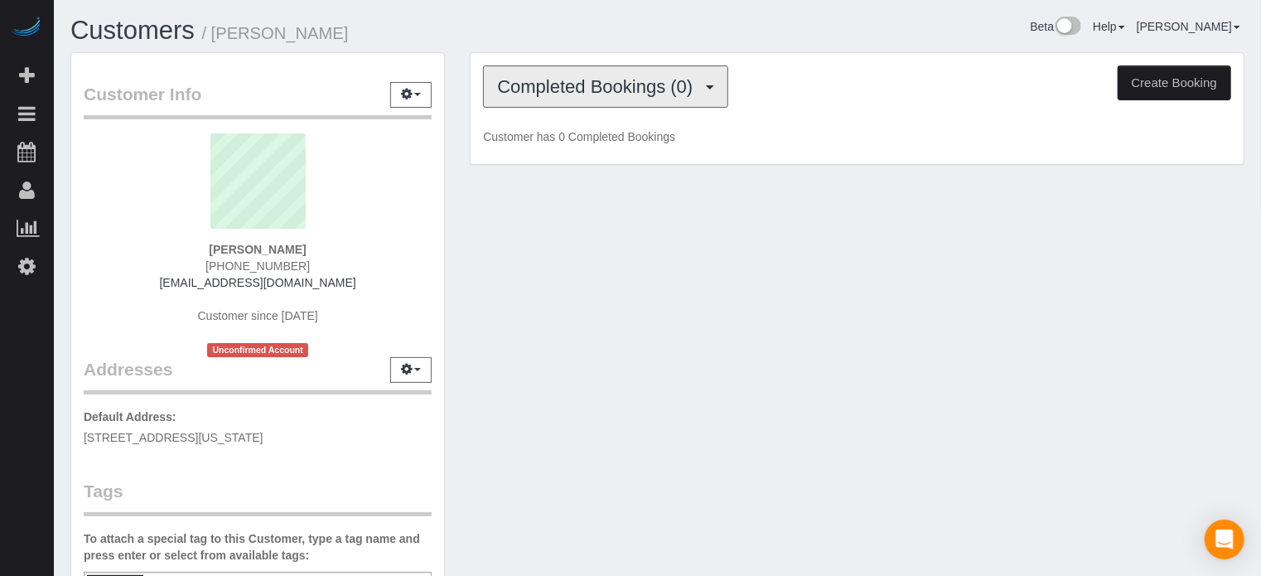
click at [590, 94] on span "Completed Bookings (0)" at bounding box center [599, 86] width 204 height 21
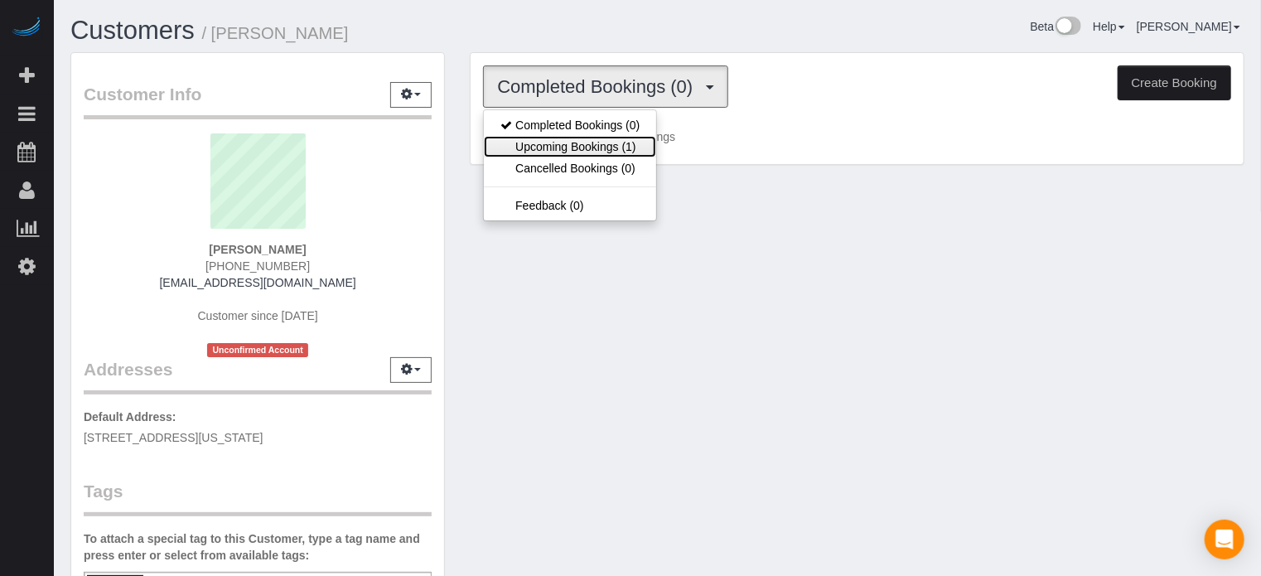
click at [601, 147] on link "Upcoming Bookings (1)" at bounding box center [570, 147] width 172 height 22
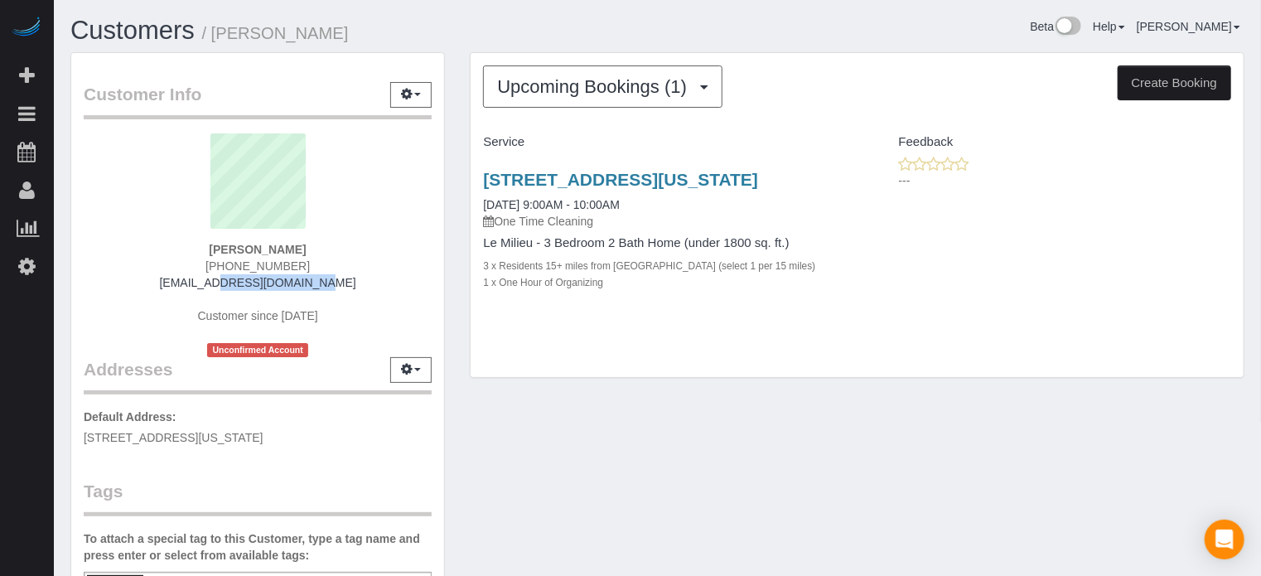
drag, startPoint x: 321, startPoint y: 284, endPoint x: 195, endPoint y: 289, distance: 126.8
click at [195, 289] on div "Brian Campbell (813) 503-0633 money@camsam.com Customer since 2025 Unconfirmed …" at bounding box center [258, 245] width 348 height 224
copy link "[EMAIL_ADDRESS][DOMAIN_NAME]"
click at [1256, 251] on div "Upcoming Bookings (1) Completed Bookings (0) Upcoming Bookings (1) Cancelled Bo…" at bounding box center [856, 223] width 799 height 343
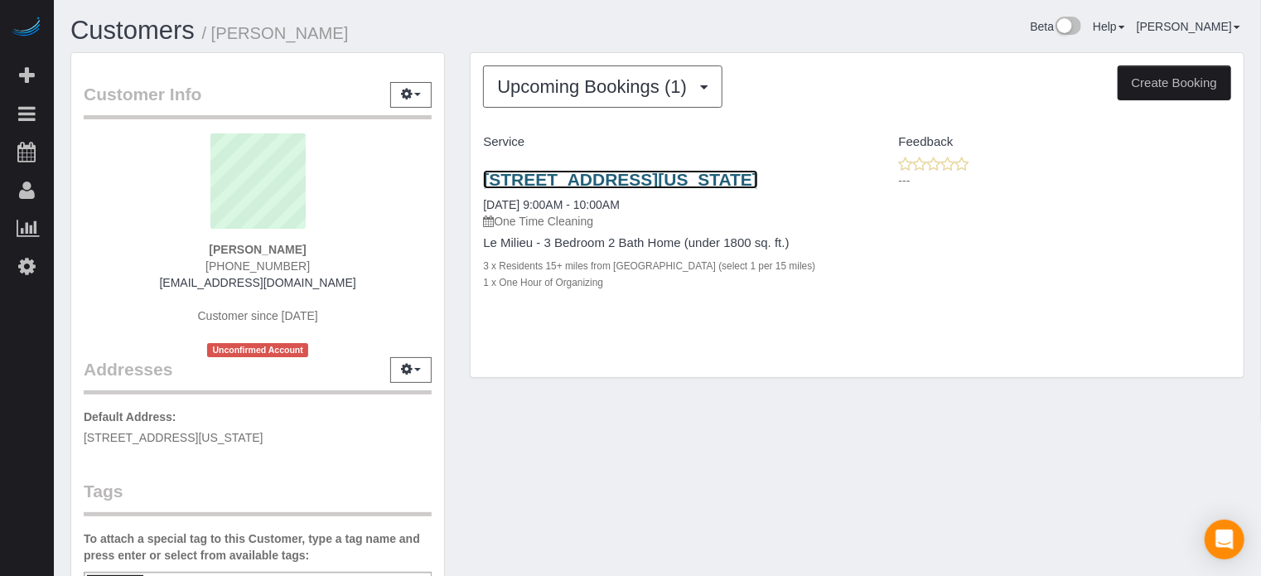
click at [599, 187] on link "[STREET_ADDRESS][US_STATE]" at bounding box center [620, 179] width 275 height 19
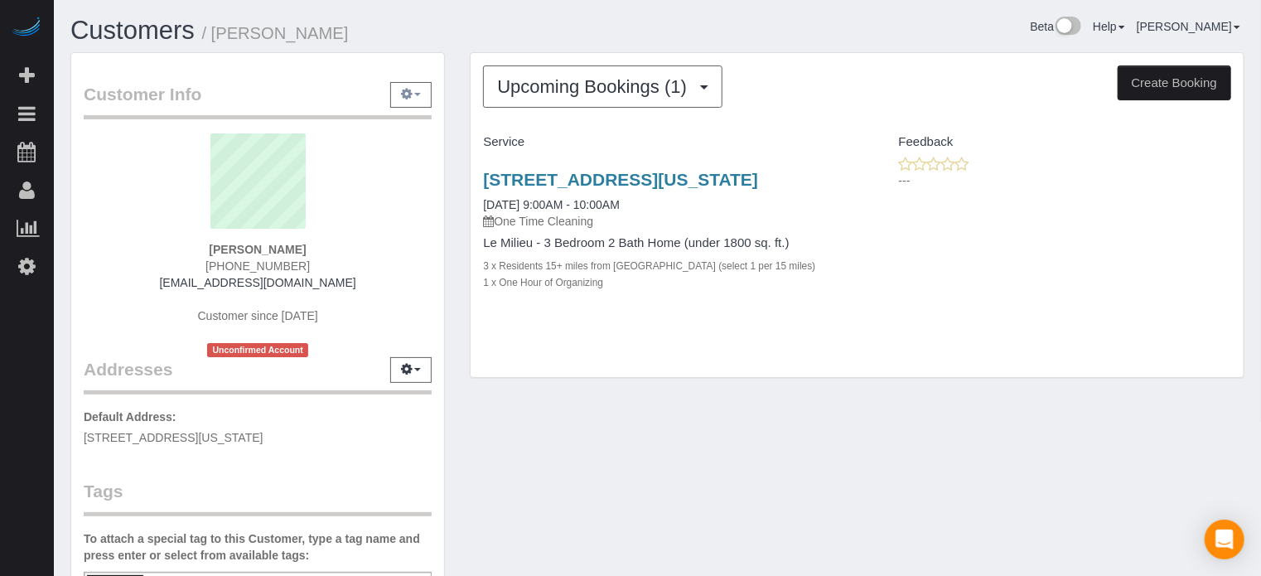
click at [412, 86] on button "button" at bounding box center [410, 95] width 41 height 26
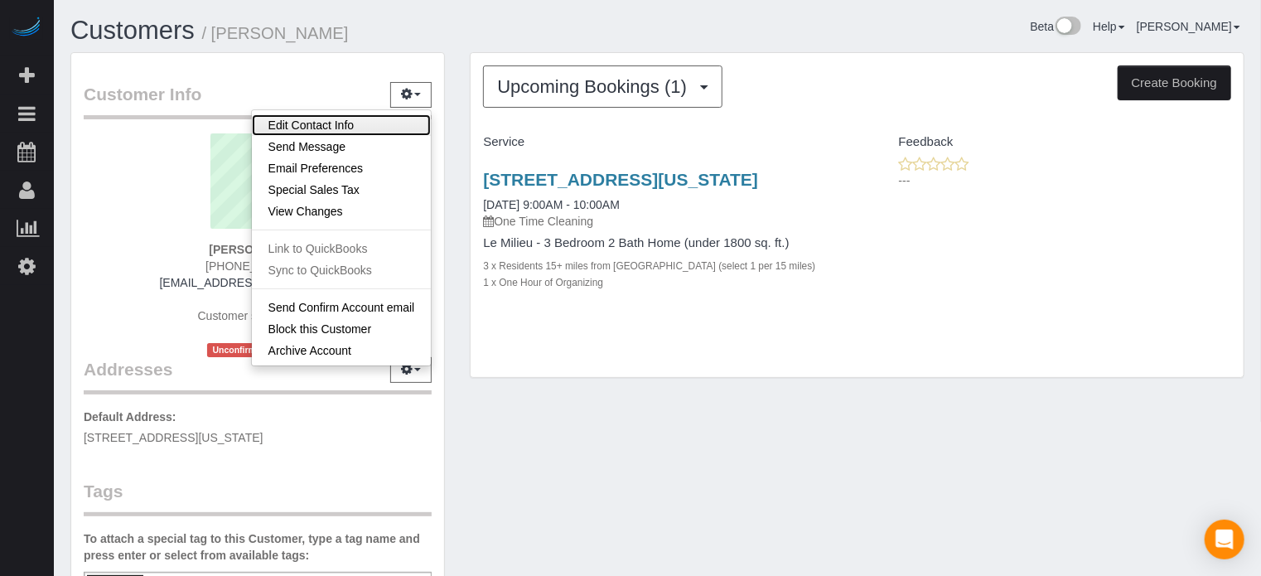
click at [350, 123] on link "Edit Contact Info" at bounding box center [342, 125] width 180 height 22
select select "FL"
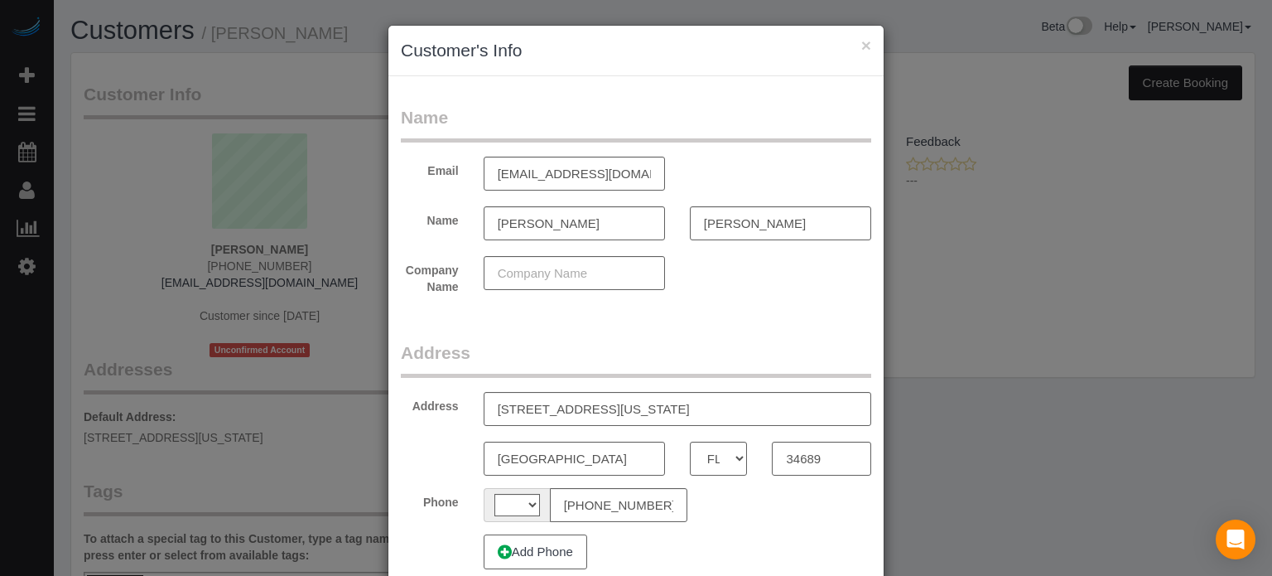
select select "string:US"
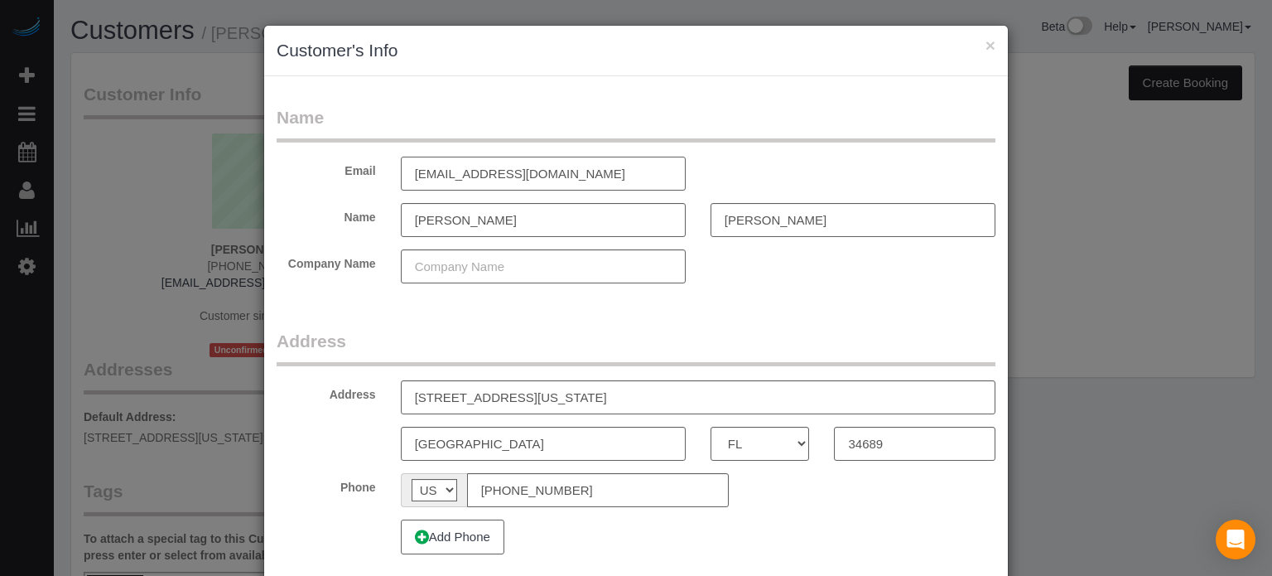
click at [490, 174] on input "[EMAIL_ADDRESS][DOMAIN_NAME]" at bounding box center [543, 174] width 285 height 34
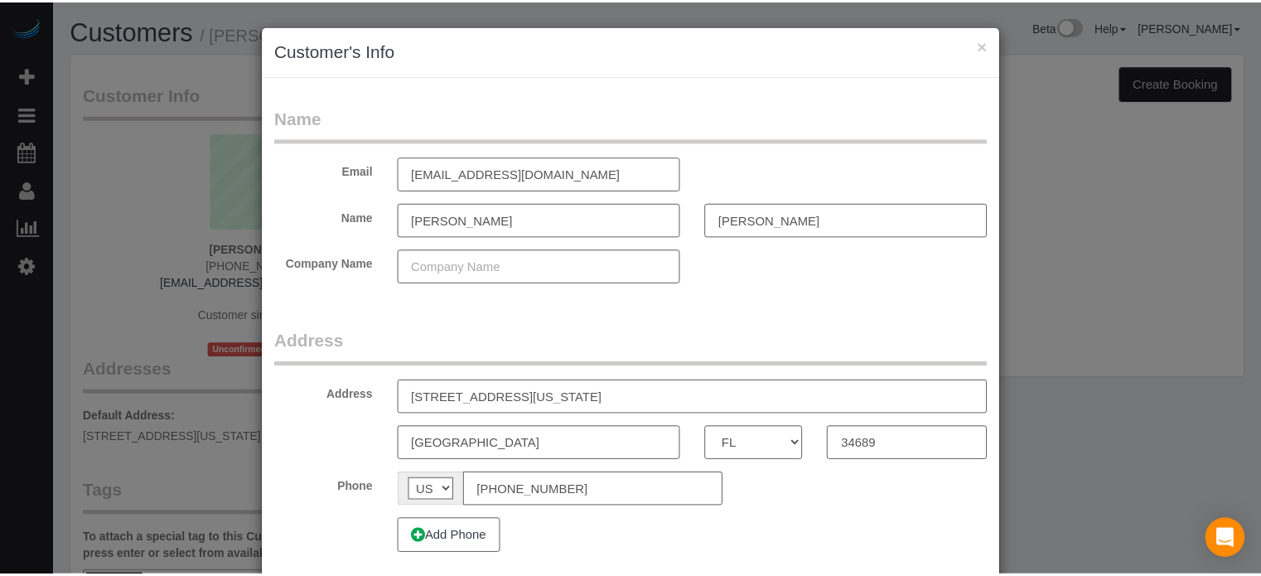
scroll to position [120, 0]
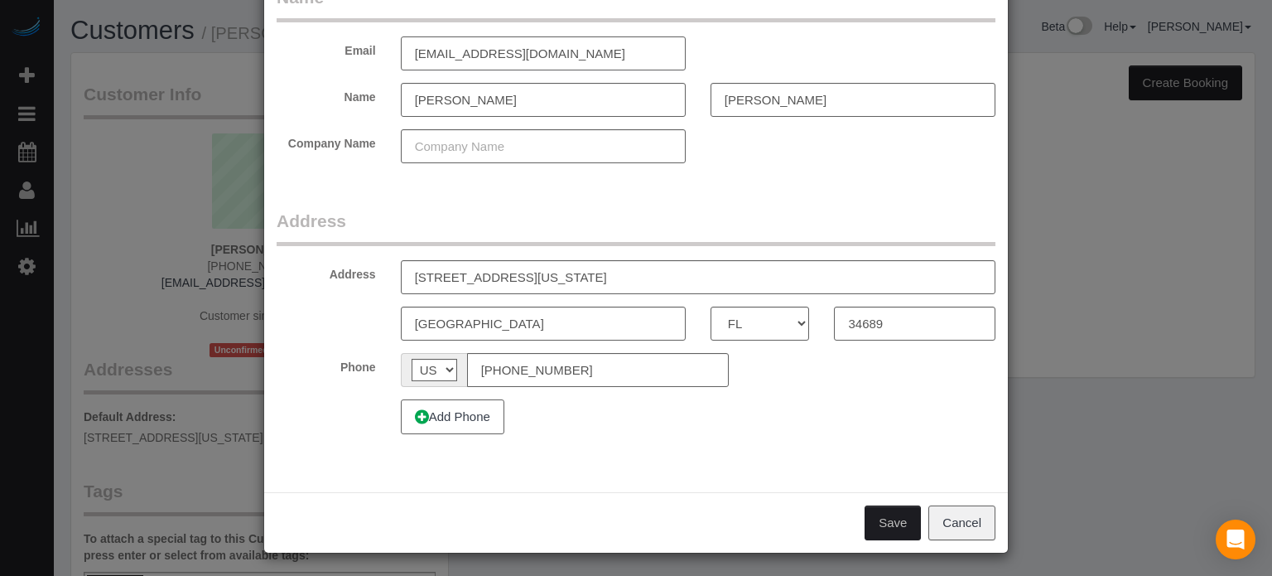
type input "[EMAIL_ADDRESS][DOMAIN_NAME]"
click at [875, 524] on button "Save" at bounding box center [893, 522] width 56 height 35
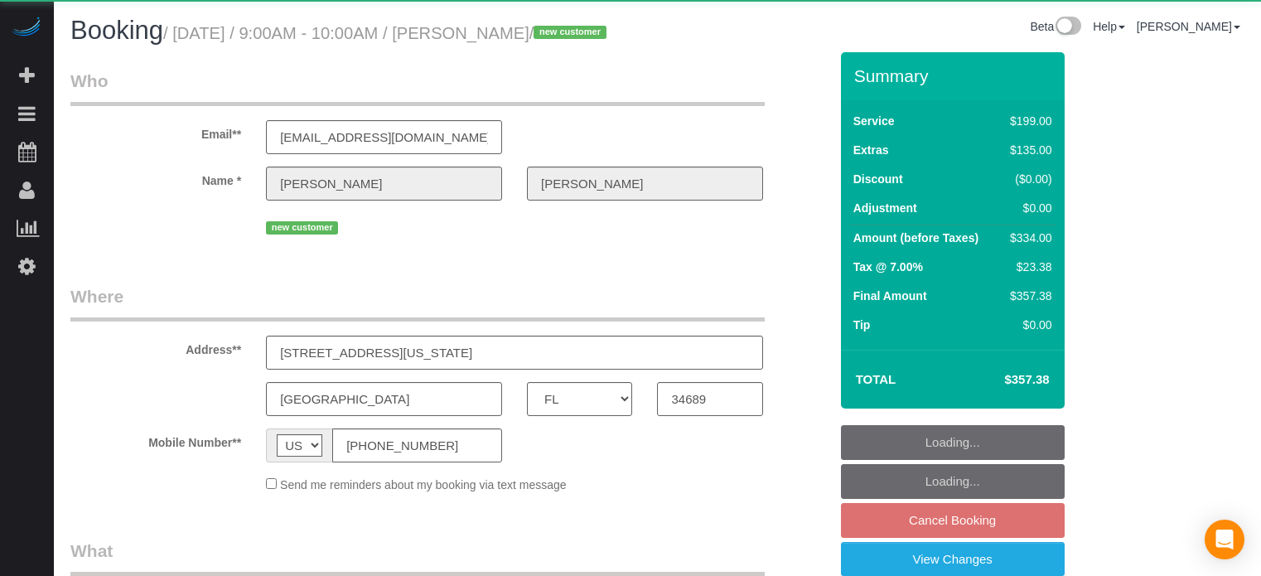
select select "FL"
select select "object:830"
select select "4"
select select "number:9"
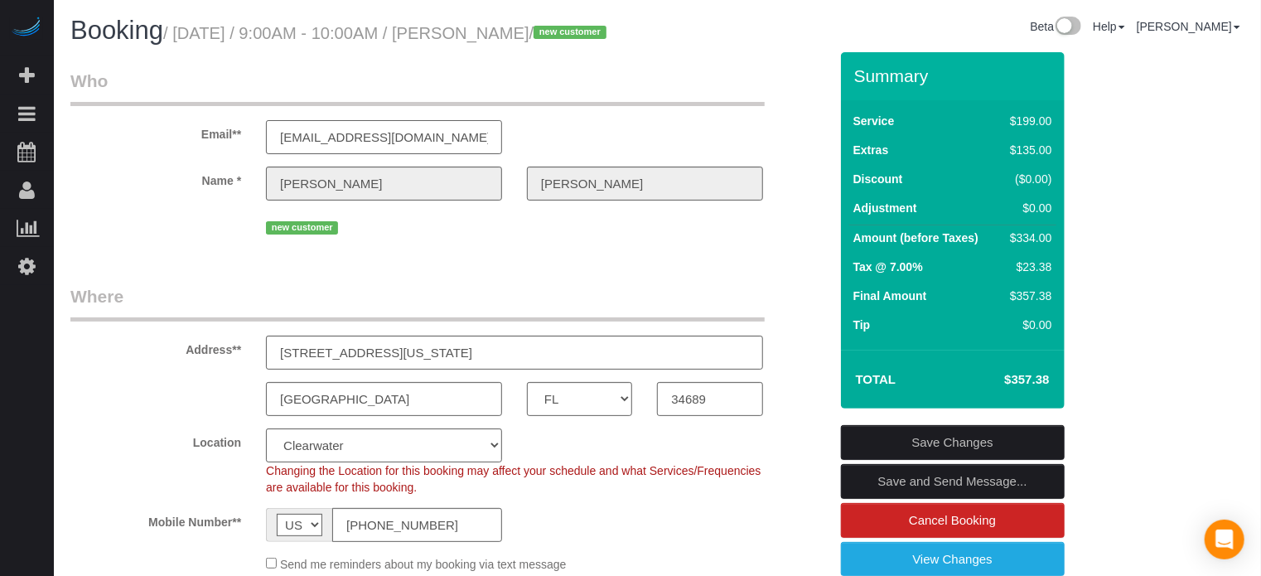
drag, startPoint x: 428, startPoint y: 165, endPoint x: 360, endPoint y: 161, distance: 68.1
click at [360, 154] on input "[EMAIL_ADDRESS][DOMAIN_NAME]" at bounding box center [384, 137] width 236 height 34
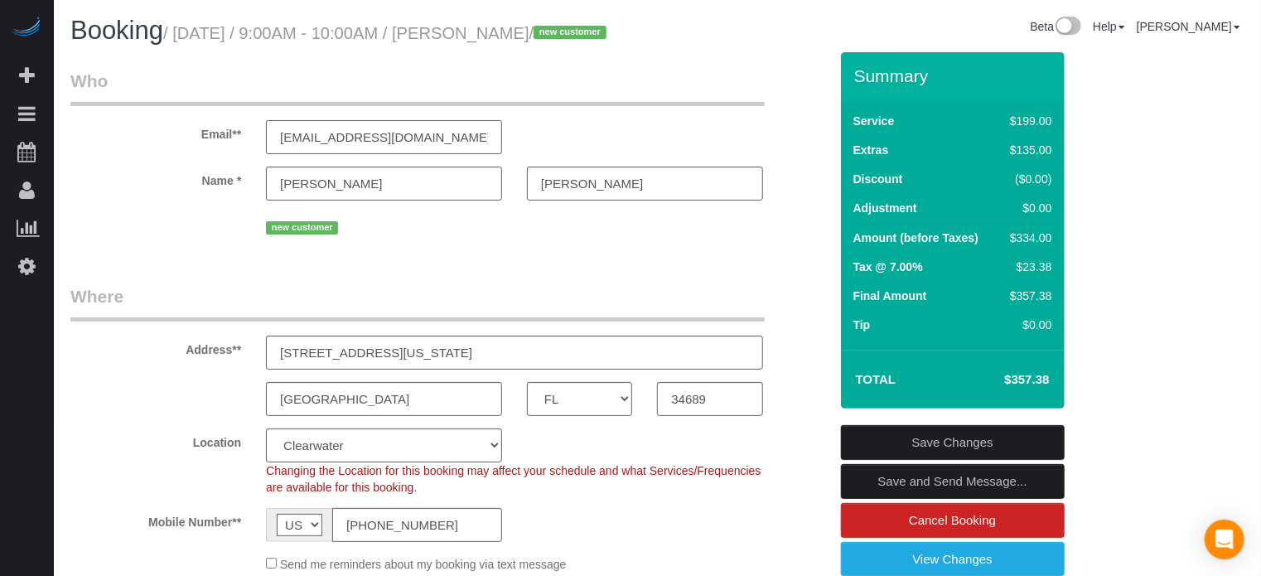
type input "[EMAIL_ADDRESS][DOMAIN_NAME]"
select select "string:fspay"
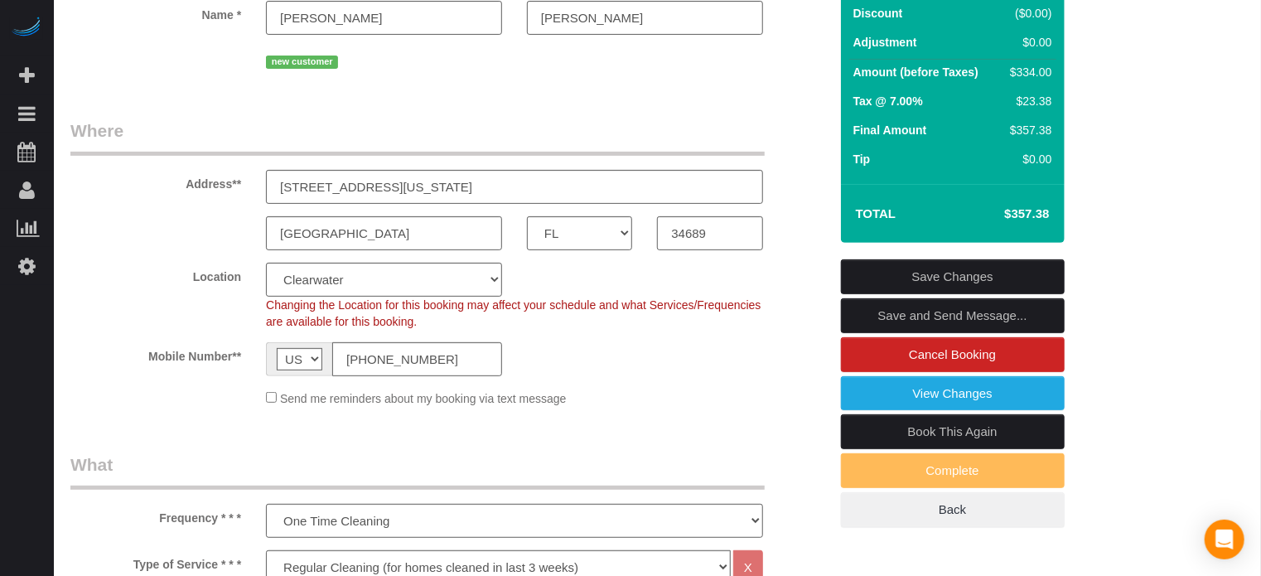
click at [896, 333] on link "Save and Send Message..." at bounding box center [953, 315] width 224 height 35
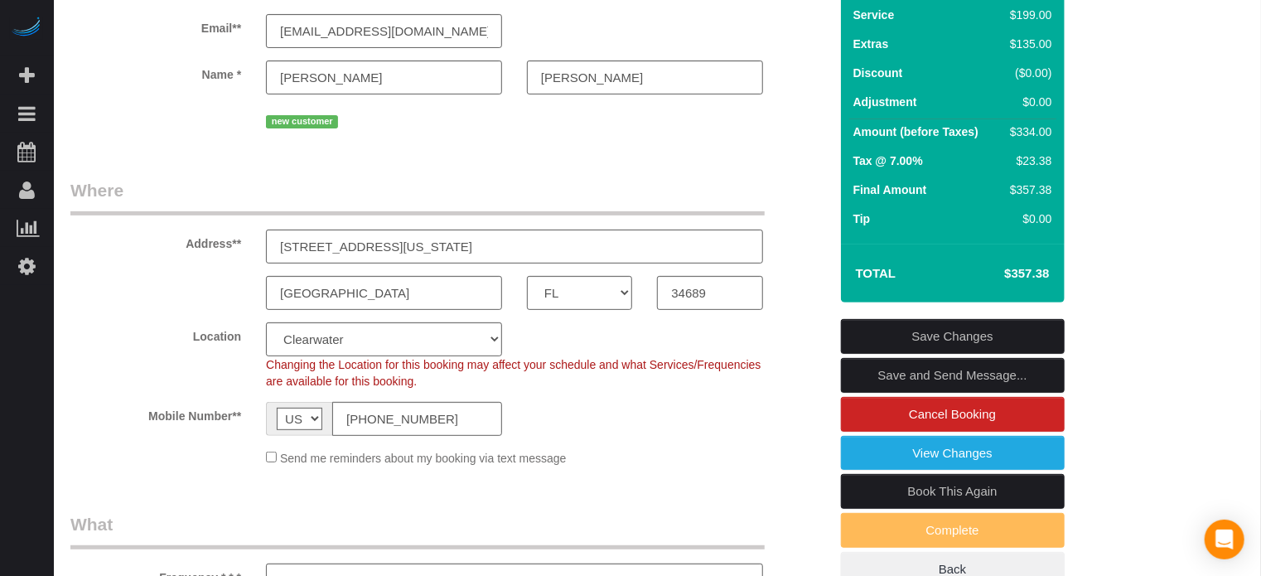
scroll to position [2252, 0]
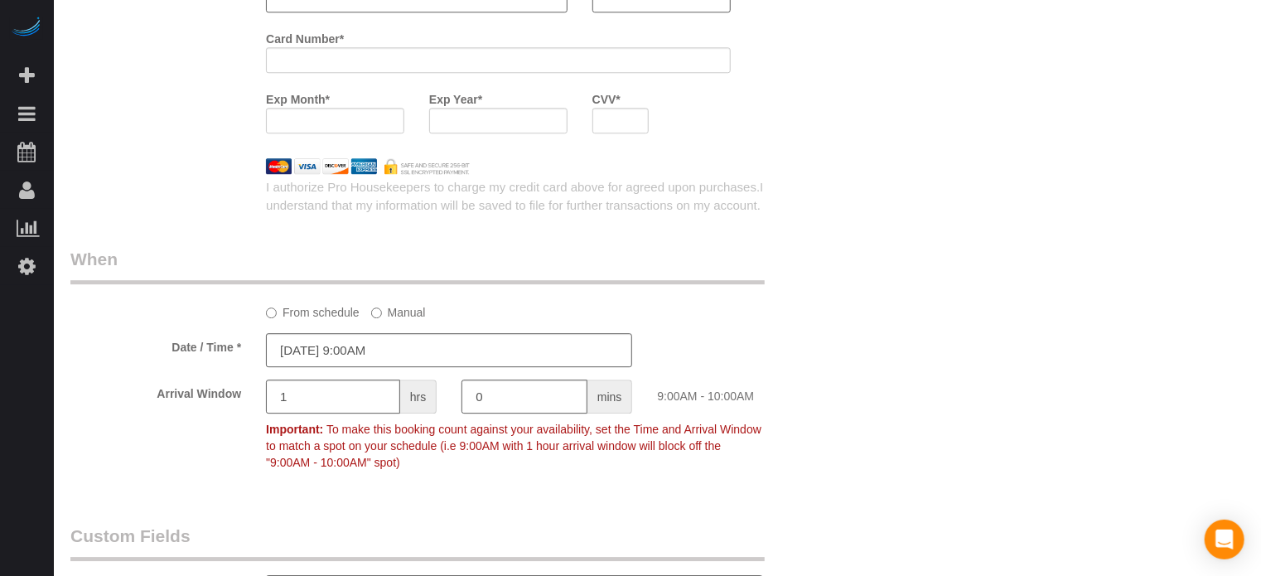
click at [813, 321] on div "From schedule Manual" at bounding box center [449, 284] width 783 height 74
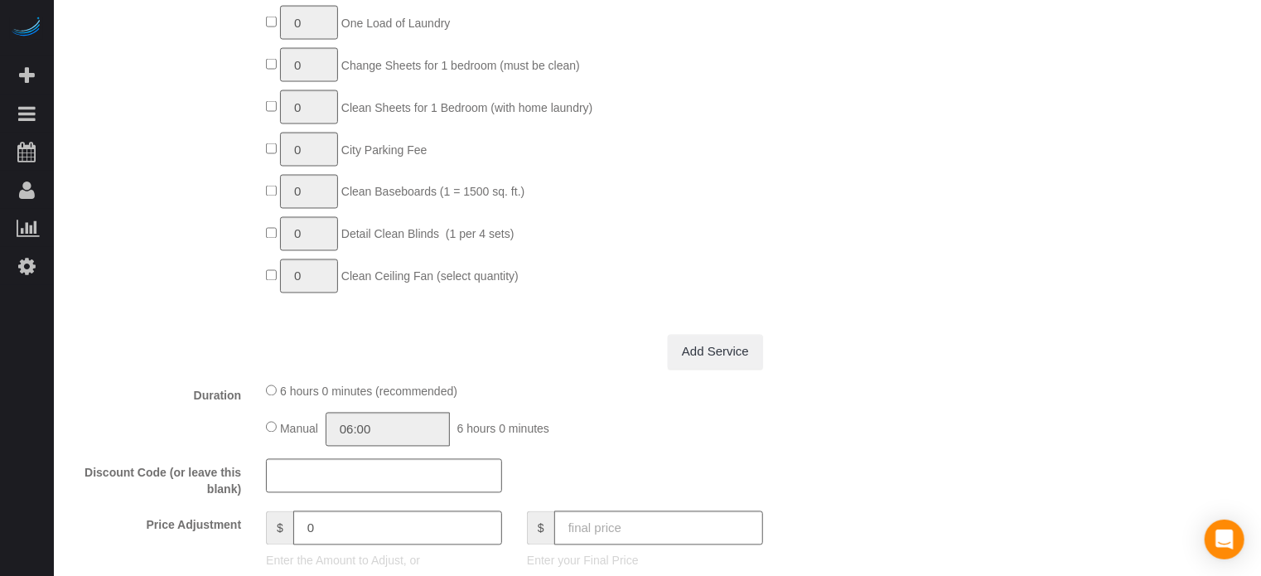
scroll to position [1175, 0]
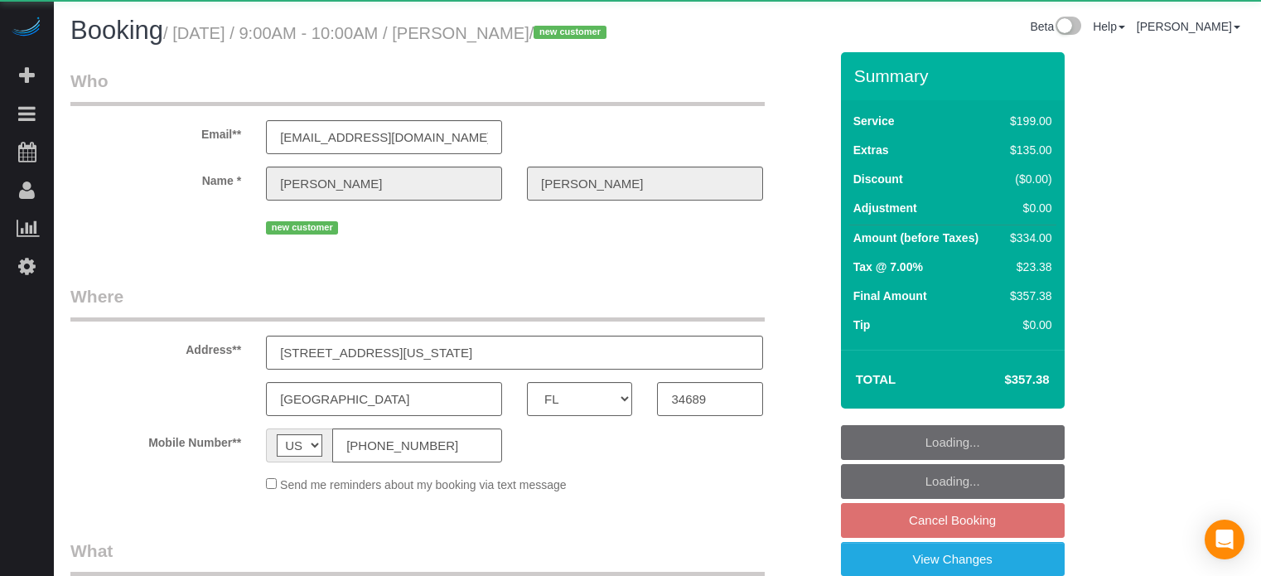
select select "FL"
select select "object:701"
select select "number:9"
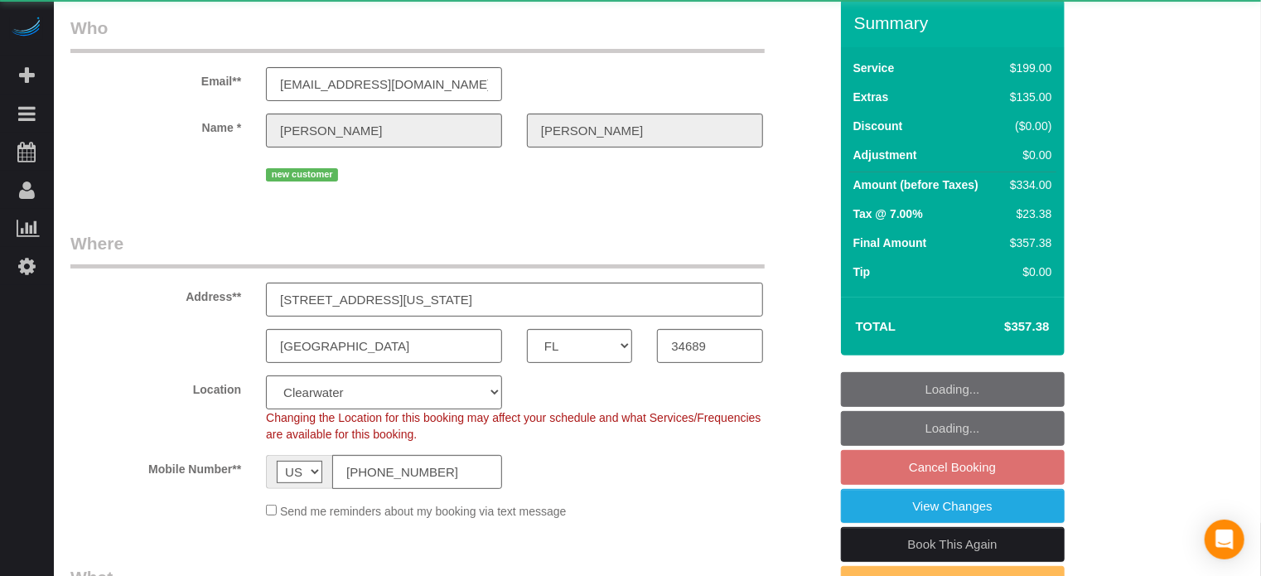
select select "4"
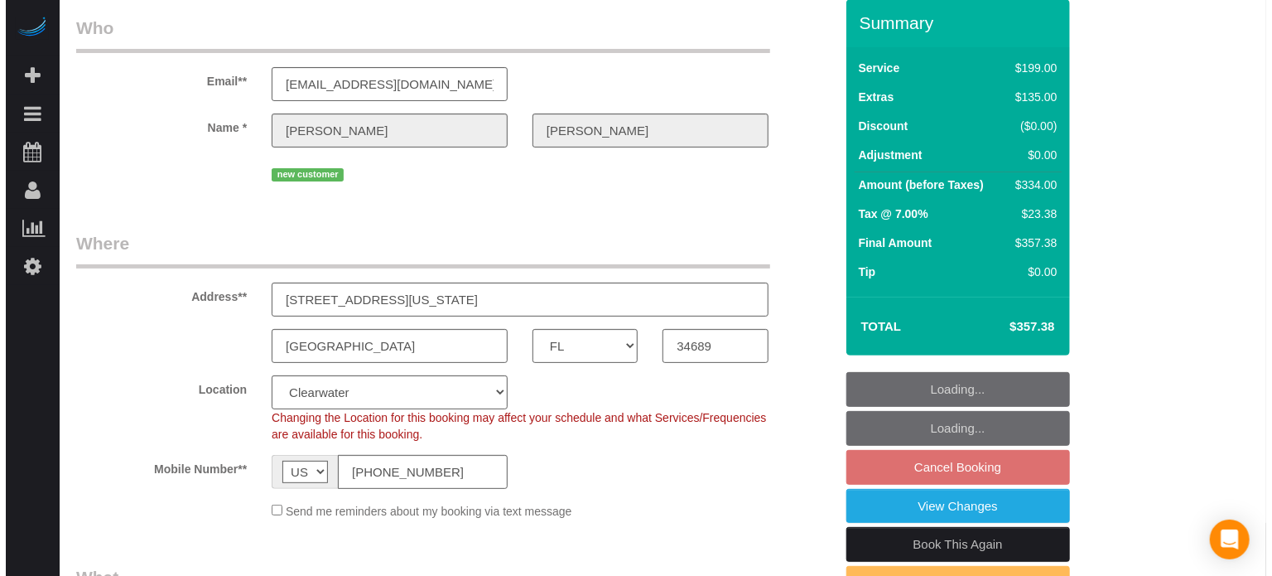
scroll to position [83, 0]
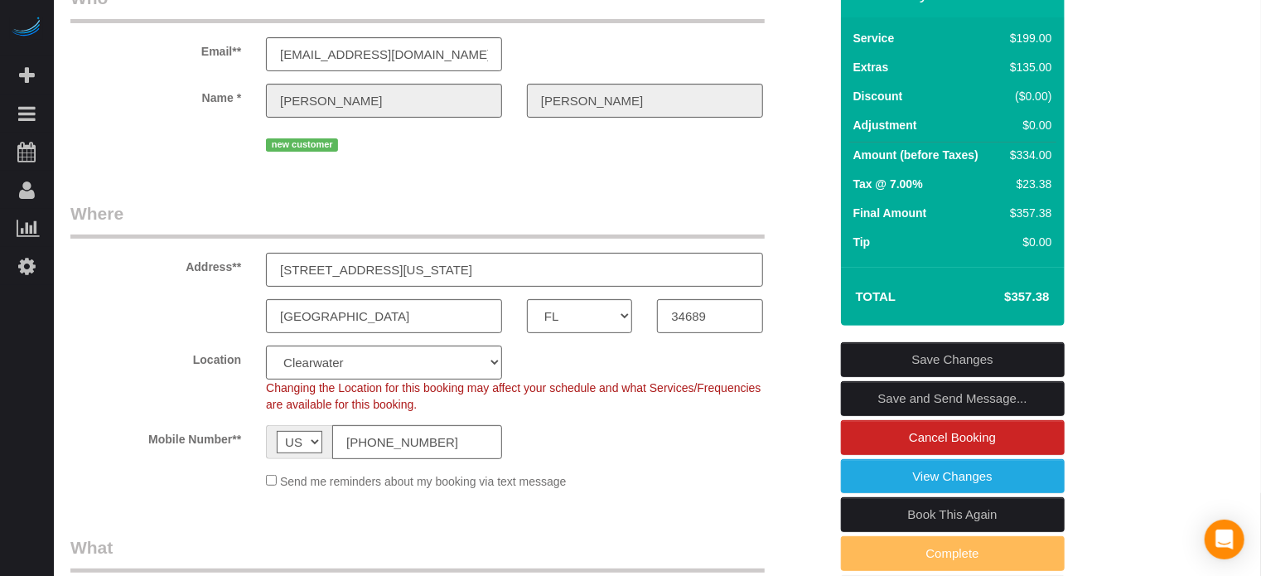
click at [870, 416] on link "Save and Send Message..." at bounding box center [953, 398] width 224 height 35
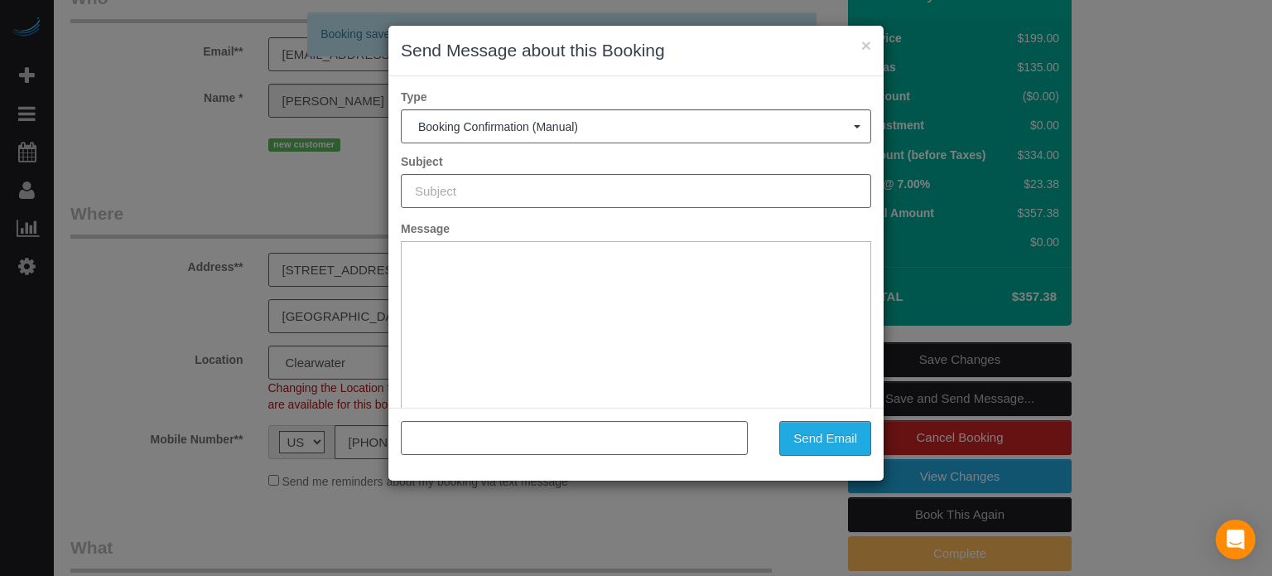
type input "Booking Confirmed!"
type input ""Brian Campbell" <money@camfam.com>"
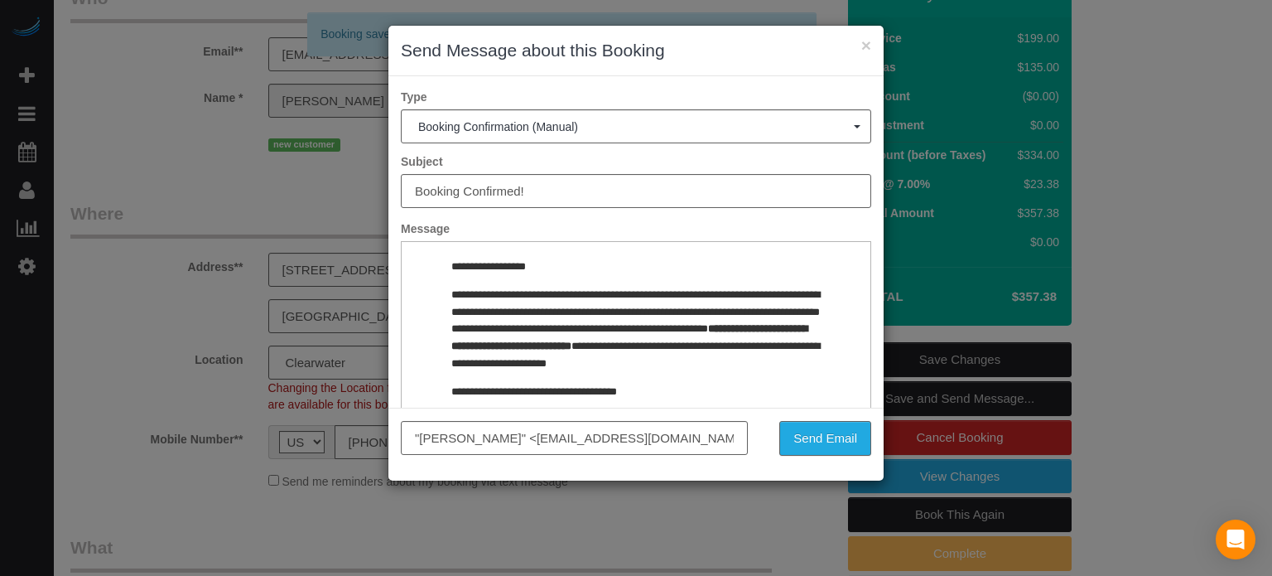
scroll to position [0, 0]
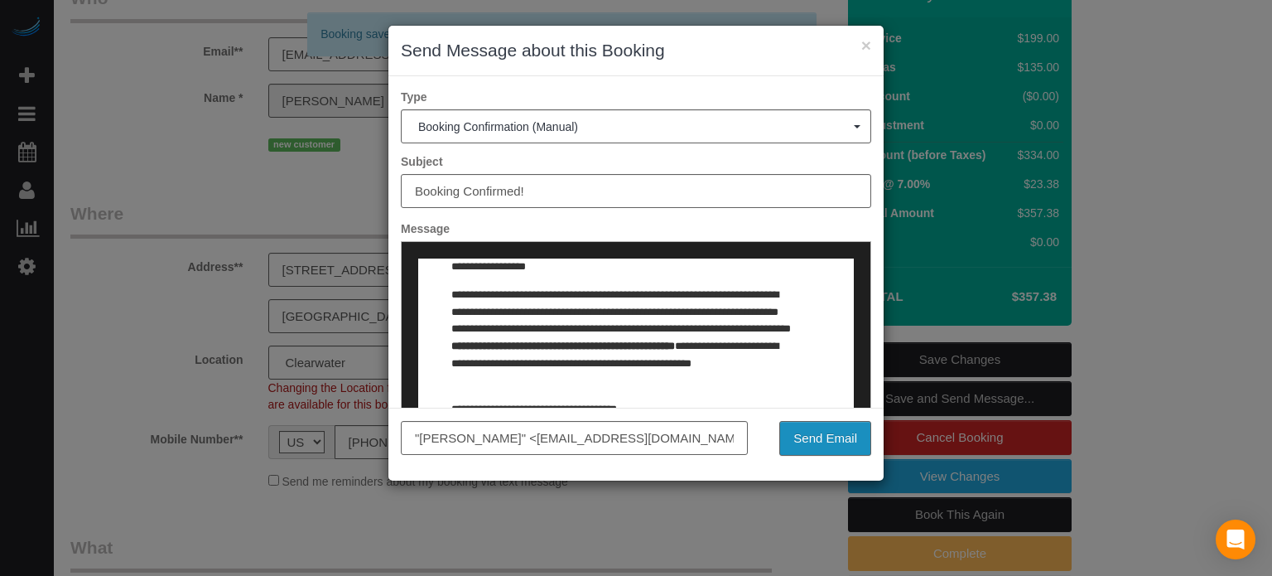
click at [816, 433] on button "Send Email" at bounding box center [825, 438] width 92 height 35
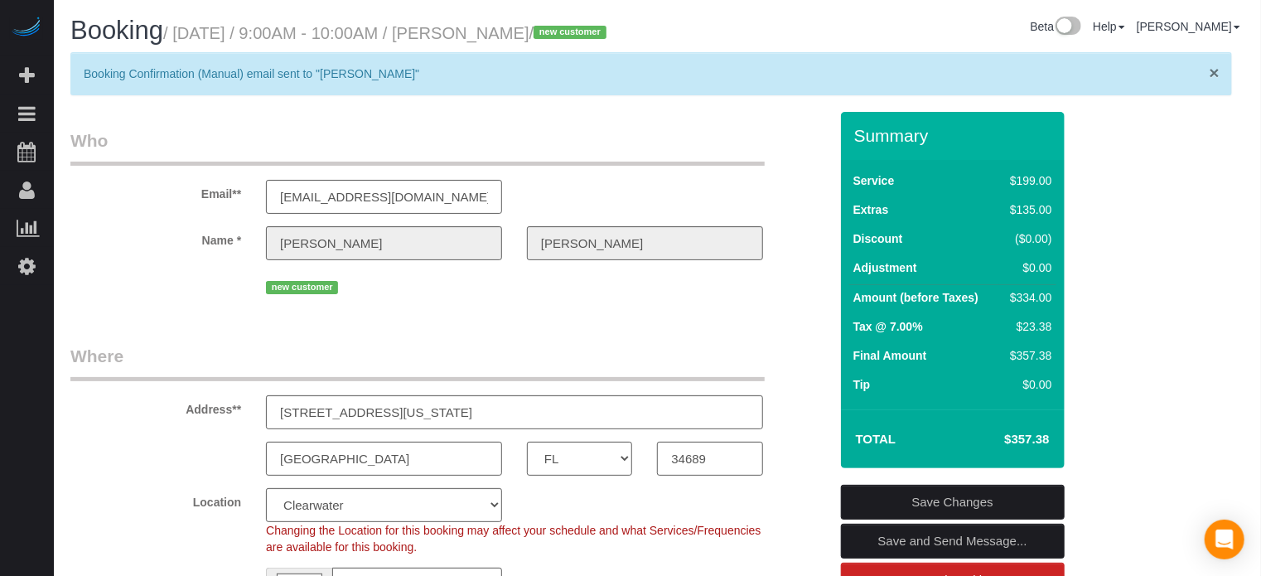
click at [1214, 82] on span "×" at bounding box center [1214, 72] width 10 height 19
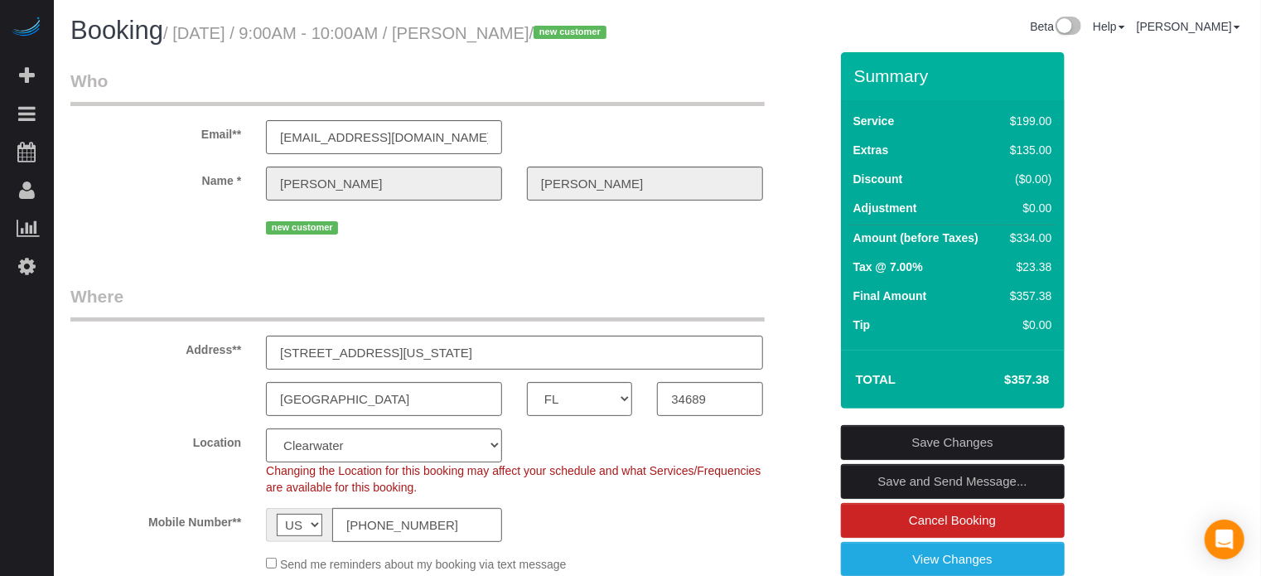
click at [799, 122] on div "Email** money@camfam.com" at bounding box center [449, 111] width 783 height 85
click at [803, 154] on div "Email** money@camfam.com" at bounding box center [449, 111] width 783 height 85
drag, startPoint x: 179, startPoint y: 36, endPoint x: 613, endPoint y: 36, distance: 434.1
click at [611, 36] on small "/ September 15, 2025 / 9:00AM - 10:00AM / Brian Campbell / new customer" at bounding box center [387, 33] width 448 height 18
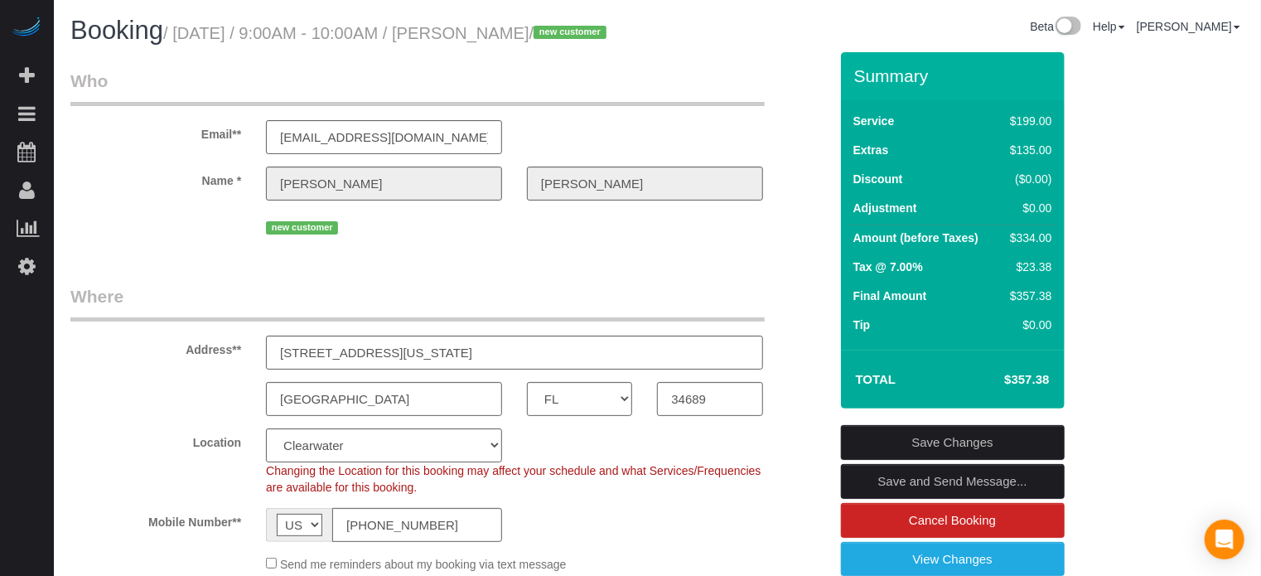
click at [611, 36] on small "/ September 15, 2025 / 9:00AM - 10:00AM / Brian Campbell / new customer" at bounding box center [387, 33] width 448 height 18
drag, startPoint x: 612, startPoint y: 33, endPoint x: 182, endPoint y: 39, distance: 430.0
click at [182, 39] on small "/ September 15, 2025 / 9:00AM - 10:00AM / Brian Campbell / new customer" at bounding box center [387, 33] width 448 height 18
drag, startPoint x: 182, startPoint y: 39, endPoint x: 586, endPoint y: 39, distance: 403.4
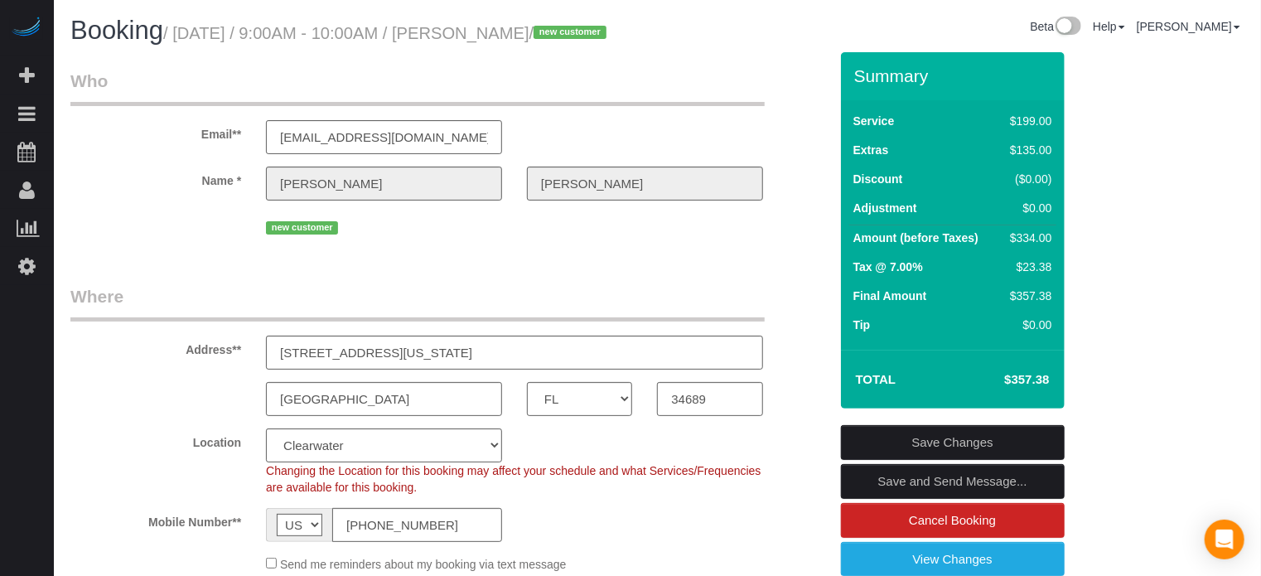
click at [586, 39] on small "/ September 15, 2025 / 9:00AM - 10:00AM / Brian Campbell / new customer" at bounding box center [387, 33] width 448 height 18
drag, startPoint x: 610, startPoint y: 36, endPoint x: 293, endPoint y: 37, distance: 316.4
click at [293, 37] on small "/ September 15, 2025 / 9:00AM - 10:00AM / Brian Campbell / new customer" at bounding box center [387, 33] width 448 height 18
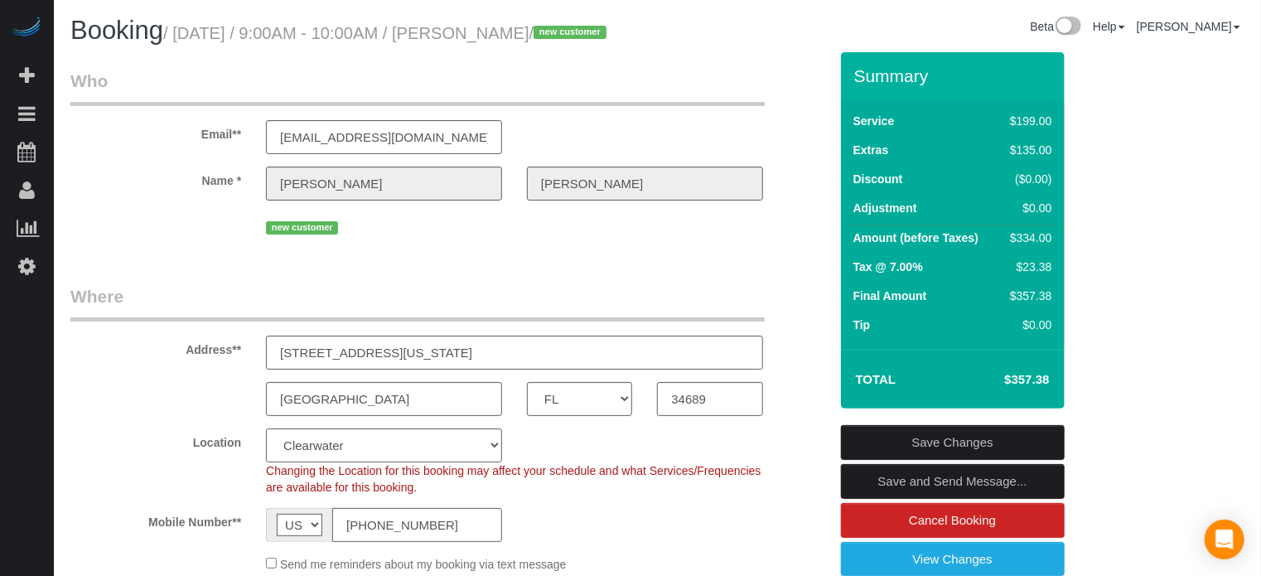
drag, startPoint x: 179, startPoint y: 34, endPoint x: 611, endPoint y: 39, distance: 432.4
click at [611, 39] on small "/ September 15, 2025 / 9:00AM - 10:00AM / Brian Campbell / new customer" at bounding box center [387, 33] width 448 height 18
drag, startPoint x: 854, startPoint y: 105, endPoint x: 1050, endPoint y: 408, distance: 361.2
click at [1050, 408] on div "Summary Service $199.00 Extras $135.00 Discount ($0.00) Adjustment $0.00 Amount…" at bounding box center [953, 230] width 224 height 356
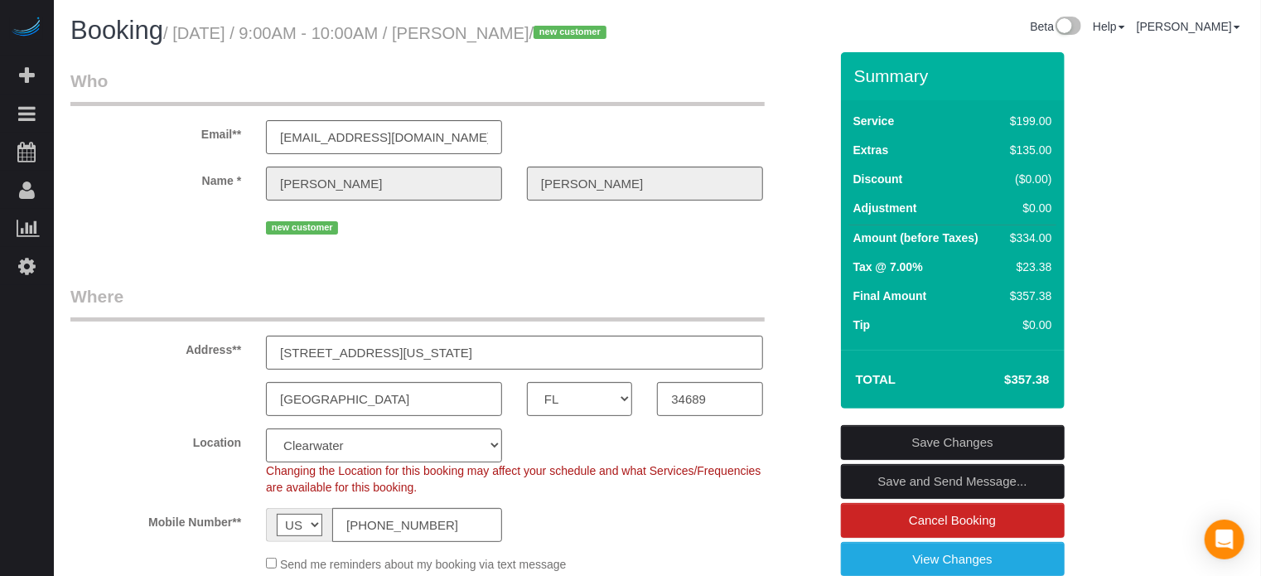
click at [1050, 400] on td "$357.38" at bounding box center [1002, 379] width 108 height 41
drag, startPoint x: 1053, startPoint y: 412, endPoint x: 858, endPoint y: 95, distance: 371.5
click at [858, 95] on div "Summary Service $199.00 Extras $135.00 Discount ($0.00) Adjustment $0.00 Amount…" at bounding box center [953, 230] width 224 height 356
click at [858, 85] on h3 "Summary" at bounding box center [955, 75] width 202 height 19
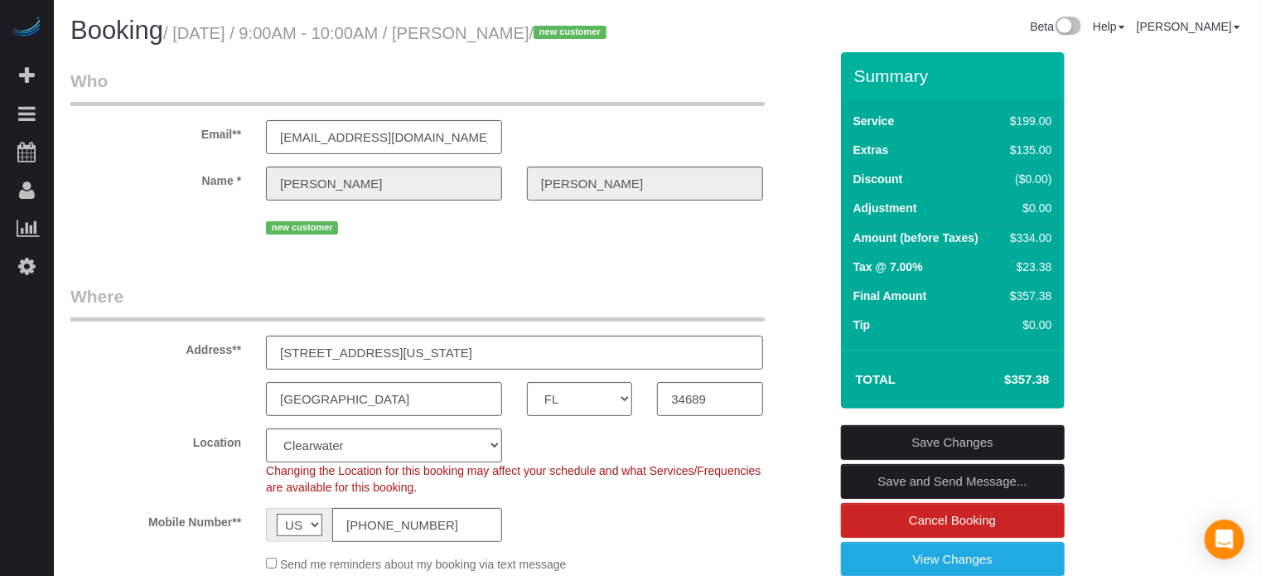
click at [780, 140] on div "Email** money@camfam.com" at bounding box center [449, 111] width 783 height 85
click at [803, 149] on div "Email** money@camfam.com" at bounding box center [449, 111] width 783 height 85
click at [789, 239] on div "new customer" at bounding box center [449, 226] width 783 height 26
drag, startPoint x: 1227, startPoint y: 433, endPoint x: 1227, endPoint y: 403, distance: 30.6
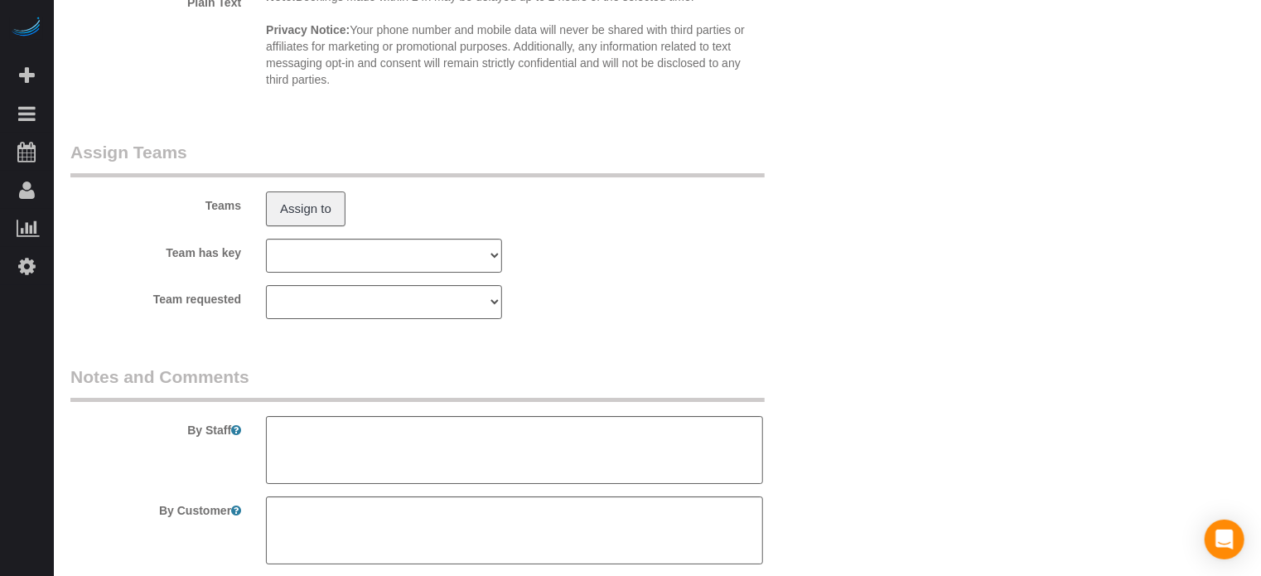
scroll to position [2777, 0]
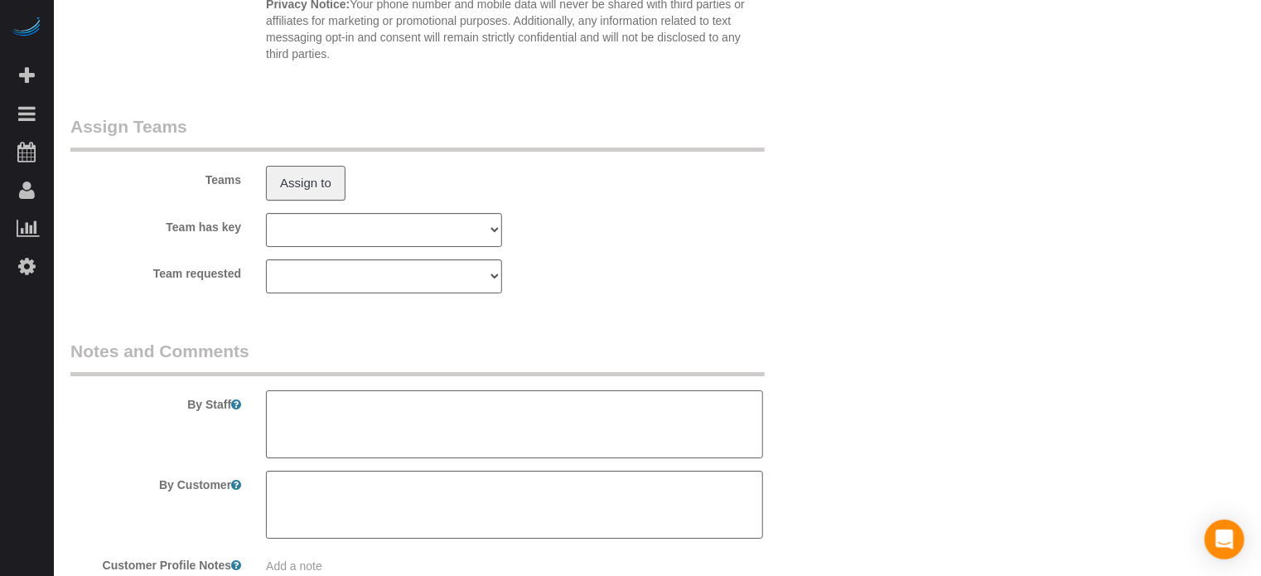
click at [461, 454] on textarea at bounding box center [514, 424] width 497 height 68
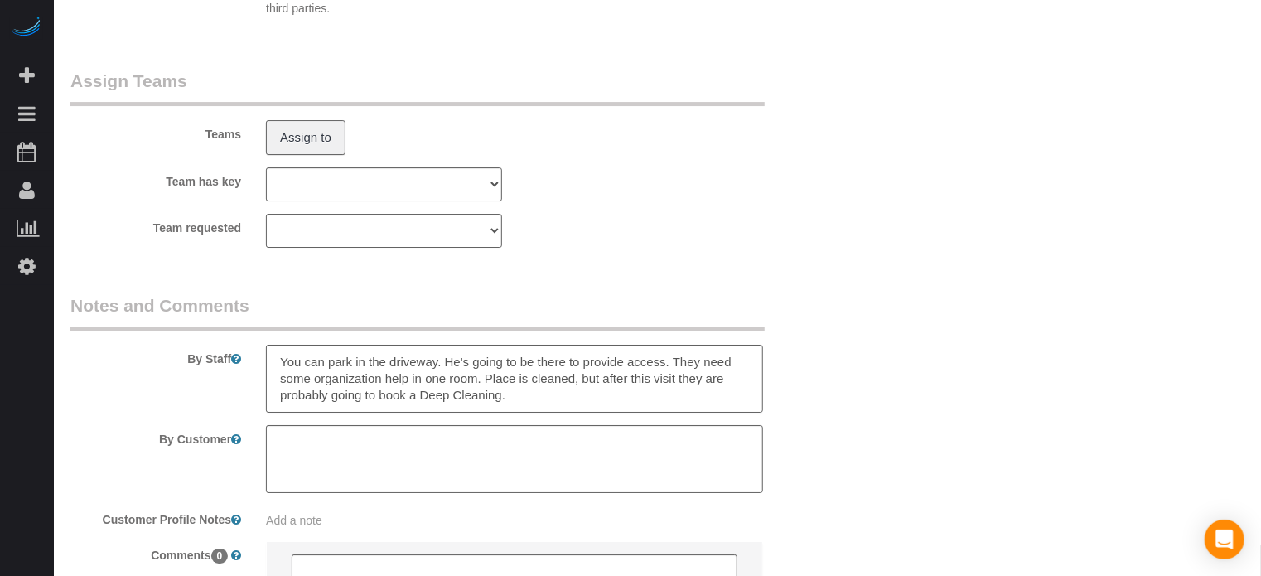
scroll to position [2860, 0]
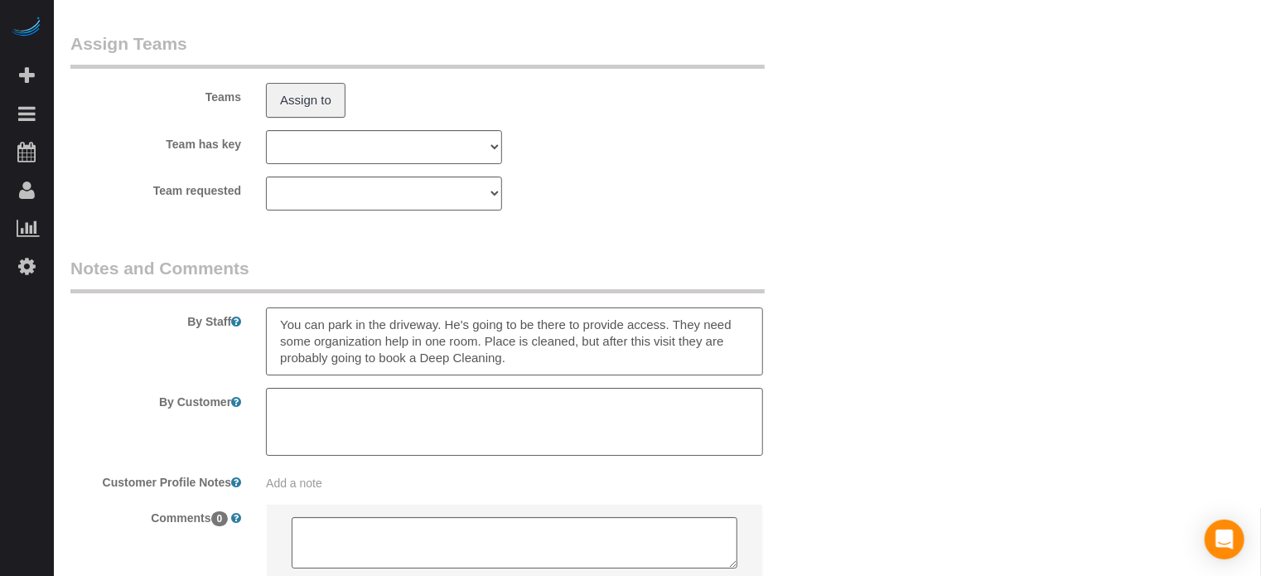
click at [522, 375] on textarea at bounding box center [514, 341] width 497 height 68
type textarea "You can park in the driveway. He's going to be there to provide access. They ne…"
click at [828, 375] on div "By Staff" at bounding box center [449, 315] width 783 height 119
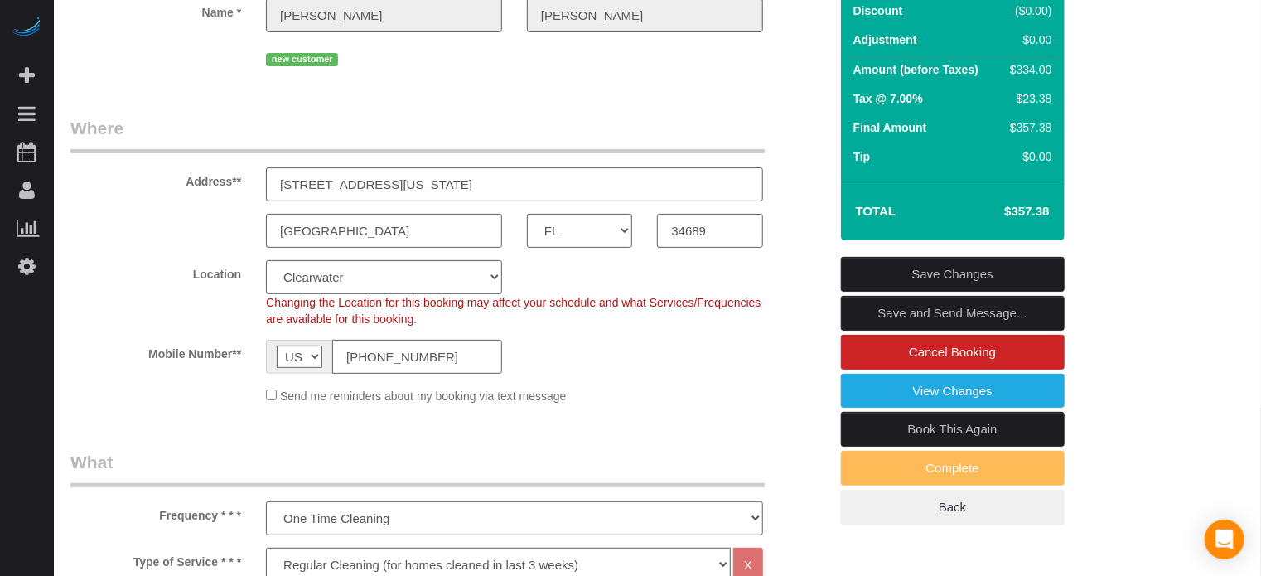
scroll to position [34, 0]
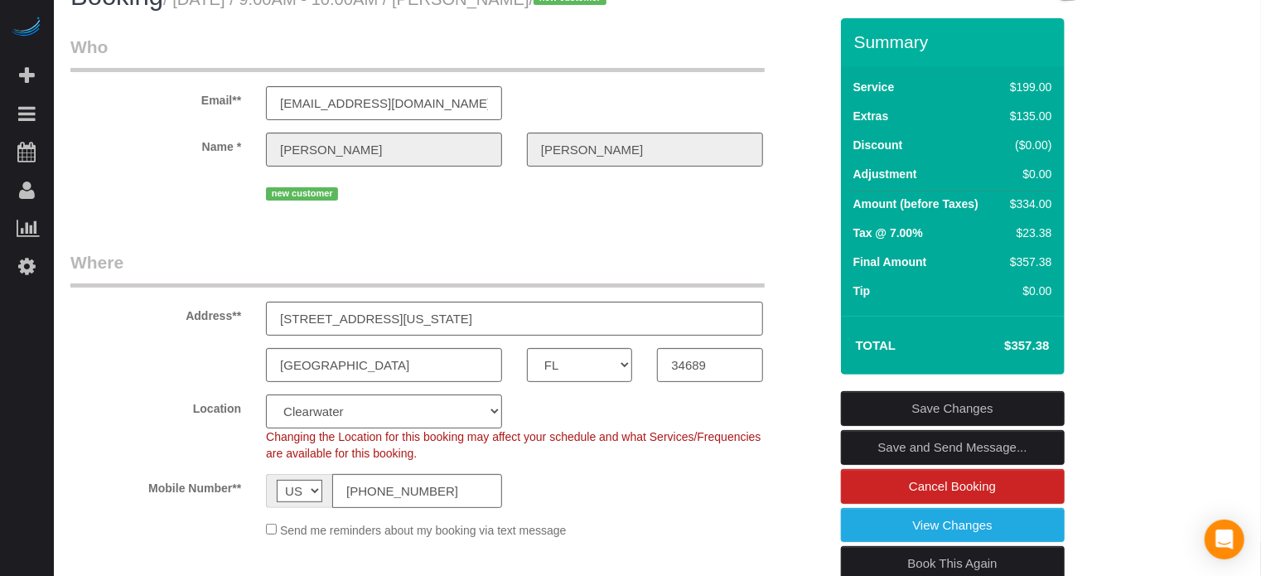
click at [943, 426] on link "Save Changes" at bounding box center [953, 408] width 224 height 35
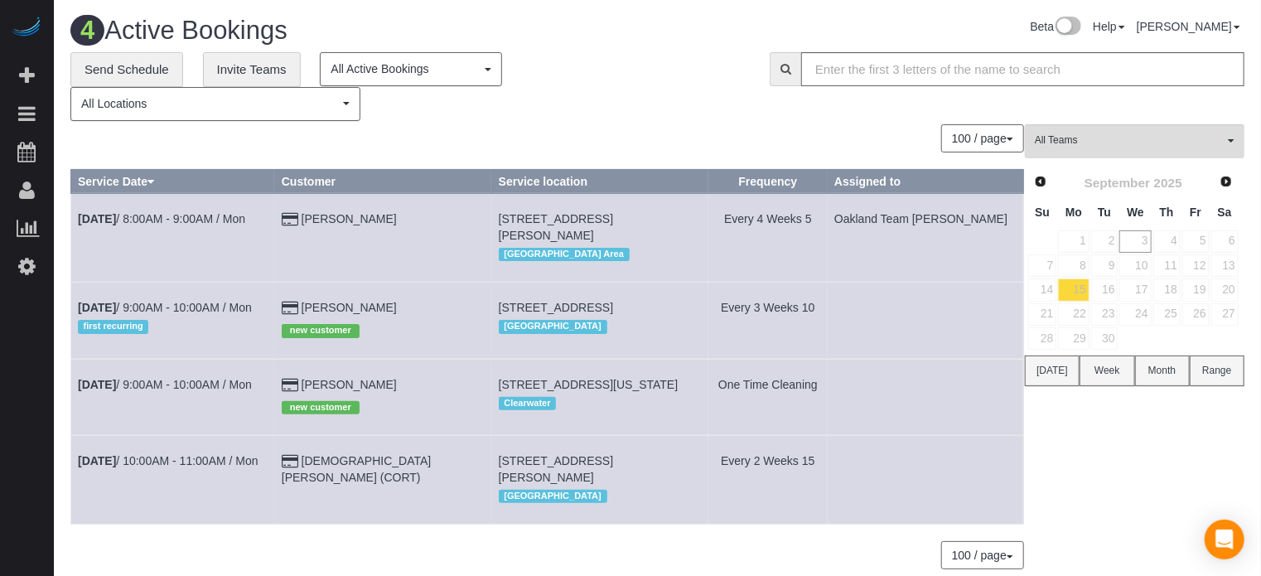
click at [1133, 444] on div "All Teams Remove Team Filters Atlanta Team Andrea Atlanta Team Eliane Atlanta T…" at bounding box center [1135, 355] width 220 height 462
click at [374, 381] on link "Brian Campbell" at bounding box center [349, 384] width 95 height 13
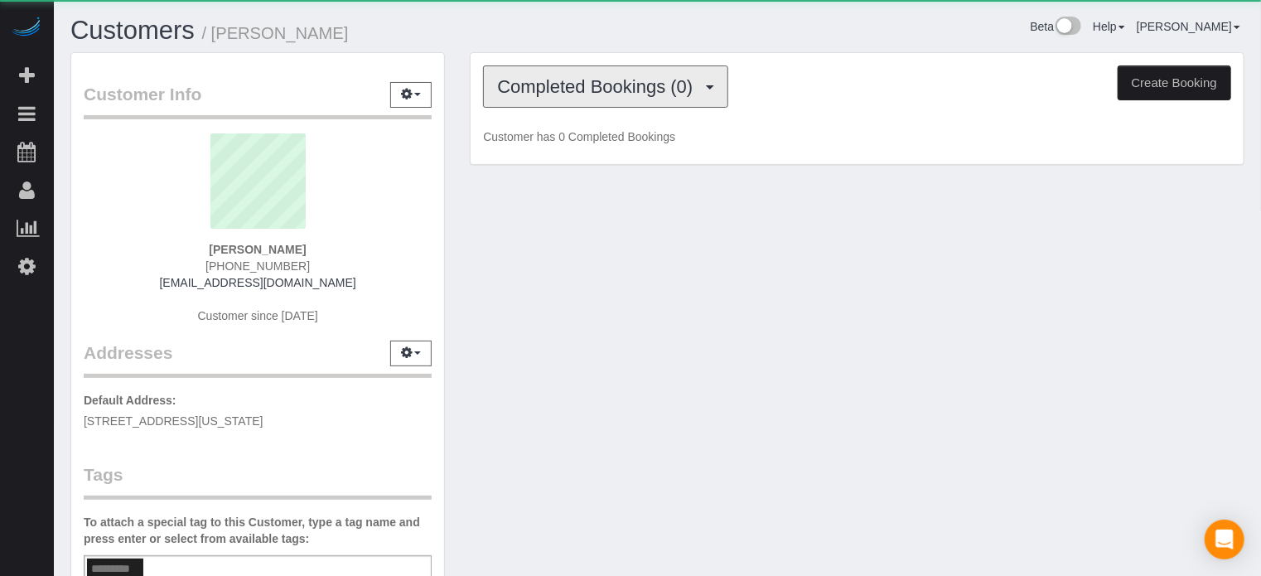
click at [688, 89] on span "Completed Bookings (0)" at bounding box center [599, 86] width 204 height 21
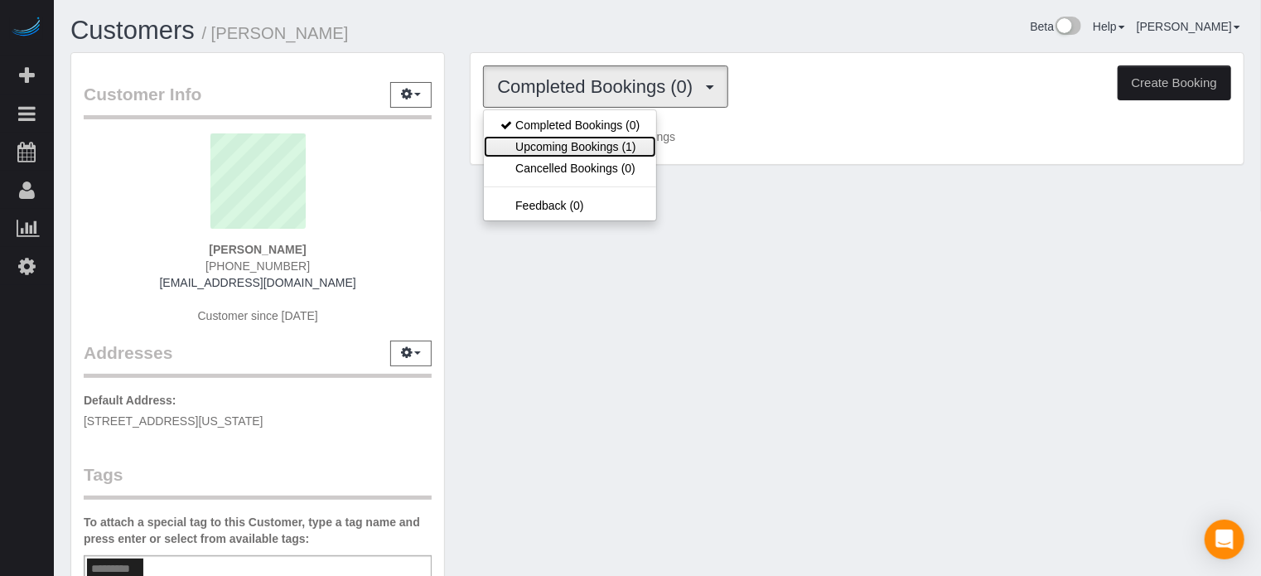
click at [619, 144] on link "Upcoming Bookings (1)" at bounding box center [570, 147] width 172 height 22
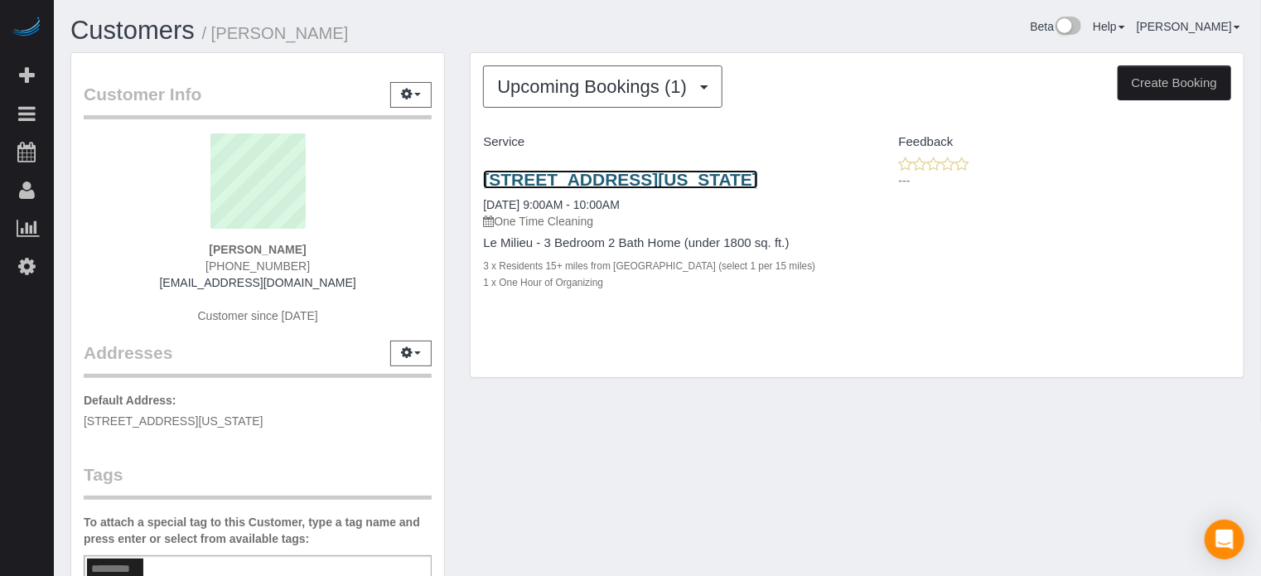
click at [758, 182] on link "1443 Vermont Ave, Tarpon Springs, FL 34689" at bounding box center [620, 179] width 275 height 19
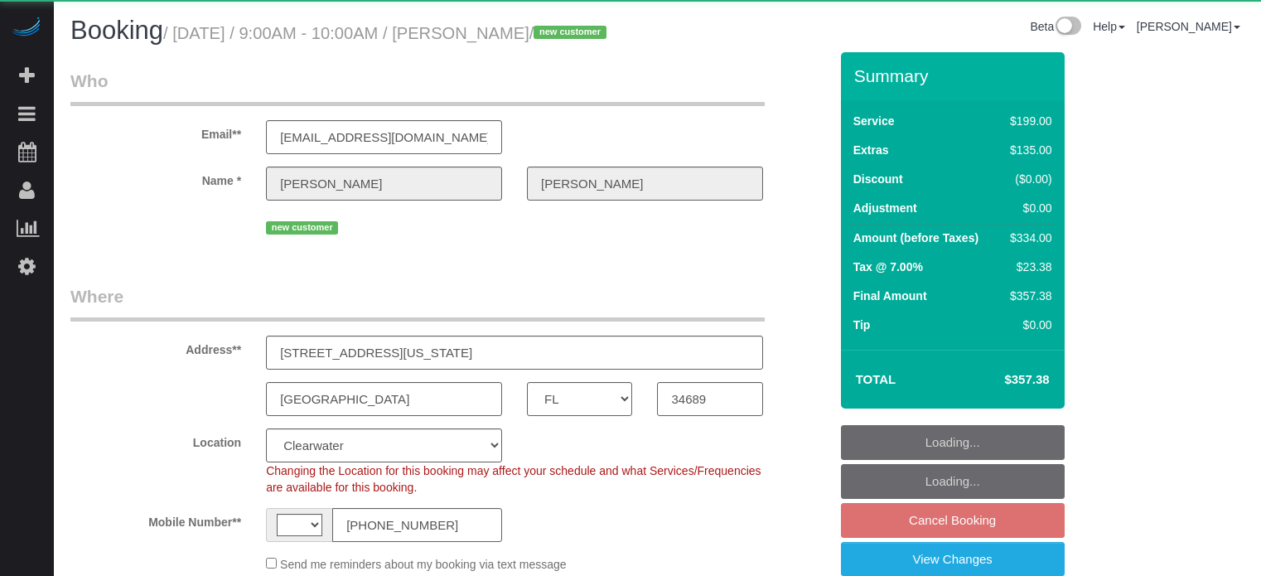
select select "FL"
select select "string:[GEOGRAPHIC_DATA]"
select select "object:830"
select select "4"
select select "number:9"
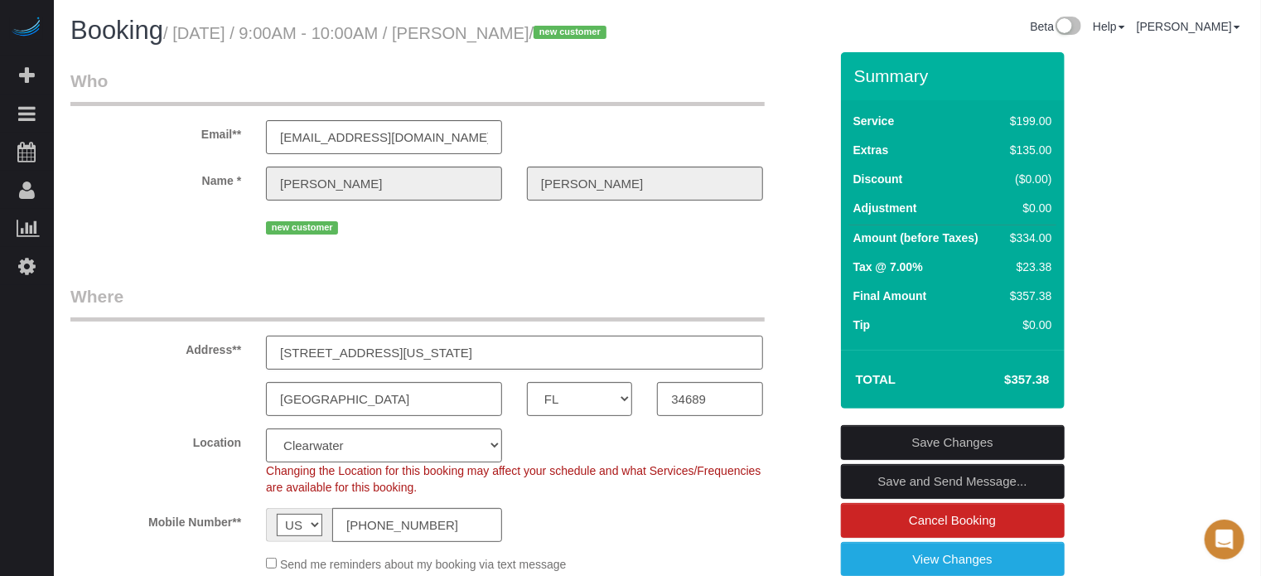
click at [350, 369] on input "[STREET_ADDRESS][US_STATE]" at bounding box center [514, 352] width 497 height 34
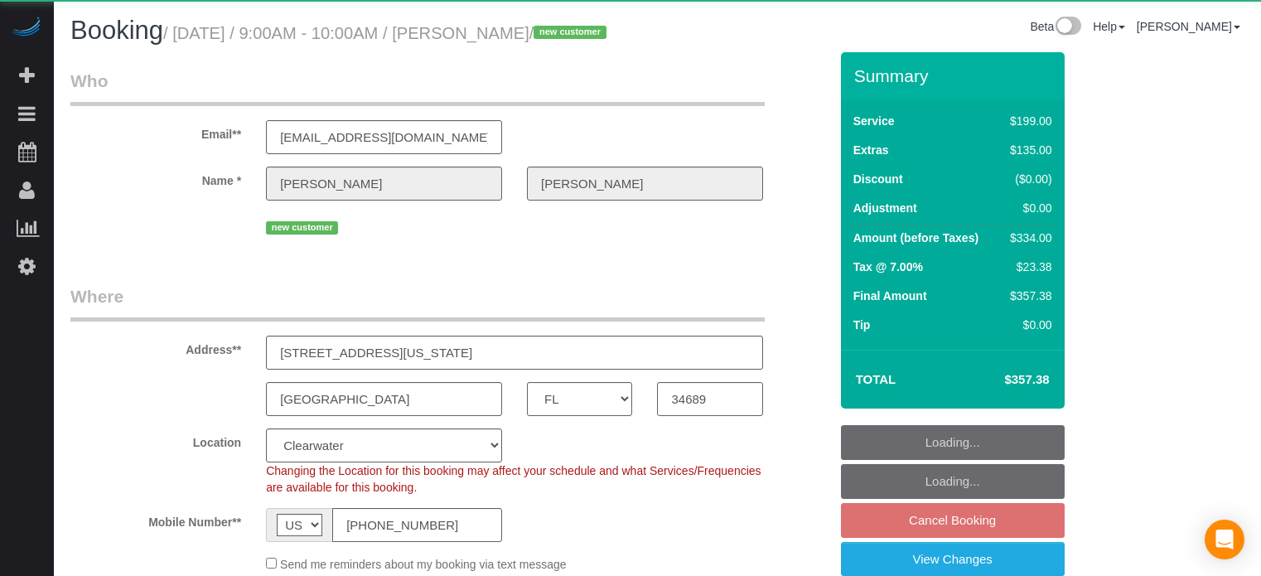
select select "FL"
select select "number:9"
select select "object:701"
select select "4"
